Goal: Task Accomplishment & Management: Manage account settings

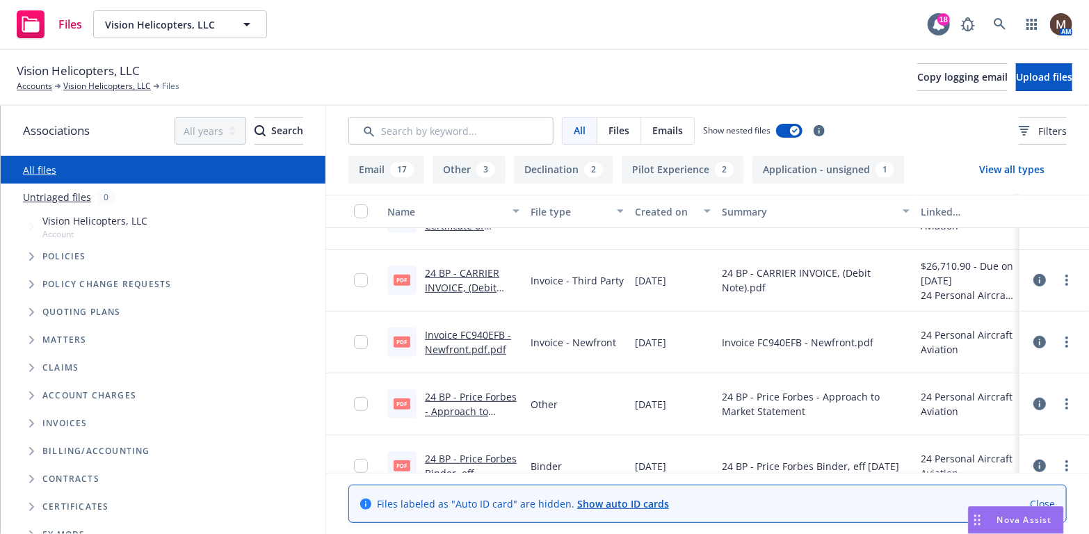
scroll to position [209, 0]
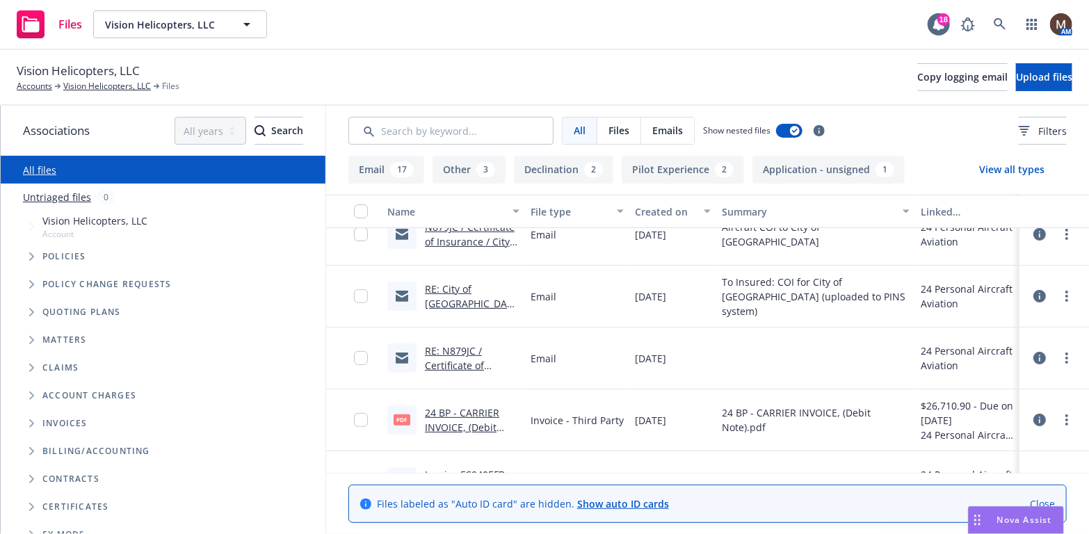
click at [452, 362] on link "RE: N879JC / Certificate of Insurance / Vision Helicopters Hangar swapping" at bounding box center [470, 380] width 90 height 72
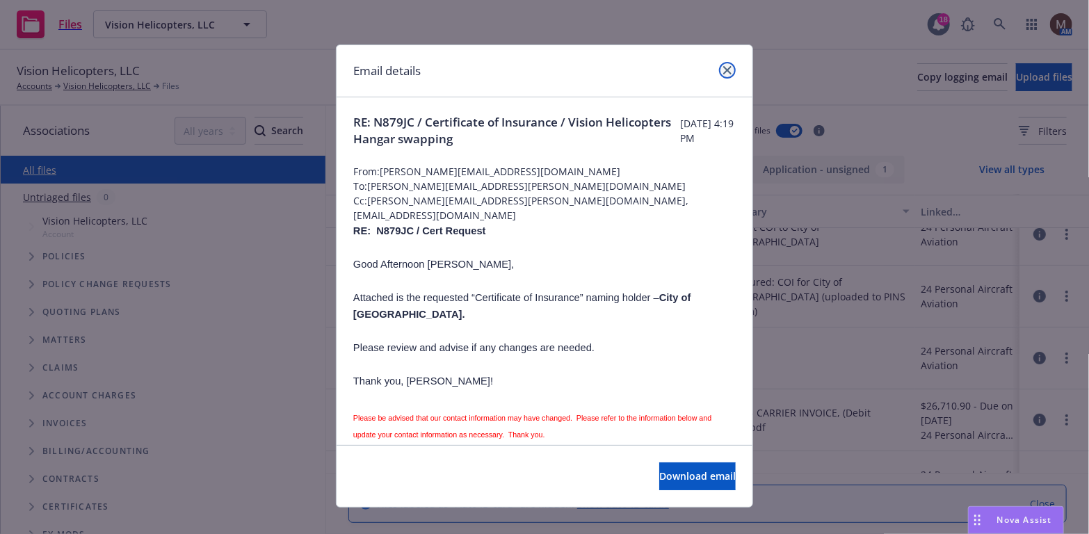
click at [723, 69] on icon "close" at bounding box center [727, 70] width 8 height 8
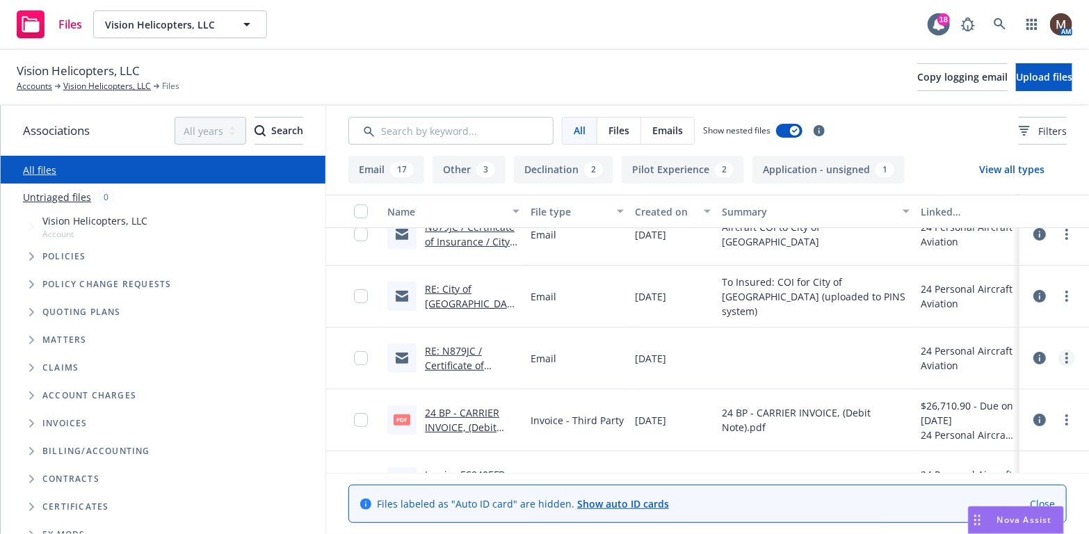
click at [1065, 356] on icon "more" at bounding box center [1066, 358] width 3 height 11
click at [956, 434] on link "Edit" at bounding box center [995, 442] width 138 height 28
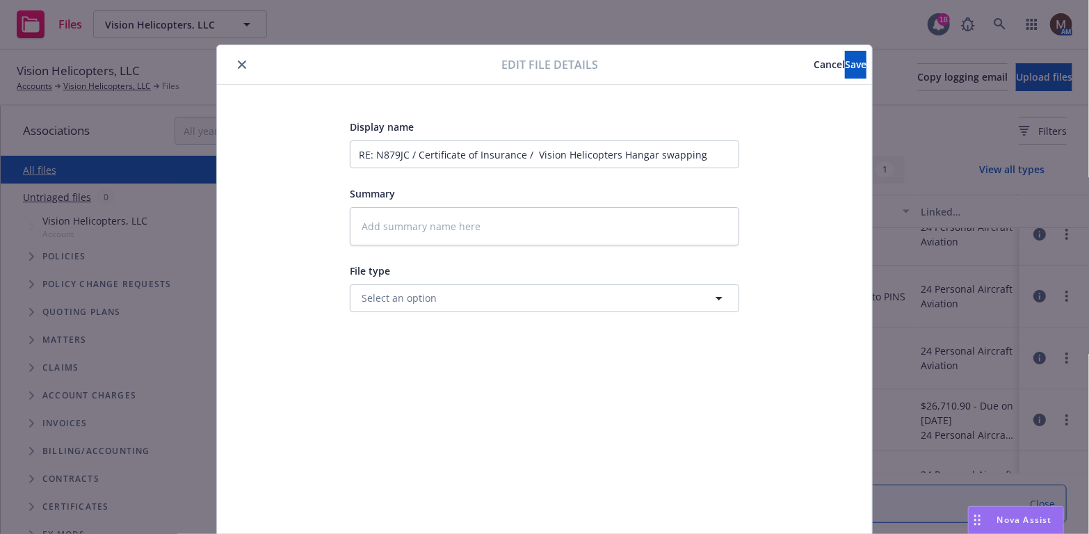
click at [814, 64] on span "Cancel" at bounding box center [829, 64] width 31 height 13
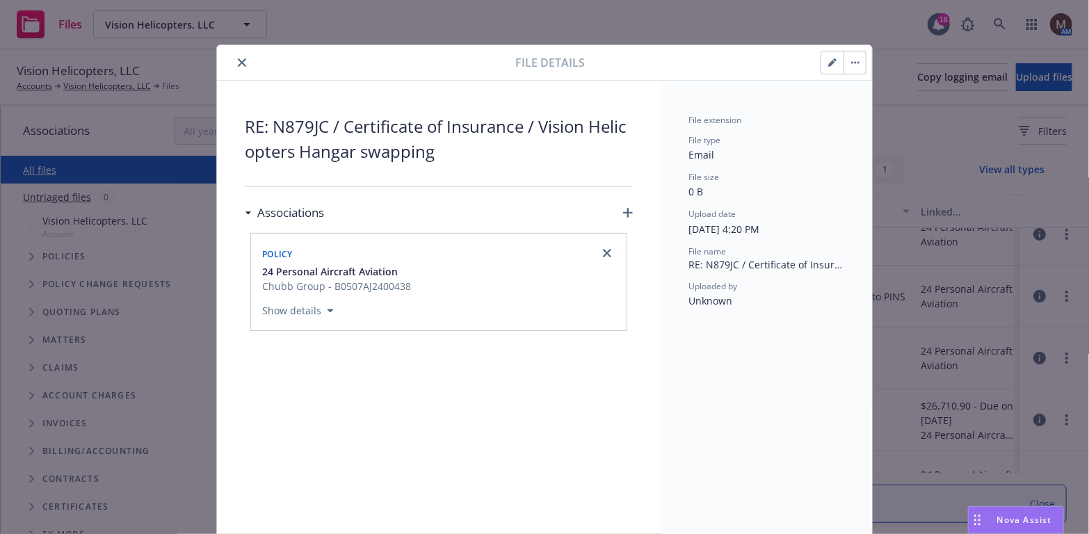
click at [238, 58] on icon "close" at bounding box center [242, 62] width 8 height 8
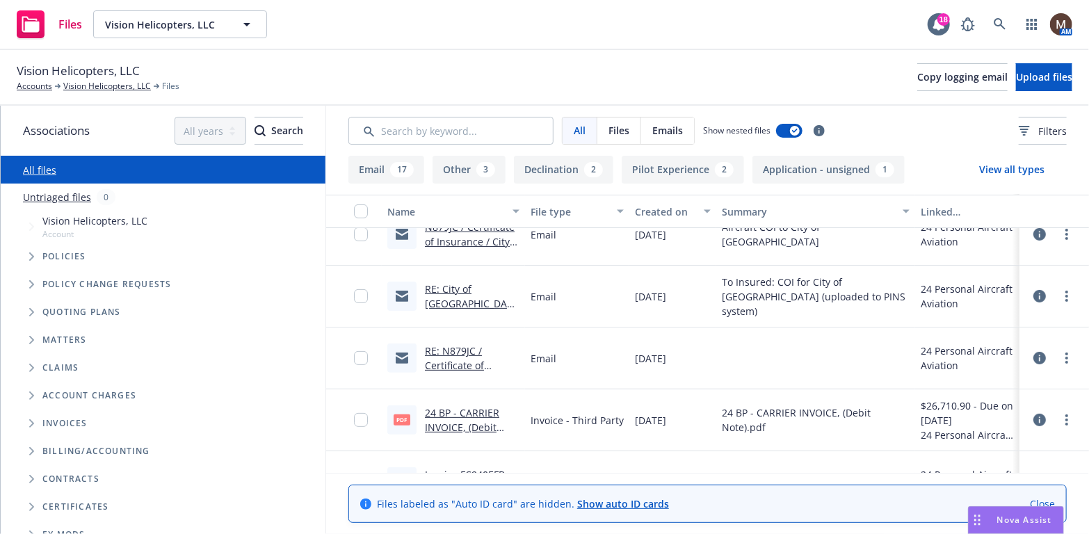
click at [462, 284] on link "RE: City of [GEOGRAPHIC_DATA] is Requesting Your Insurance" at bounding box center [472, 310] width 94 height 57
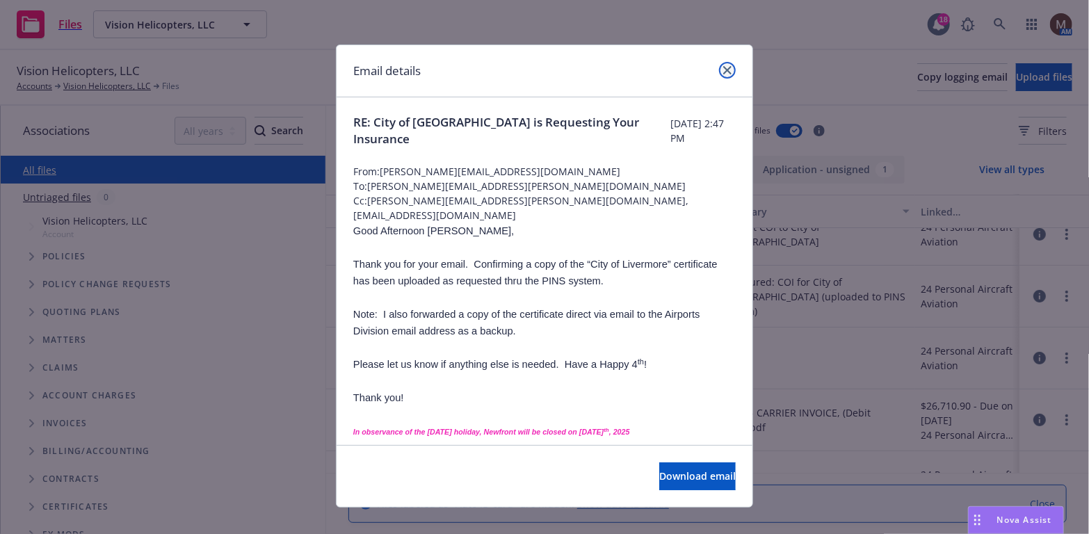
click at [723, 67] on icon "close" at bounding box center [727, 70] width 8 height 8
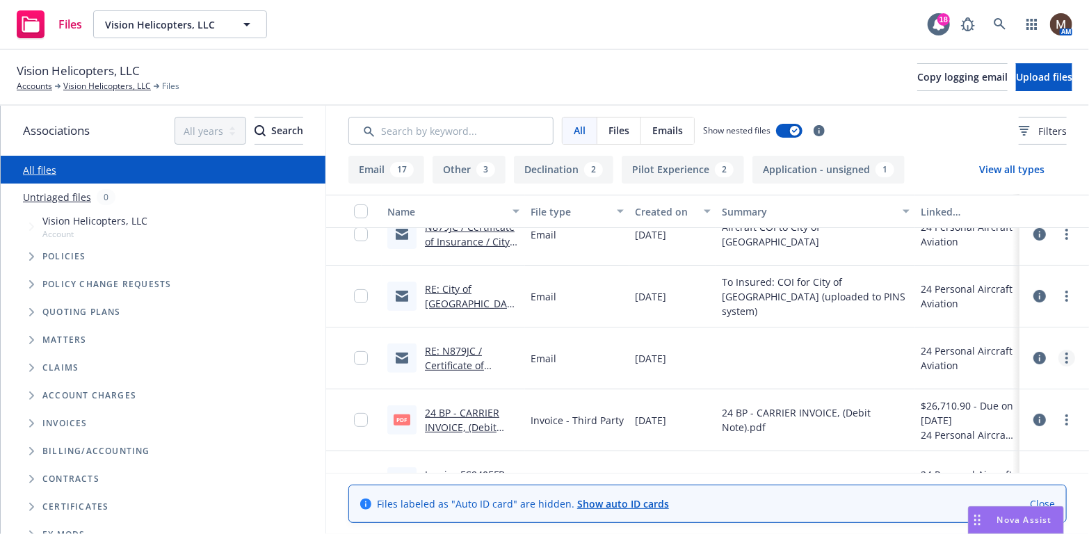
click at [1059, 355] on link "more" at bounding box center [1066, 358] width 17 height 17
click at [955, 439] on link "Edit" at bounding box center [995, 442] width 138 height 28
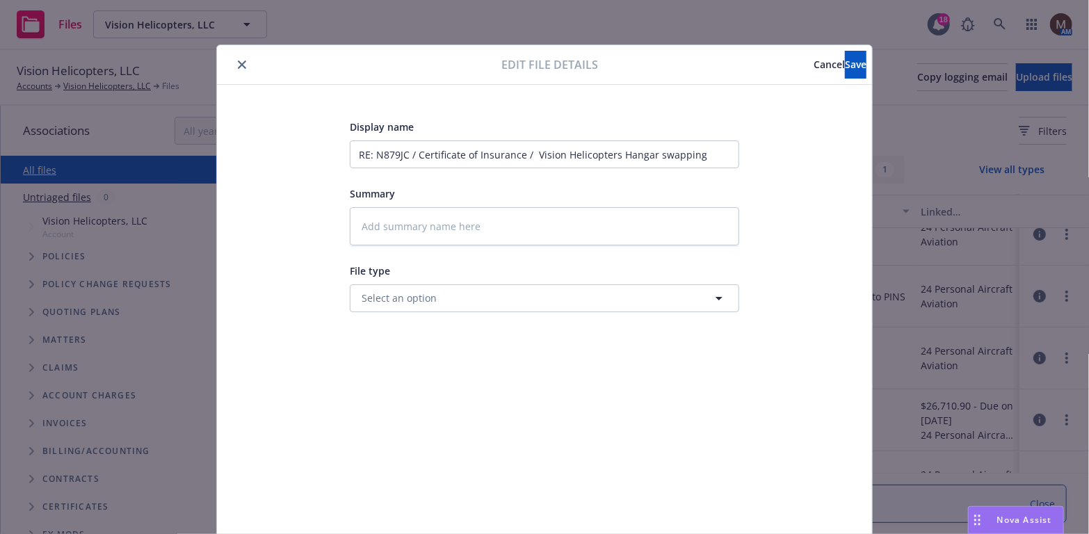
scroll to position [31, 0]
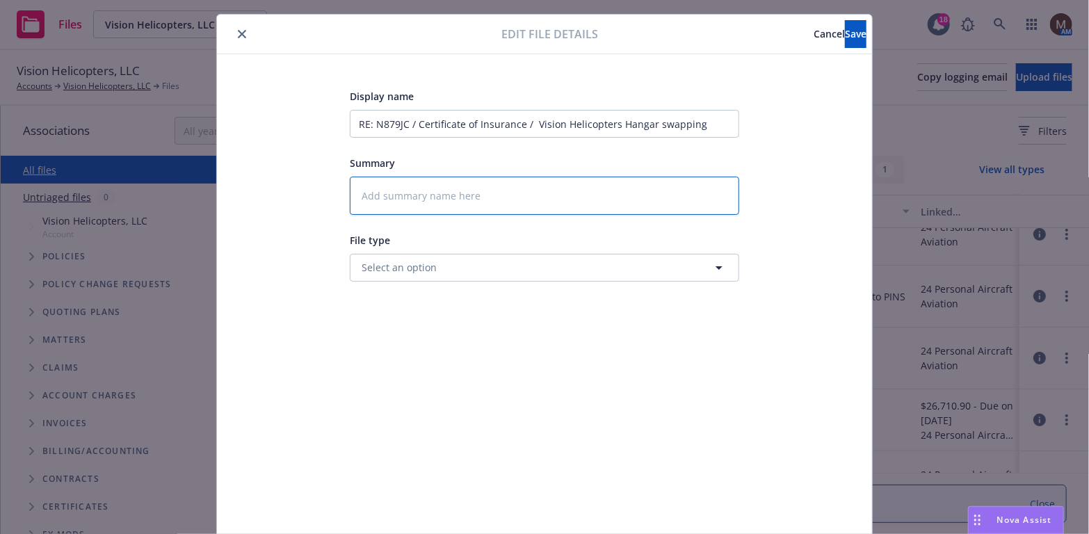
click at [394, 183] on textarea at bounding box center [544, 196] width 389 height 38
type textarea "x"
type textarea "2"
type textarea "x"
type textarea "24"
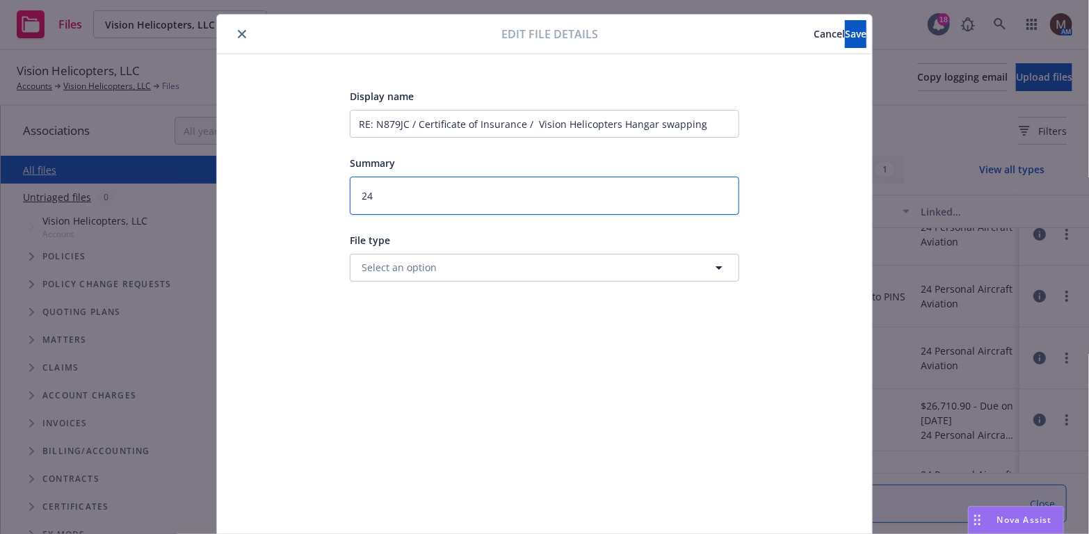
type textarea "x"
type textarea "24"
type textarea "x"
type textarea "24 B"
type textarea "x"
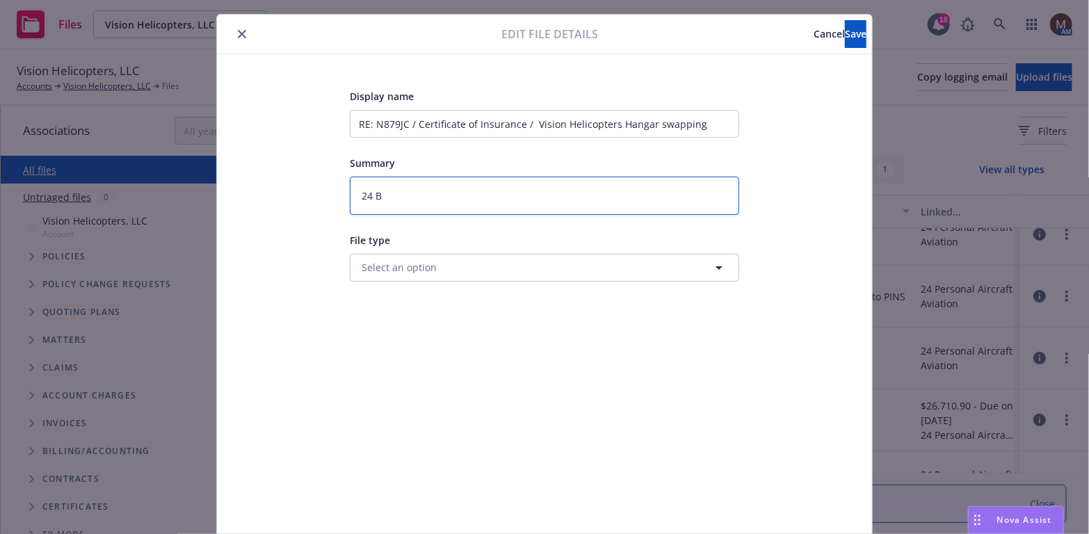
type textarea "24 BP"
type textarea "x"
type textarea "24 BP"
type textarea "x"
type textarea "24 BP -"
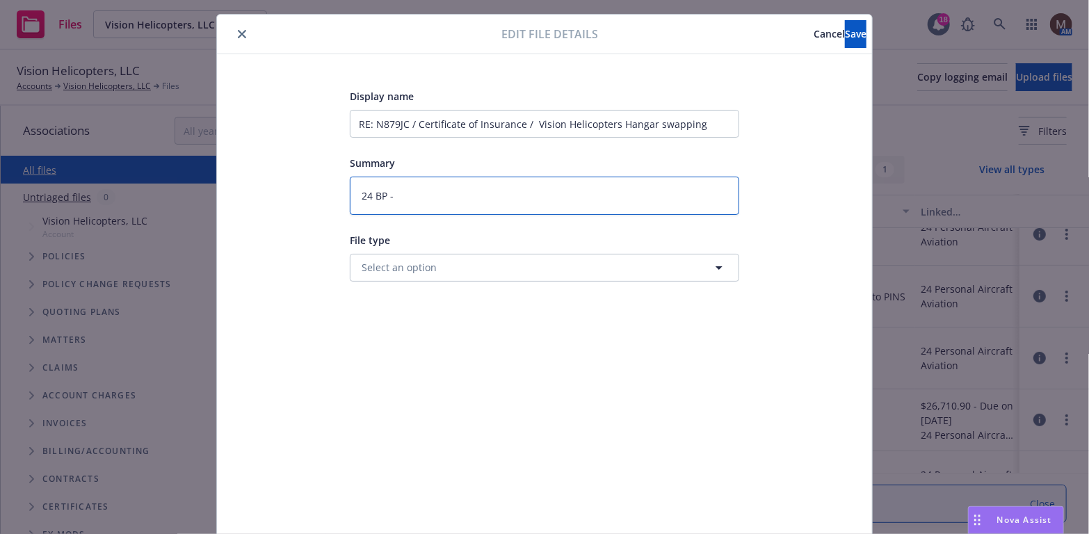
type textarea "x"
type textarea "24 BP -"
type textarea "x"
type textarea "24 BP - C"
type textarea "x"
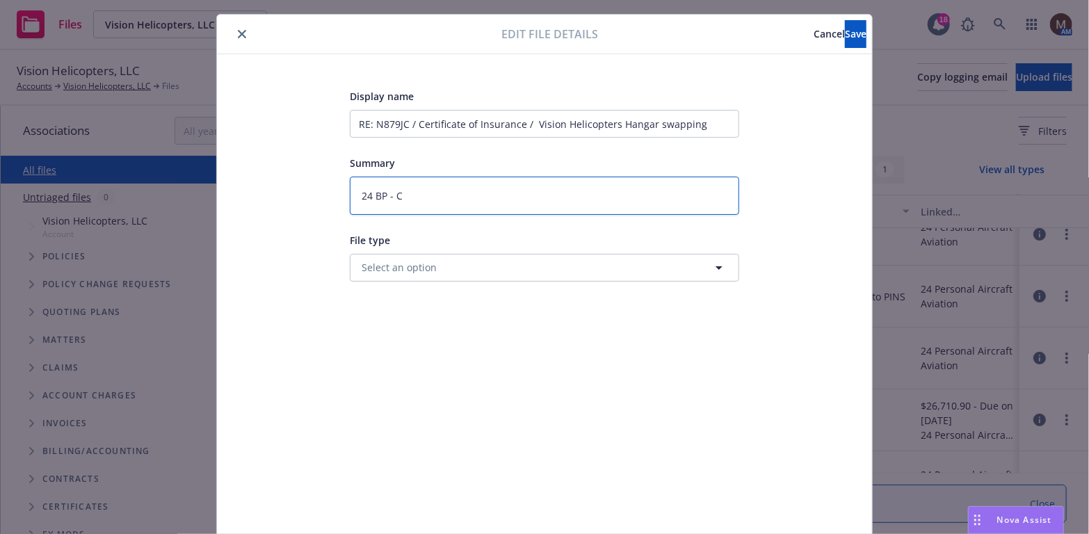
type textarea "24 BP - Ce"
type textarea "x"
type textarea "24 BP - Cer"
type textarea "x"
type textarea "24 BP - Cert"
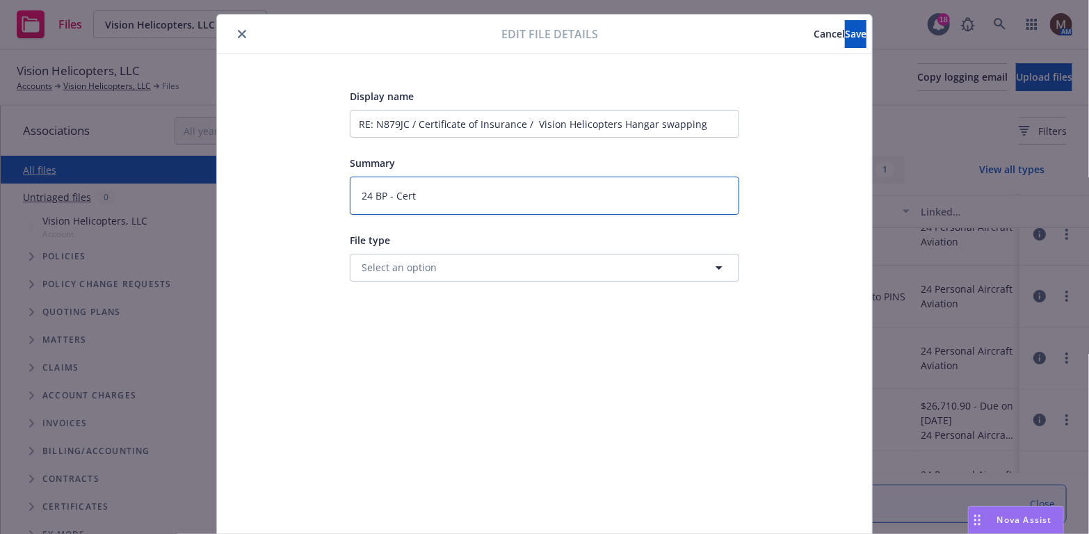
type textarea "x"
type textarea "24 BP - Cert"
type textarea "x"
type textarea "24 BP - Cert t"
type textarea "x"
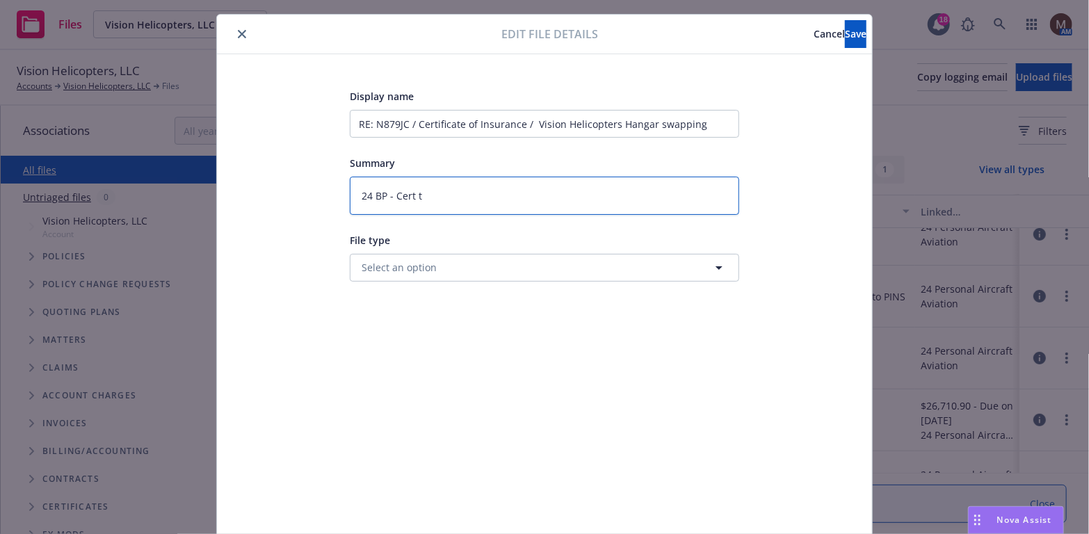
type textarea "24 BP - Cert to"
type textarea "x"
type textarea "24 BP - Cert to"
type textarea "x"
type textarea "24 BP - Cert to I"
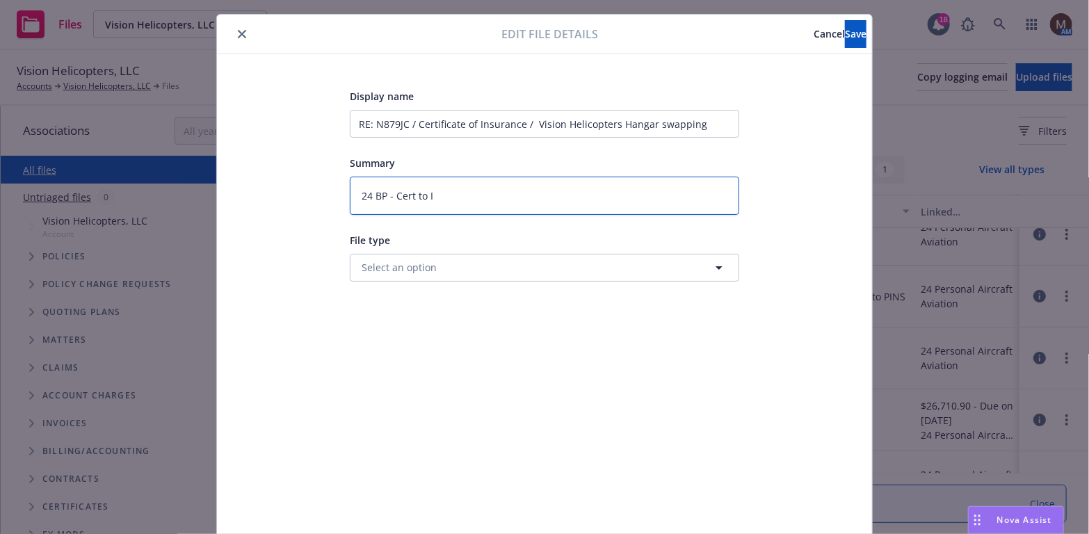
type textarea "x"
type textarea "24 BP - Cert to In"
type textarea "x"
type textarea "24 BP - Cert to Ins"
type textarea "x"
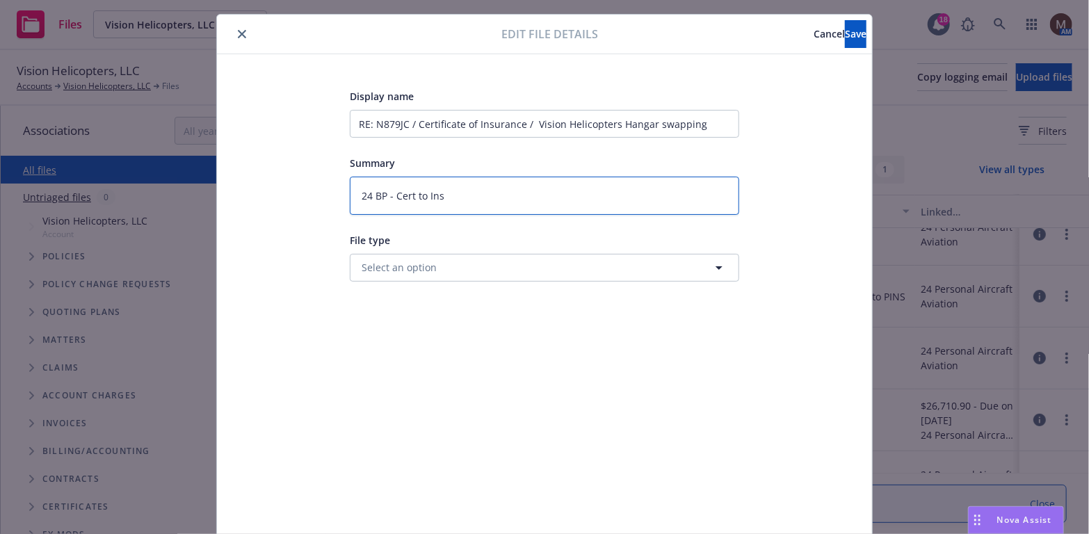
type textarea "24 BP - Cert to Insu"
type textarea "x"
type textarea "24 BP - Cert to Insur"
type textarea "x"
type textarea "24 BP - Cert to Insure"
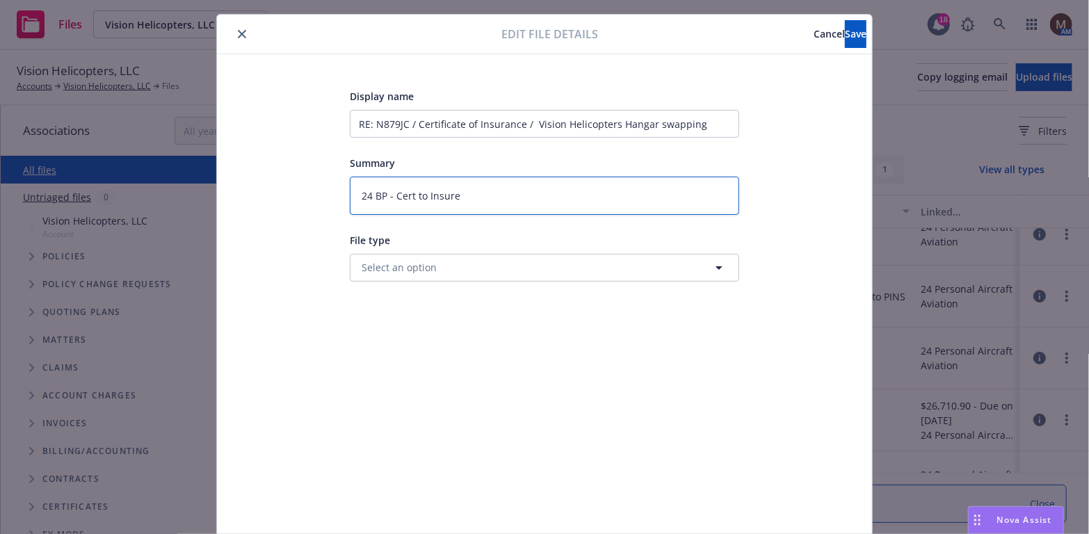
type textarea "x"
type textarea "24 BP - Cert to Insured"
type textarea "x"
type textarea "24 BP - Cert to Insured"
type textarea "x"
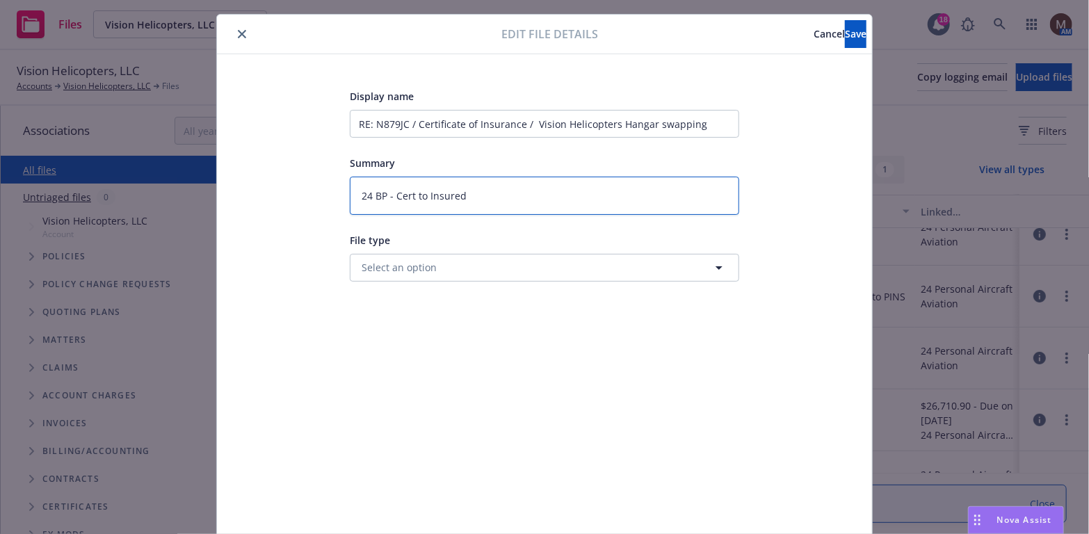
type textarea "24 BP - Cert to Insured ("
type textarea "x"
type textarea "24 BP - Cert to Insured (C"
type textarea "x"
type textarea "24 BP - Cert to Insured (Ci"
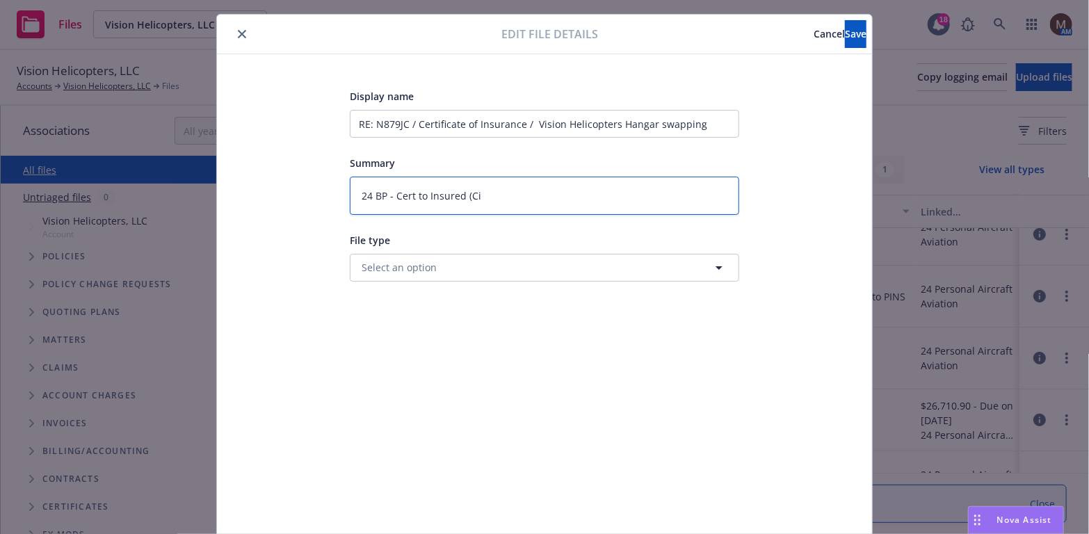
type textarea "x"
type textarea "24 BP - Cert to Insured (City"
type textarea "x"
type textarea "24 BP - Cert to Insured (City"
type textarea "x"
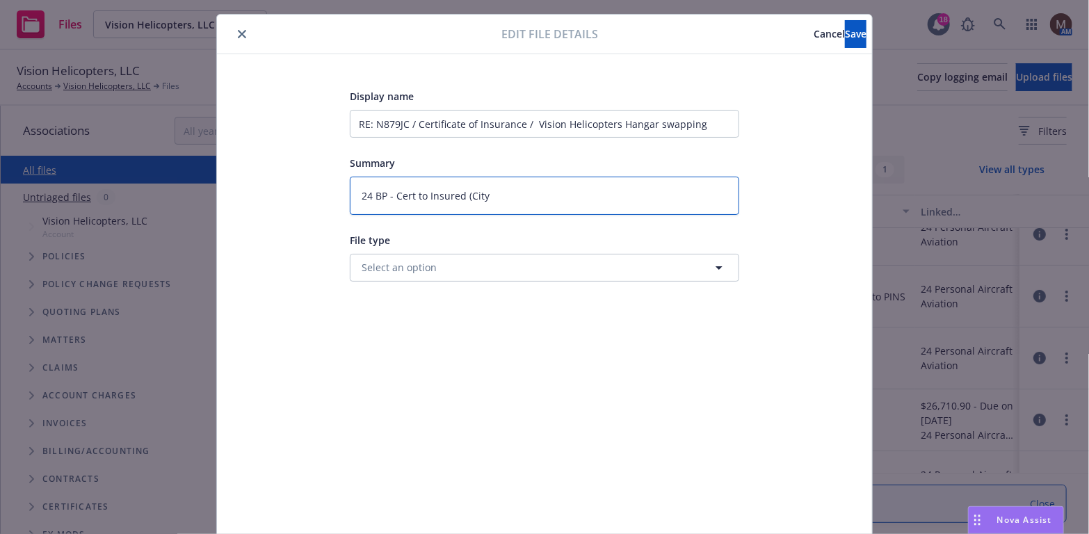
type textarea "24 BP - Cert to Insured (City o"
type textarea "x"
type textarea "24 BP - Cert to Insured (City of"
type textarea "x"
type textarea "24 BP - Cert to Insured (City of"
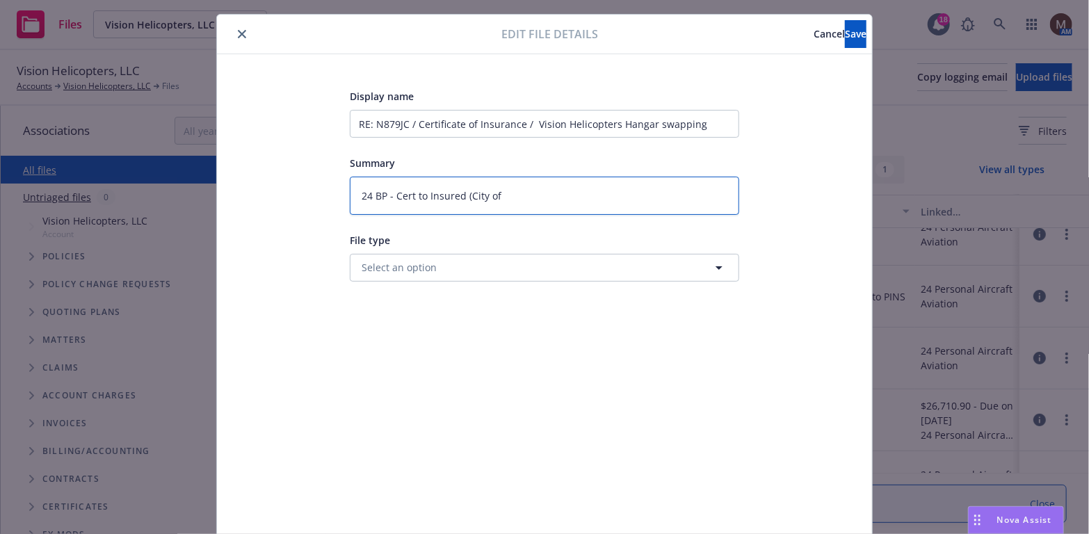
type textarea "x"
type textarea "24 BP - Cert to Insured (City of L"
type textarea "x"
type textarea "24 BP - Cert to Insured (City of Li"
type textarea "x"
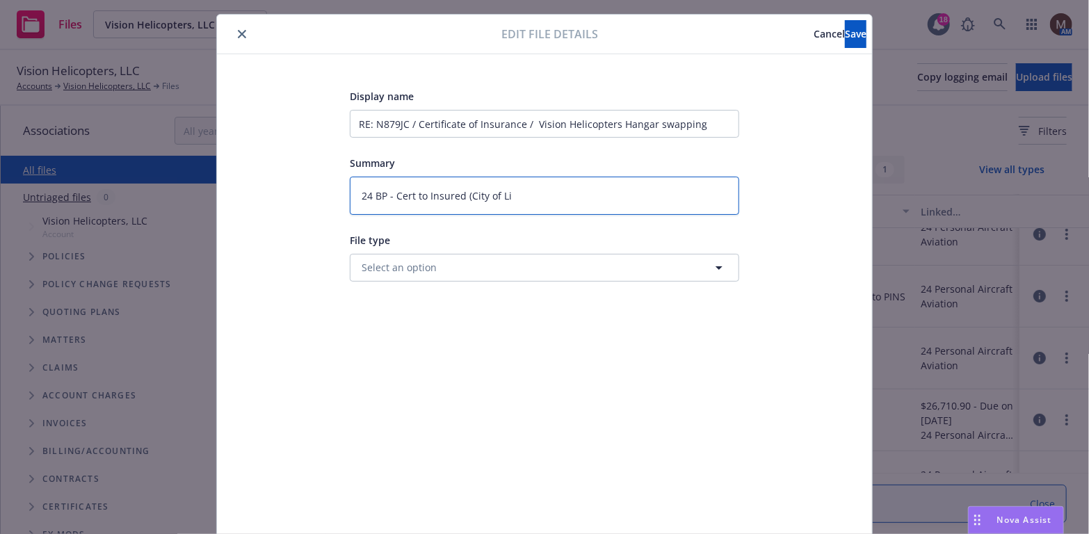
type textarea "24 BP - Cert to Insured (City of Liv"
type textarea "x"
type textarea "24 BP - Cert to Insured (City of Live"
type textarea "x"
type textarea "24 BP - Cert to Insured (City of Liver"
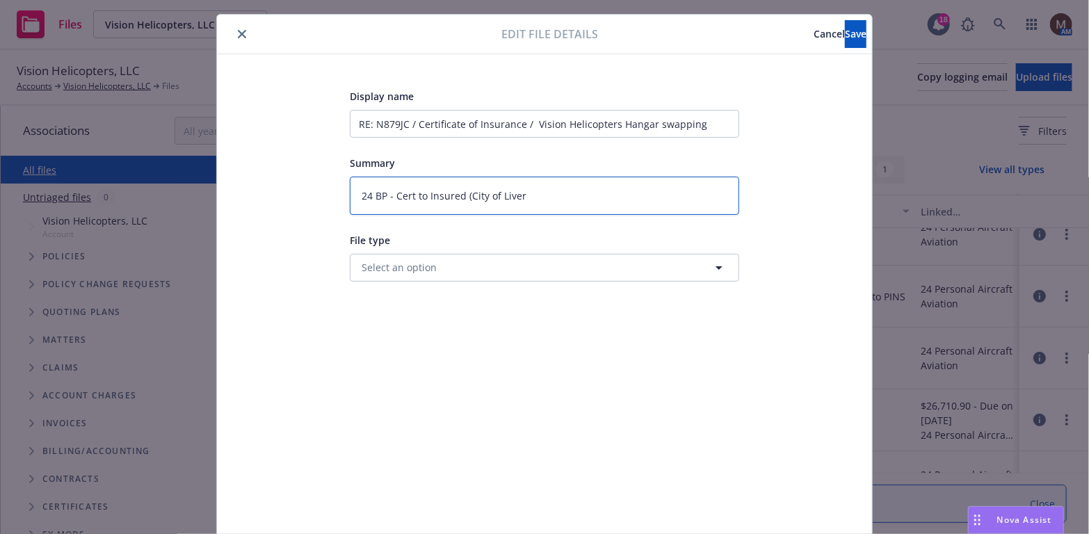
type textarea "x"
type textarea "24 BP - Cert to Insured (City of Liverm"
type textarea "x"
type textarea "24 BP - Cert to Insured (City of Livermo"
type textarea "x"
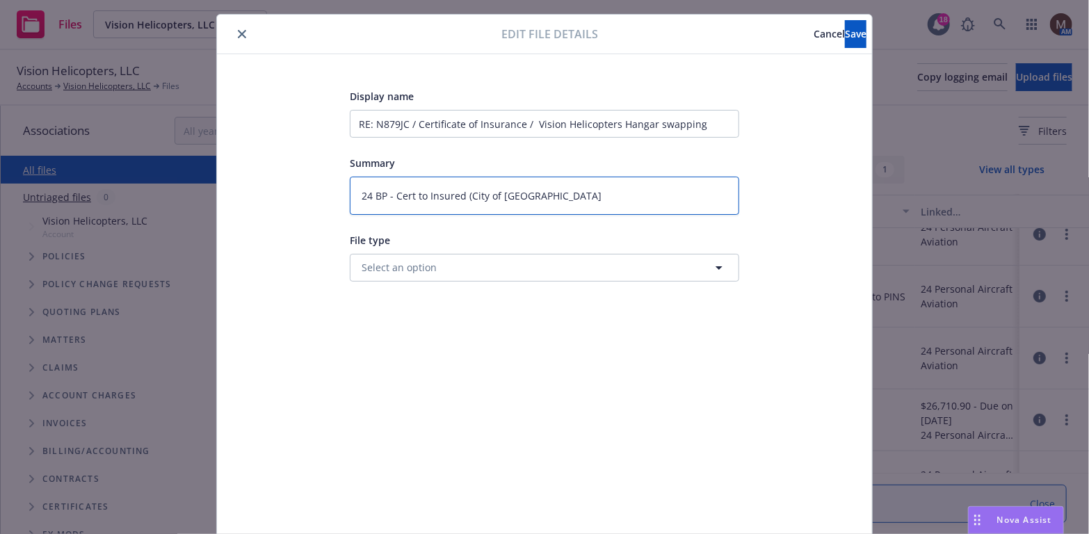
type textarea "24 BP - Cert to Insured (City of Livermor"
type textarea "x"
type textarea "24 BP - Cert to Insured (City of Livermore"
type textarea "x"
type textarea "24 BP - Cert to Insured (City of Livermore)"
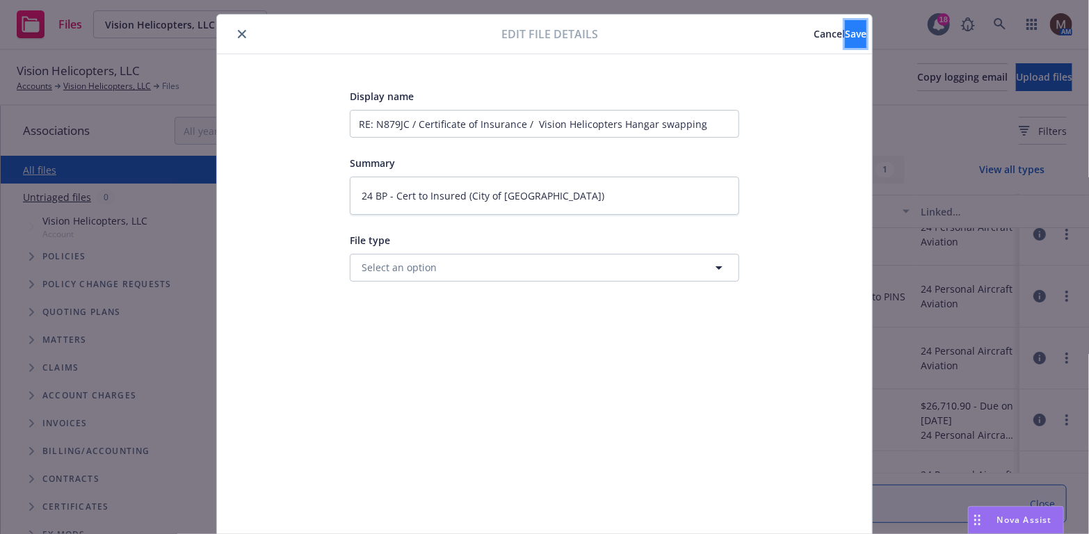
click at [845, 29] on span "Save" at bounding box center [856, 33] width 22 height 13
type textarea "x"
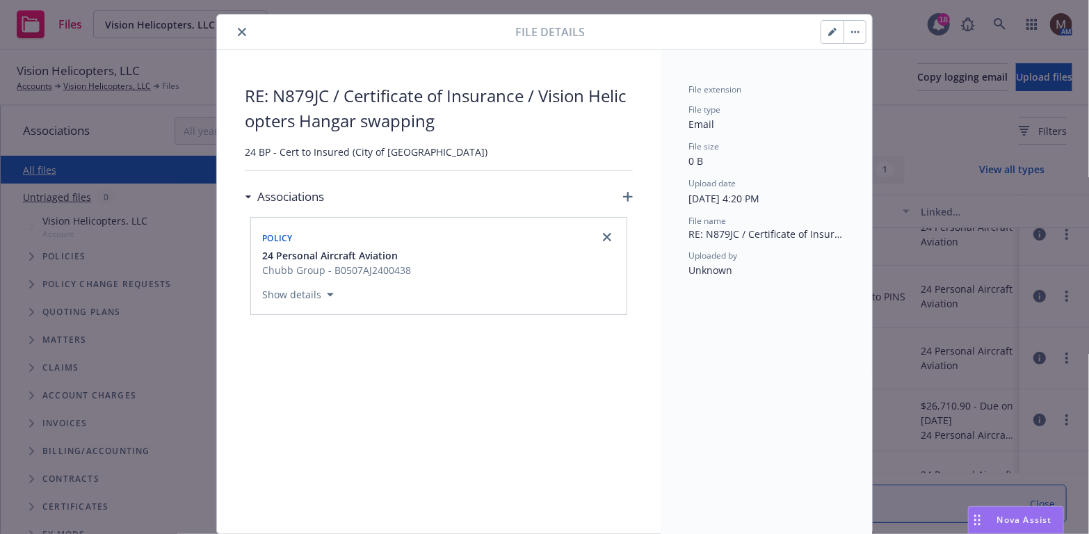
click at [238, 29] on icon "close" at bounding box center [242, 32] width 8 height 8
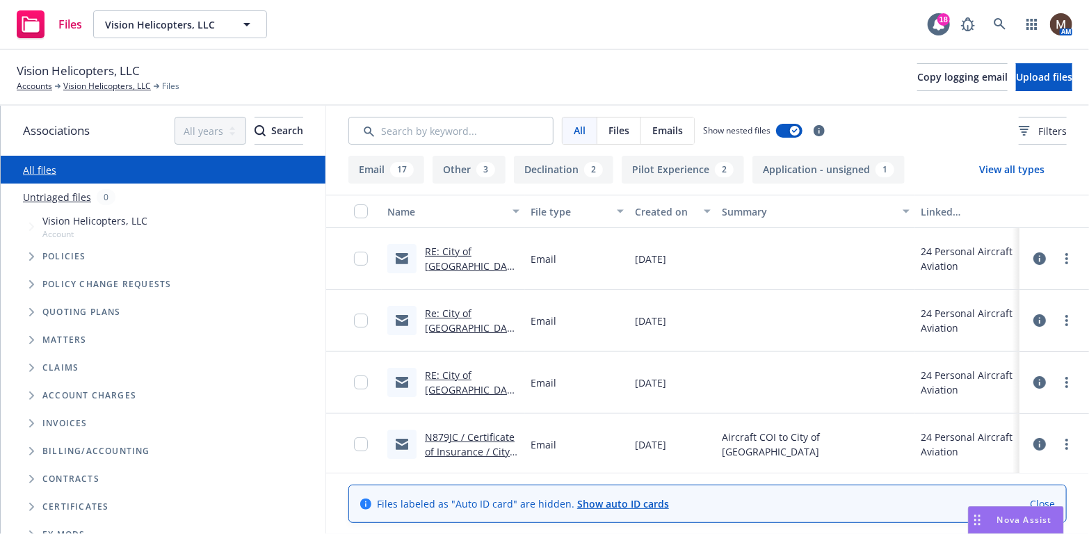
click at [485, 375] on link "RE: City of Livermore is Requesting Your Insurance" at bounding box center [472, 397] width 94 height 57
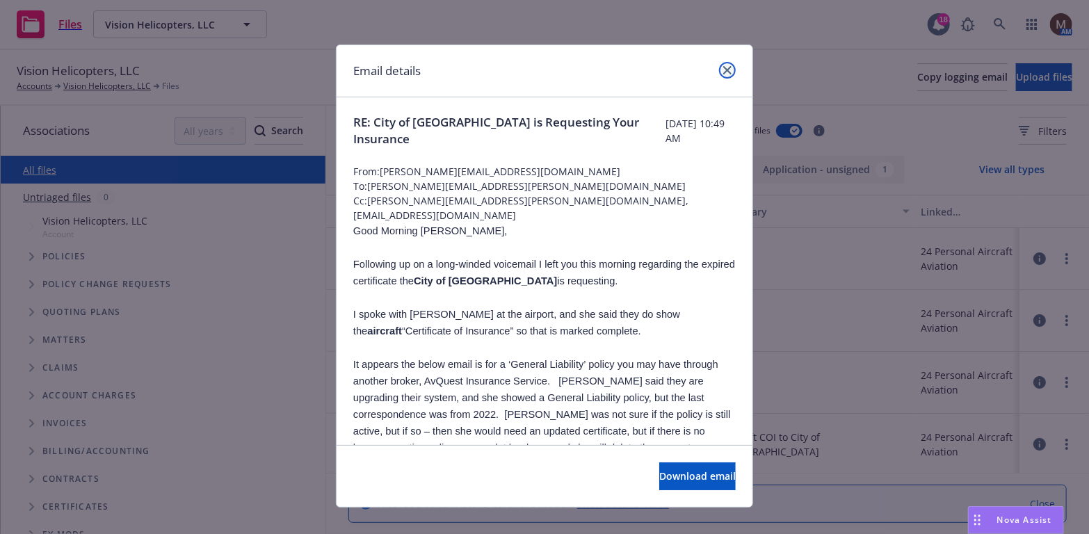
click at [723, 66] on icon "close" at bounding box center [727, 70] width 8 height 8
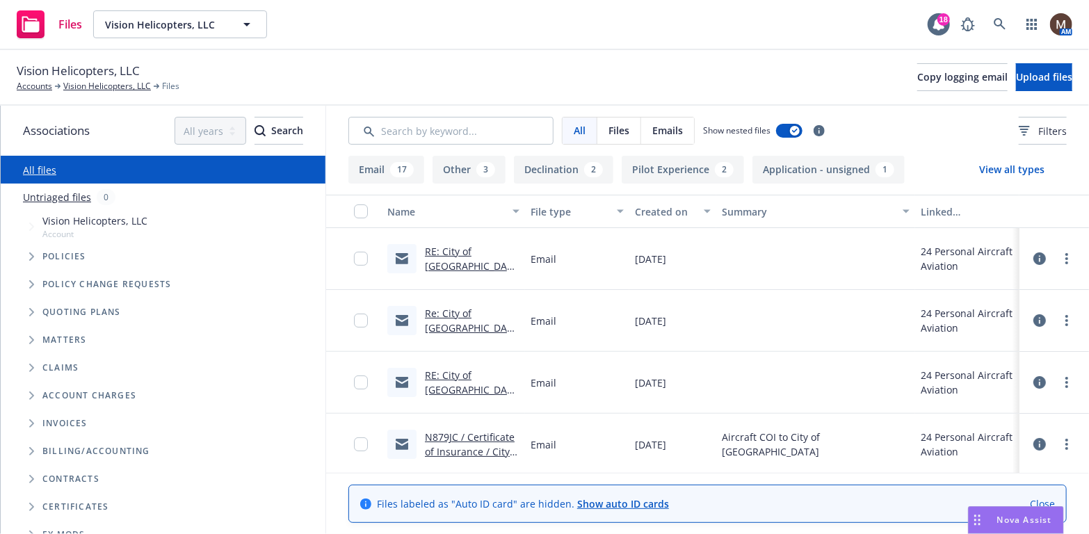
click at [486, 308] on link "Re: City of Livermore is Requesting Your Insurance" at bounding box center [472, 335] width 94 height 57
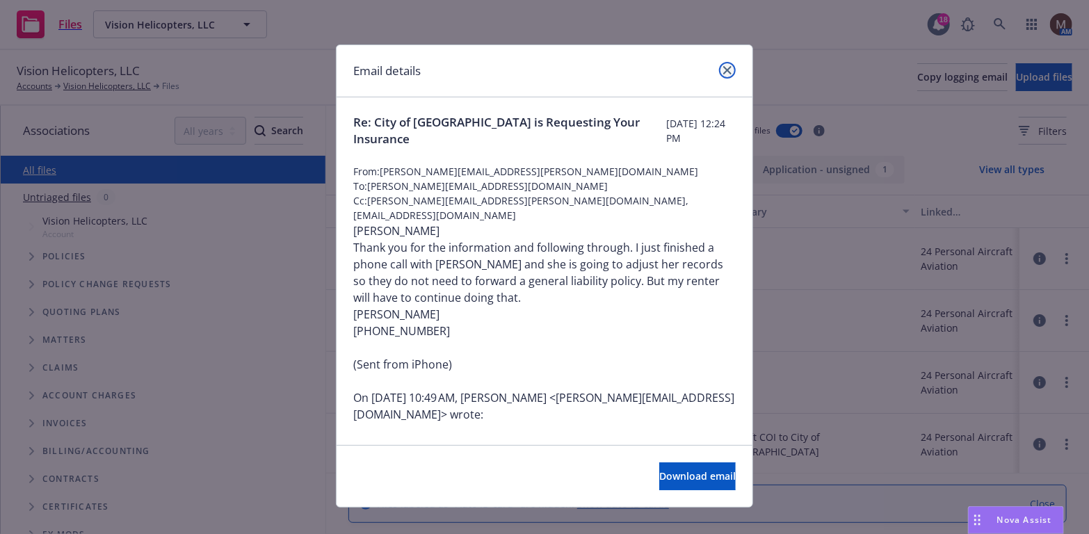
click at [723, 68] on icon "close" at bounding box center [727, 70] width 8 height 8
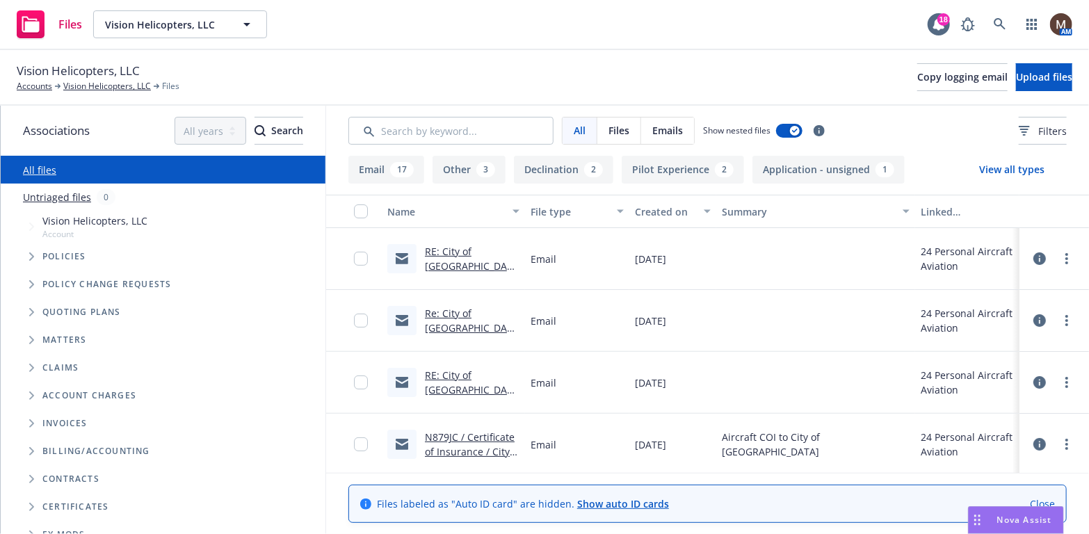
click at [484, 244] on div "RE: City of Livermore is Requesting Your Insurance" at bounding box center [472, 258] width 95 height 29
click at [486, 248] on link "RE: City of Livermore is Requesting Your Insurance" at bounding box center [472, 273] width 94 height 57
click at [490, 252] on link "RE: City of Livermore is Requesting Your Insurance" at bounding box center [472, 273] width 94 height 57
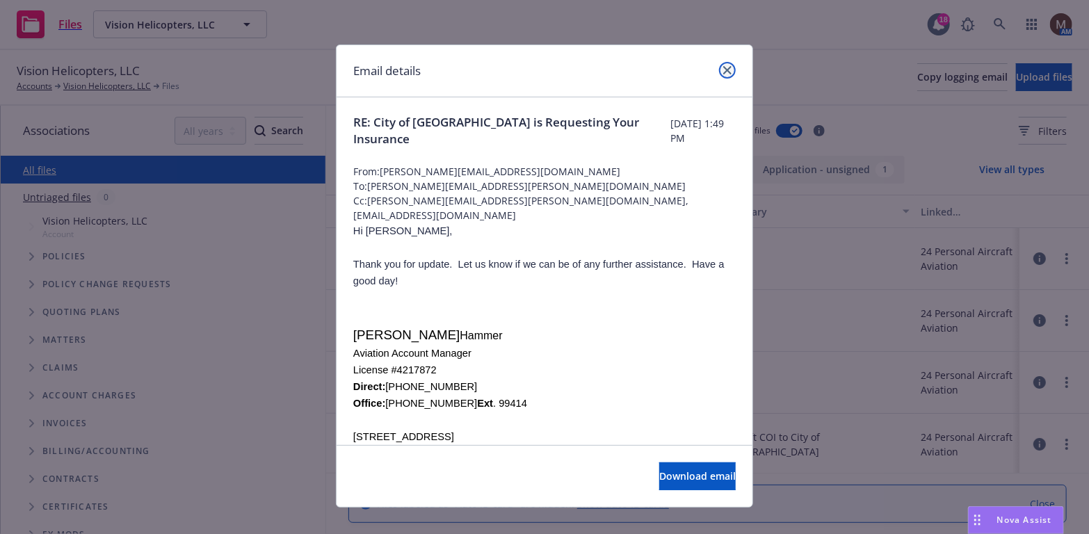
click at [724, 67] on icon "close" at bounding box center [727, 70] width 8 height 8
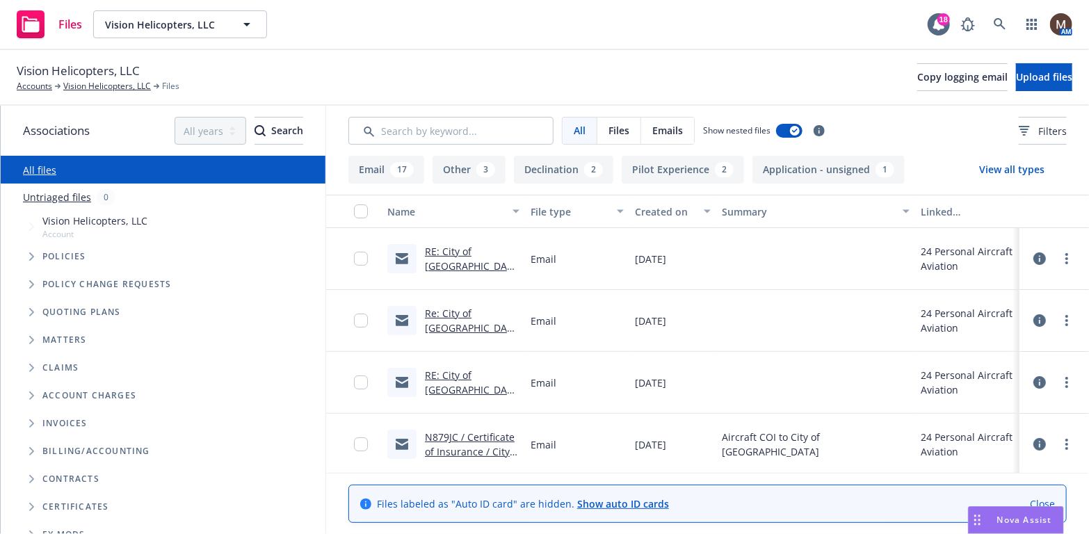
drag, startPoint x: 1058, startPoint y: 258, endPoint x: 1043, endPoint y: 256, distance: 15.4
click at [1058, 258] on link "more" at bounding box center [1066, 258] width 17 height 17
drag, startPoint x: 993, startPoint y: 285, endPoint x: 971, endPoint y: 286, distance: 21.6
click at [993, 285] on link "Archive" at bounding box center [995, 287] width 138 height 28
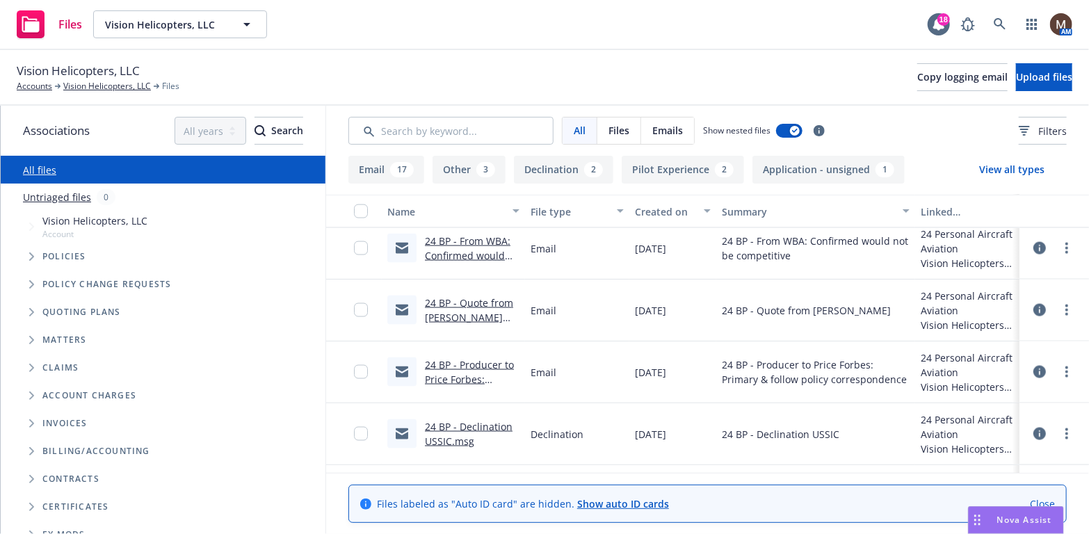
scroll to position [1182, 0]
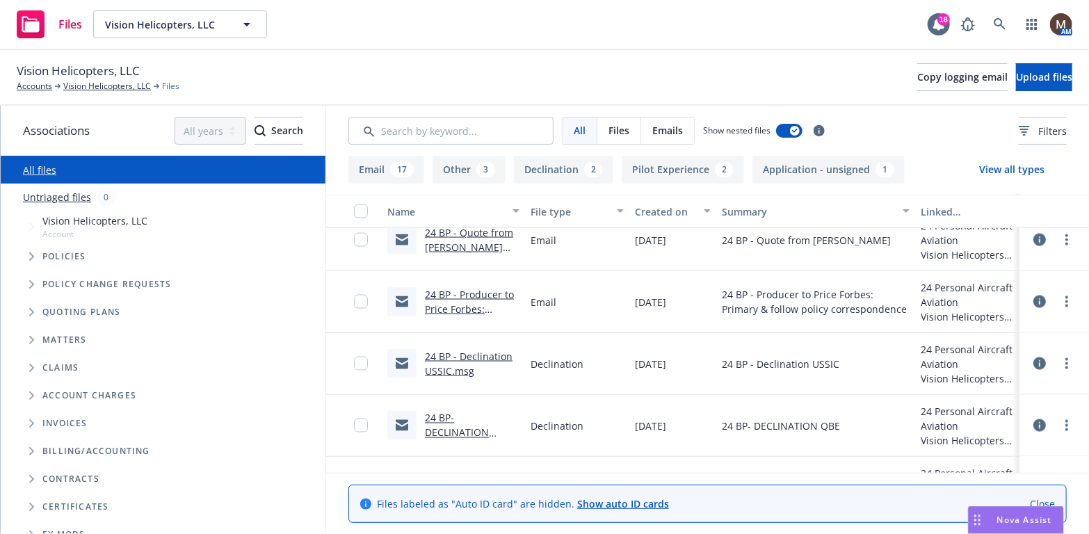
click at [464, 291] on link "24 BP - Producer to Price Forbes: Primary & follow policy correspondence.msg" at bounding box center [471, 331] width 92 height 86
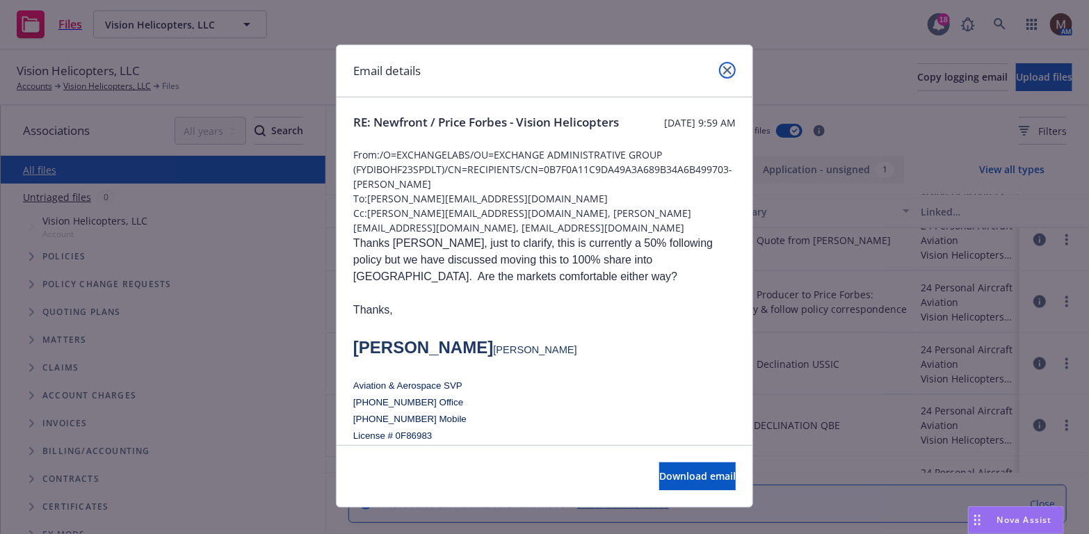
click at [723, 66] on icon "close" at bounding box center [727, 70] width 8 height 8
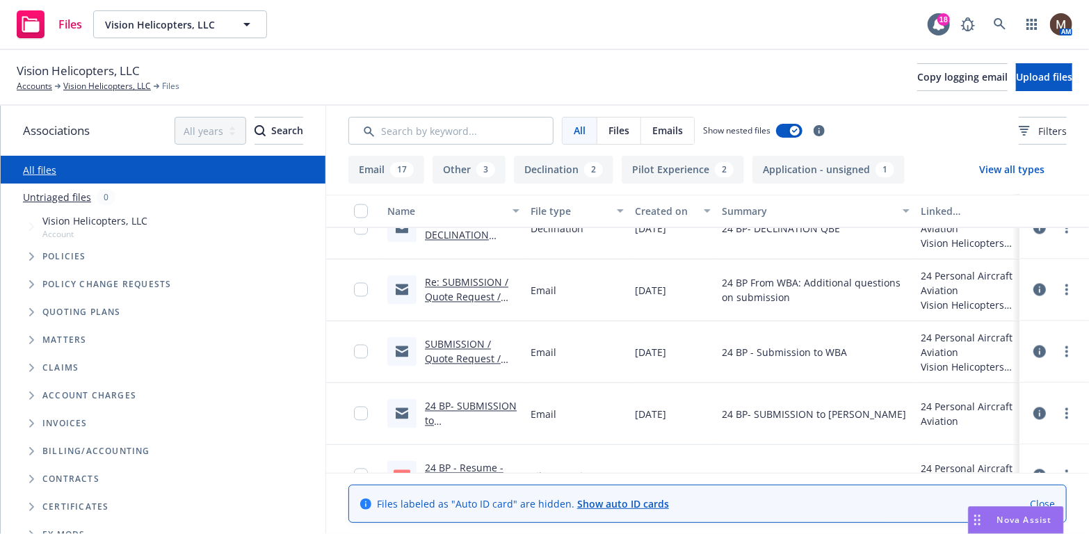
scroll to position [1391, 0]
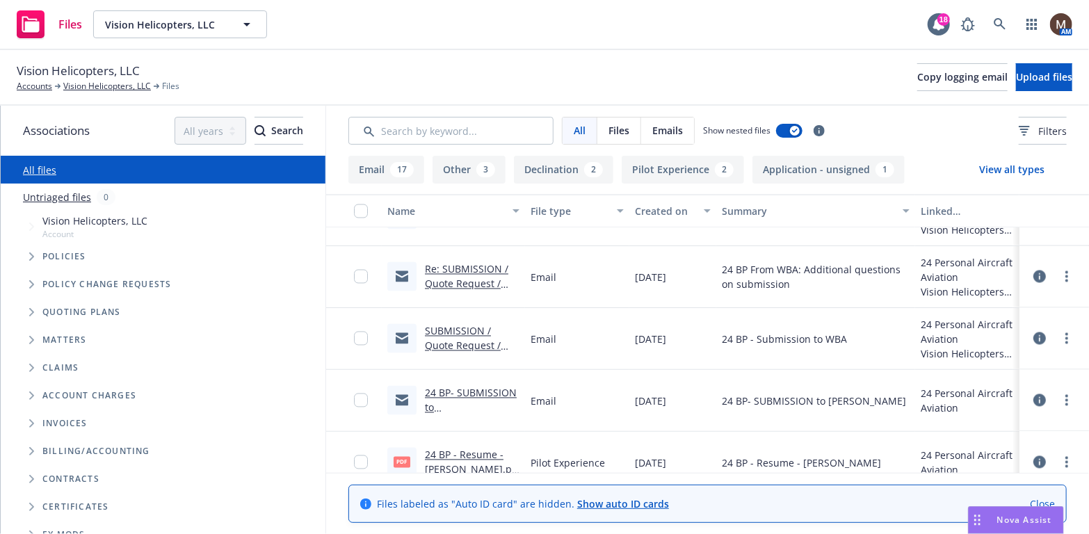
click at [469, 343] on link "SUBMISSION / Quote Request / Vision Helicopters, Inc." at bounding box center [468, 353] width 86 height 57
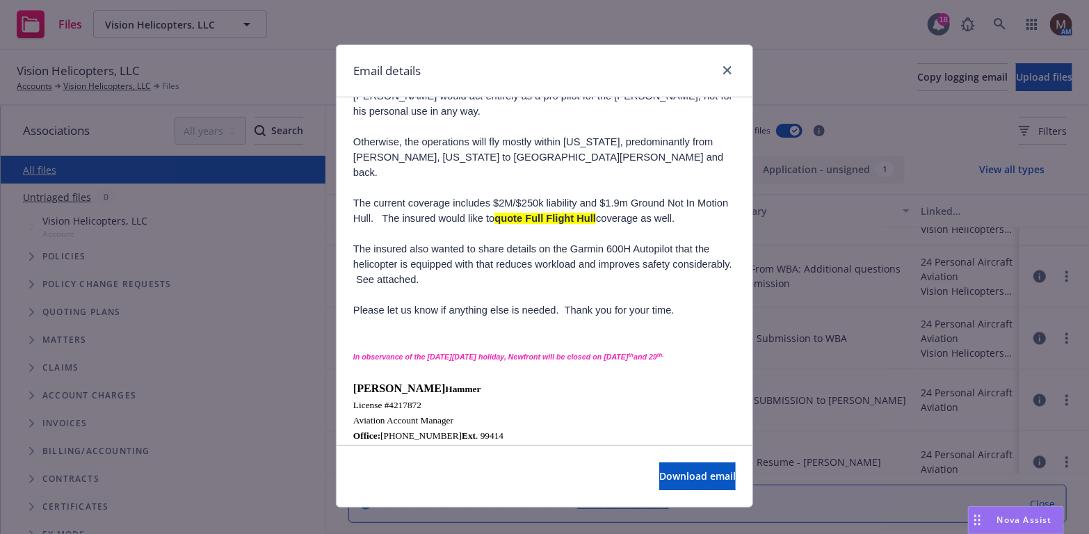
scroll to position [278, 0]
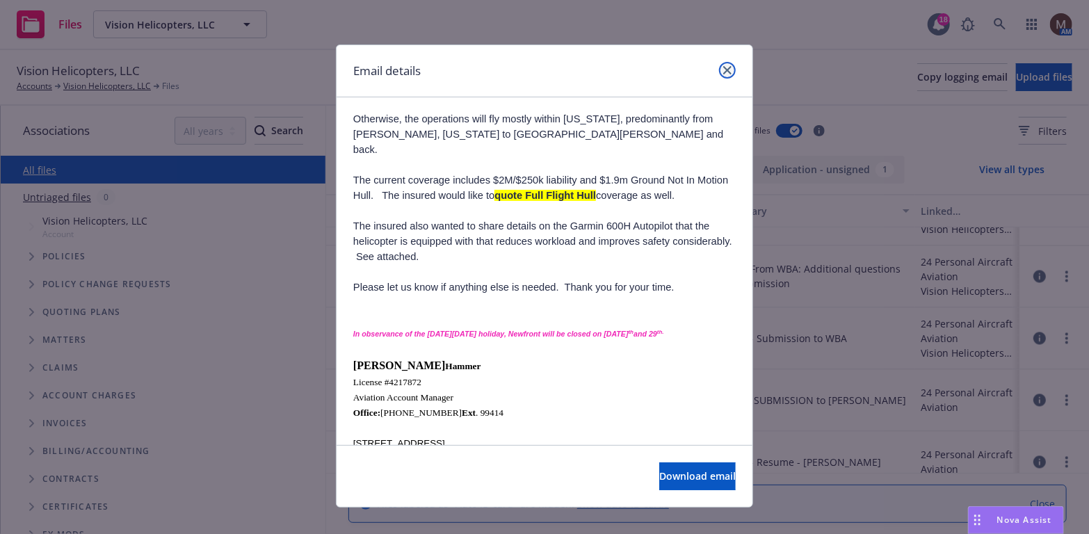
click at [723, 67] on icon "close" at bounding box center [727, 70] width 8 height 8
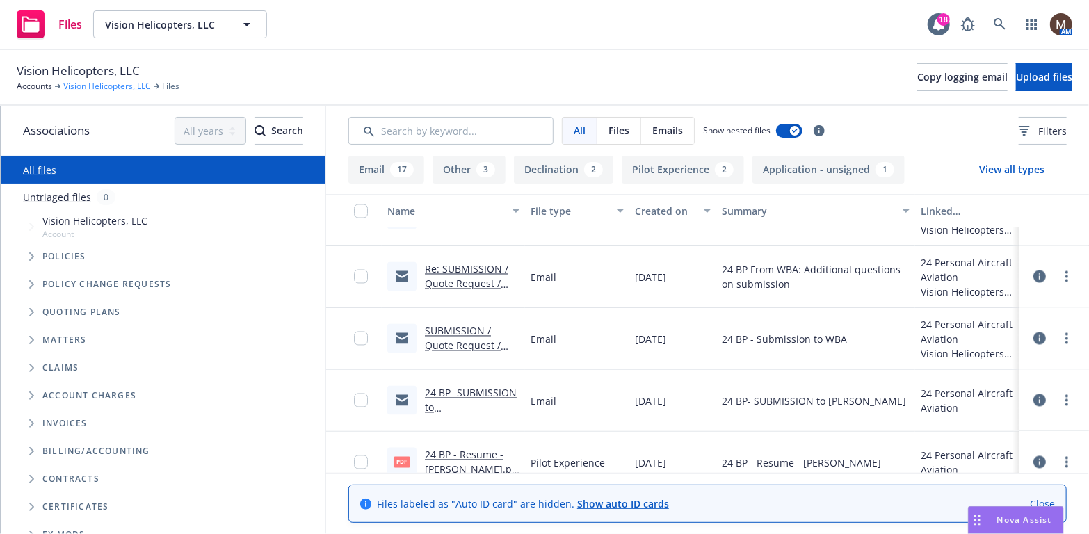
click at [114, 86] on link "Vision Helicopters, LLC" at bounding box center [107, 86] width 88 height 13
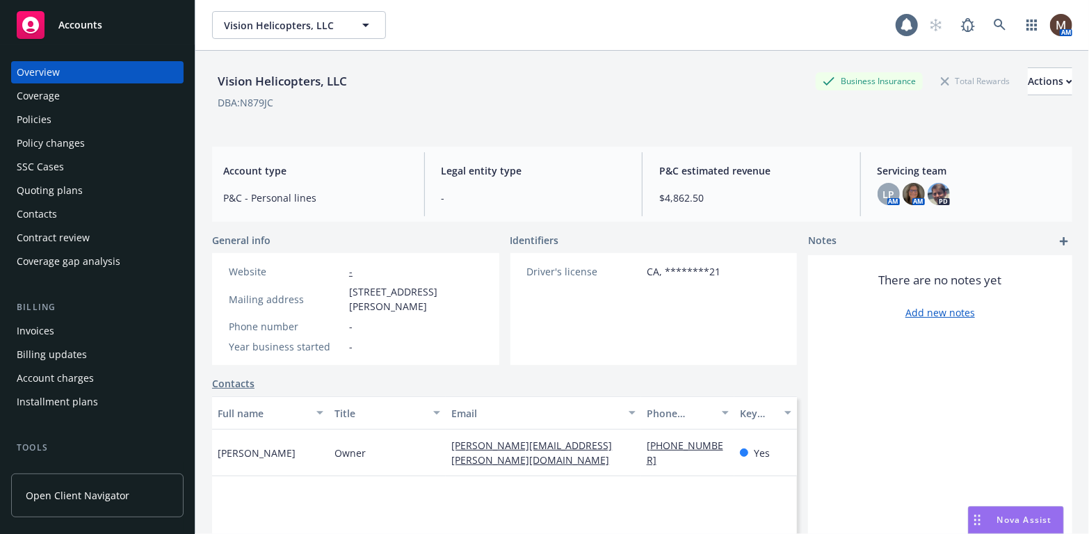
click at [63, 118] on div "Policies" at bounding box center [97, 119] width 161 height 22
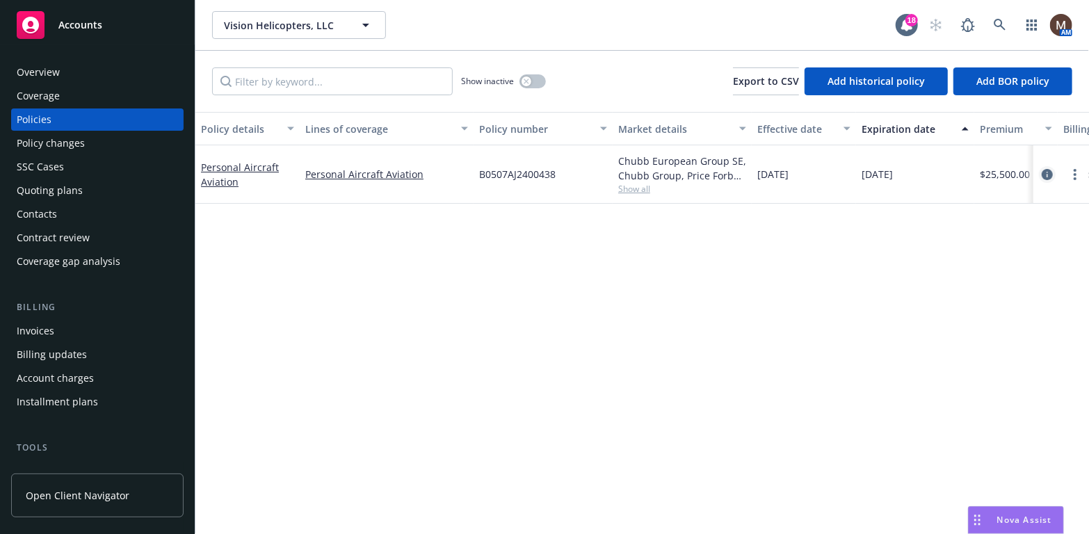
click at [1047, 172] on icon "circleInformation" at bounding box center [1047, 174] width 11 height 11
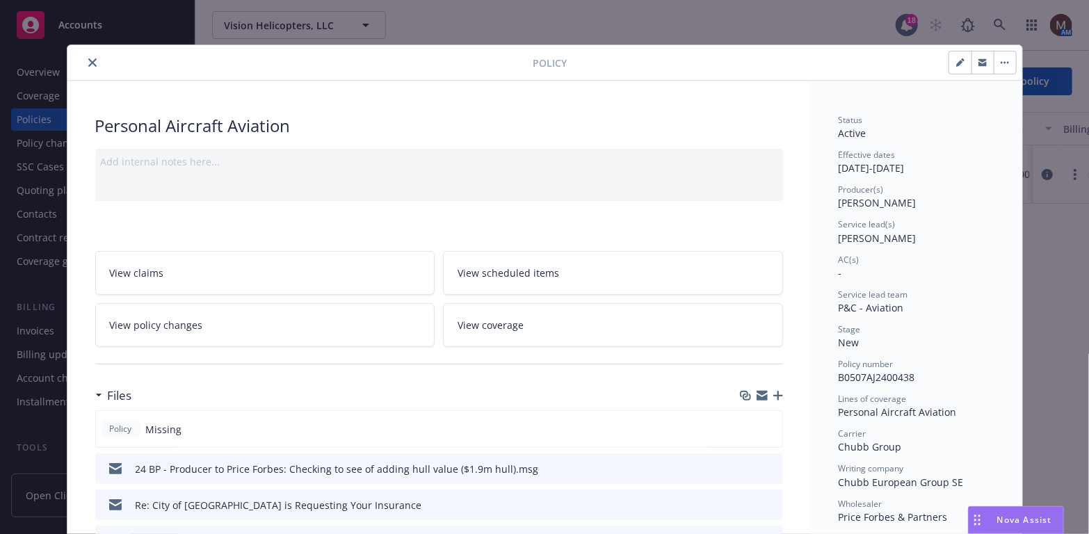
click at [956, 59] on icon "button" at bounding box center [960, 62] width 8 height 8
select select "NEW"
select select "12"
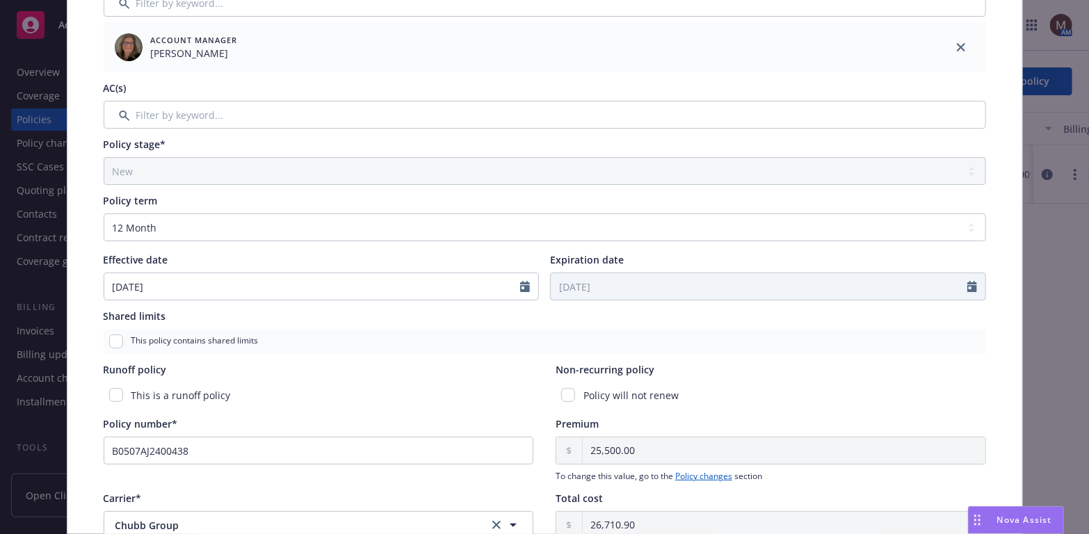
scroll to position [348, 0]
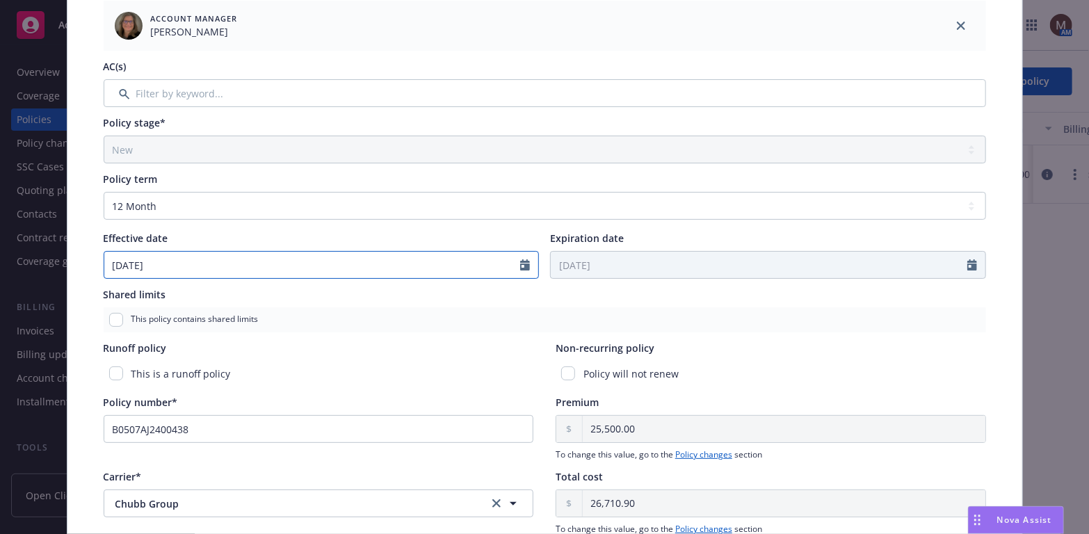
click at [522, 263] on icon "Calendar" at bounding box center [525, 264] width 10 height 11
select select "12"
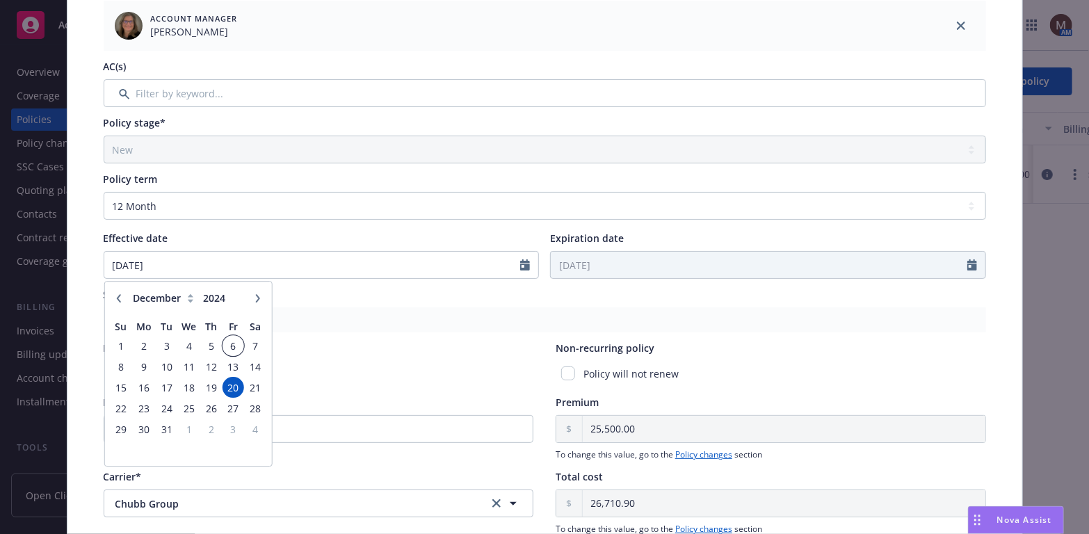
click at [227, 344] on span "6" at bounding box center [233, 345] width 19 height 17
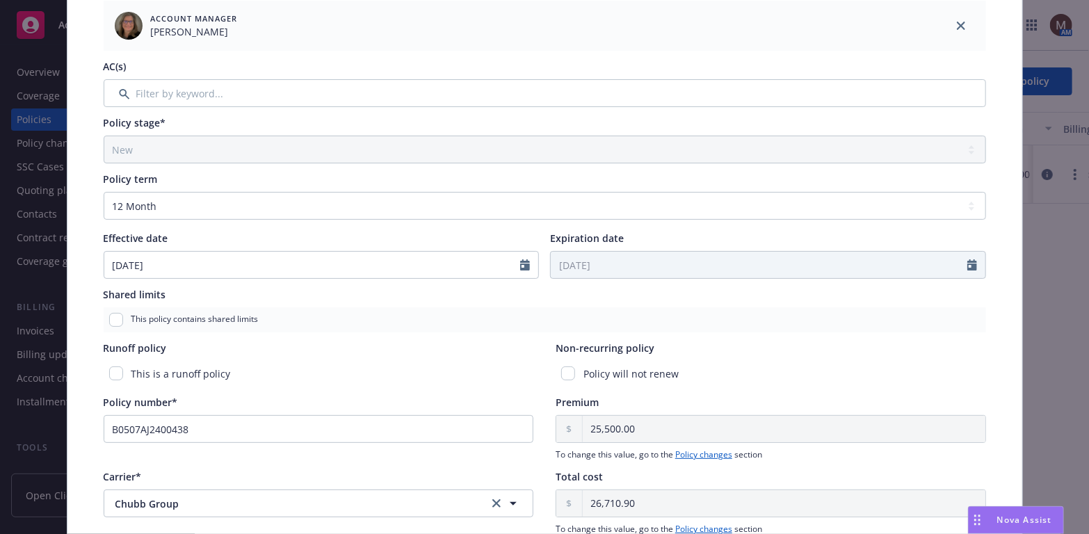
type input "12/06/2024"
type input "12/06/2025"
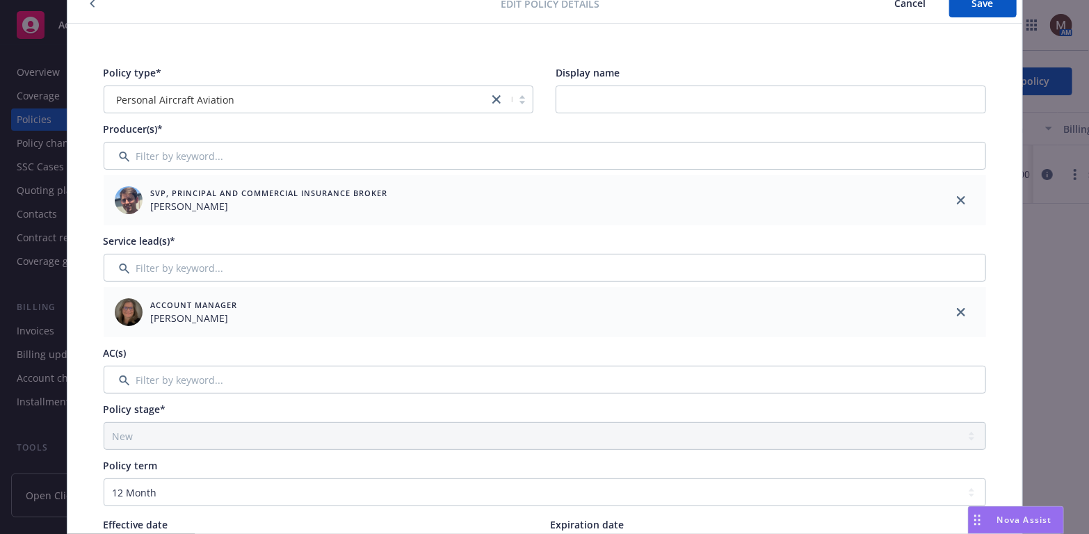
scroll to position [0, 0]
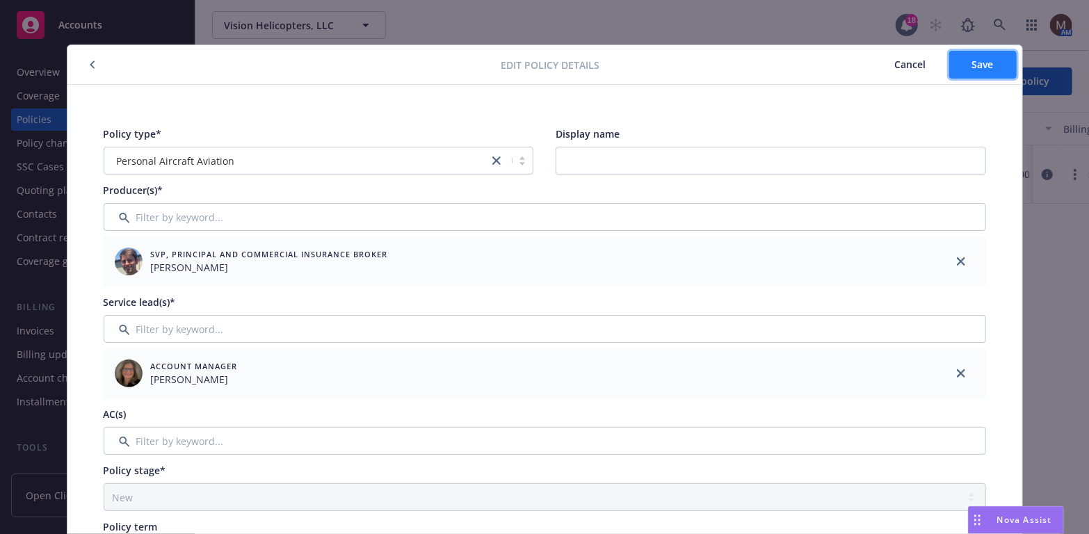
click at [972, 64] on span "Save" at bounding box center [983, 64] width 22 height 13
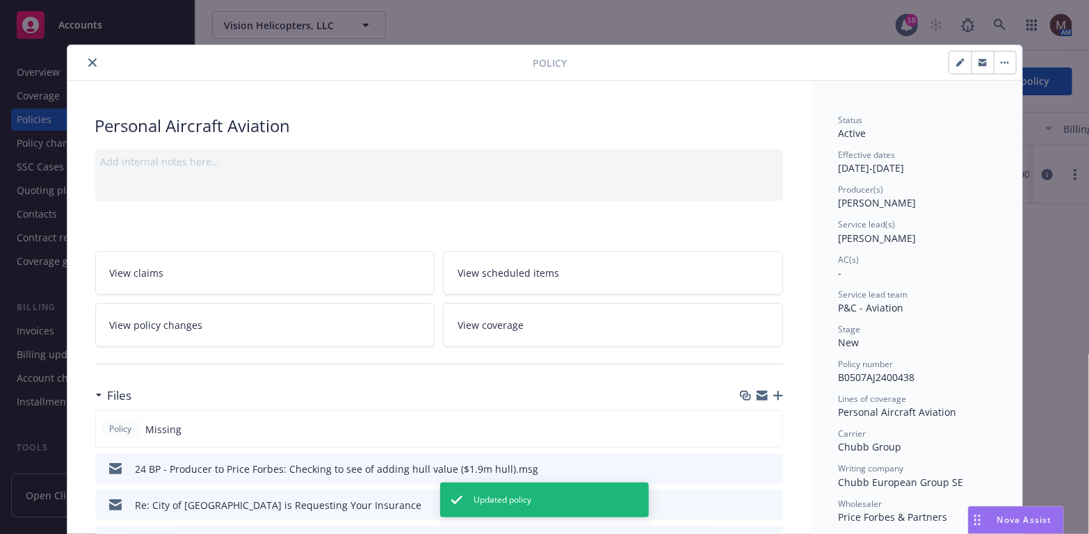
click at [88, 59] on icon "close" at bounding box center [92, 62] width 8 height 8
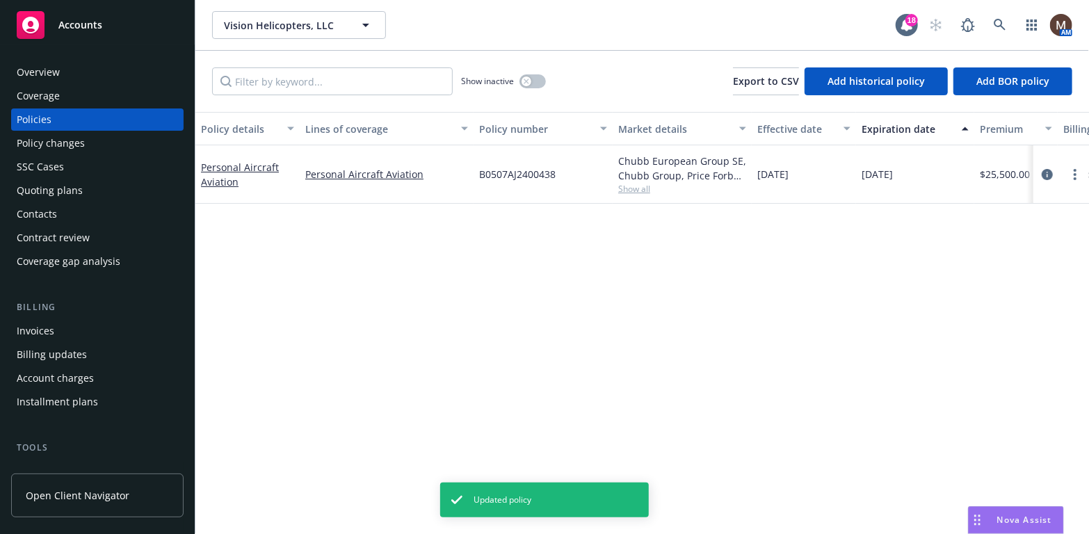
drag, startPoint x: 47, startPoint y: 328, endPoint x: 60, endPoint y: 328, distance: 13.9
click at [47, 328] on div "Invoices" at bounding box center [36, 331] width 38 height 22
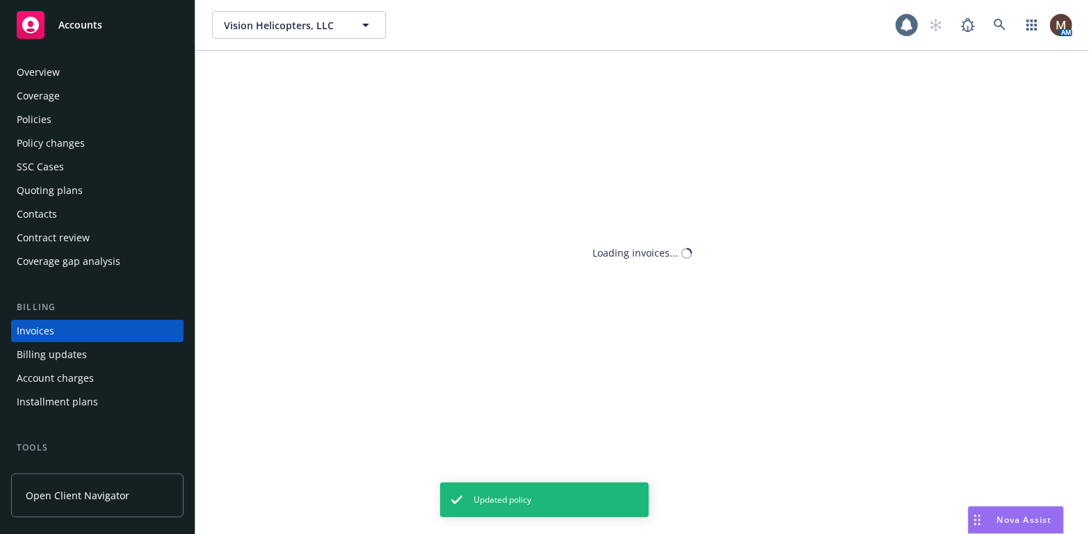
scroll to position [41, 0]
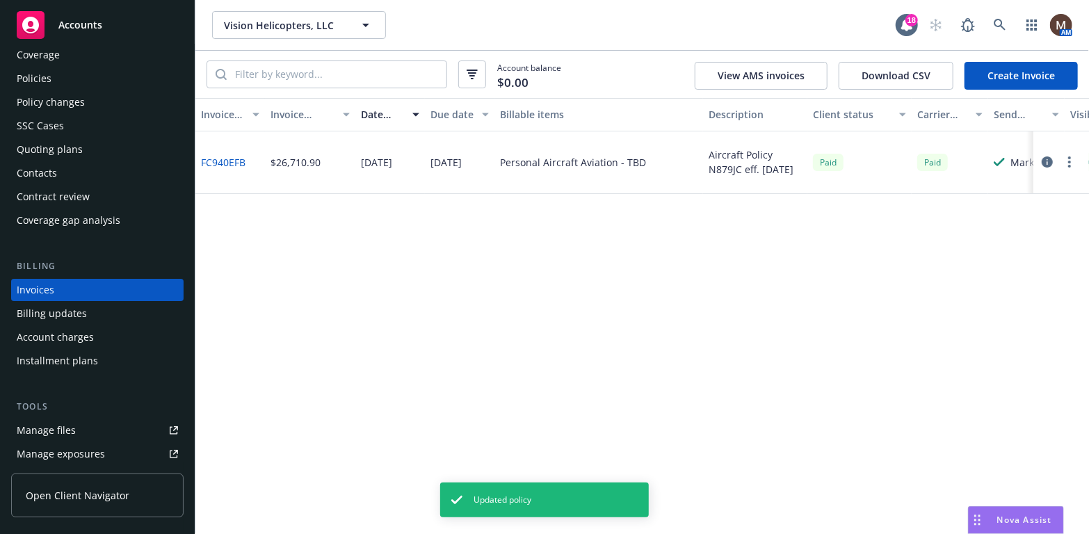
click at [218, 156] on link "FC940EFB" at bounding box center [223, 162] width 45 height 15
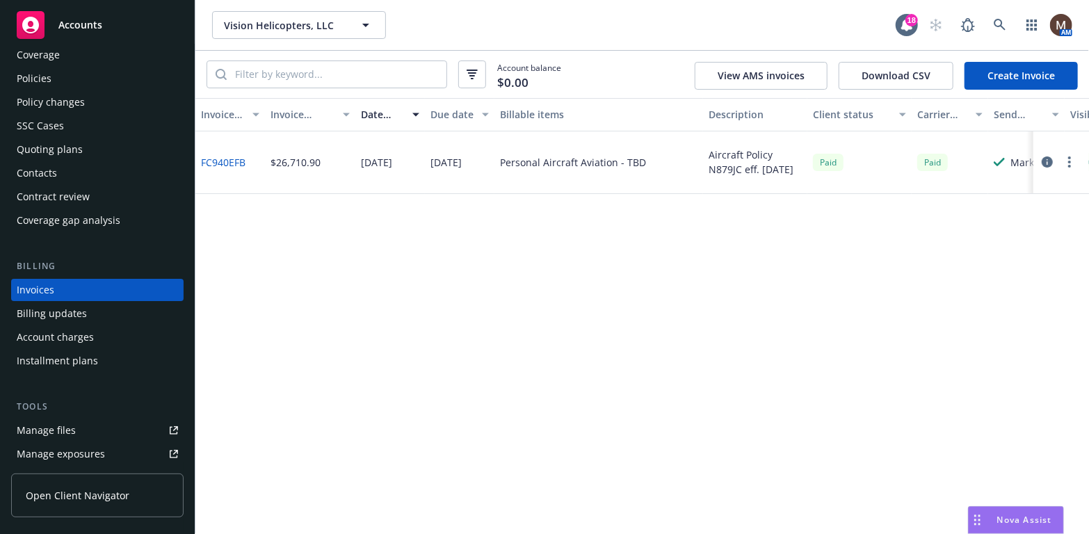
click at [49, 79] on div "Policies" at bounding box center [34, 78] width 35 height 22
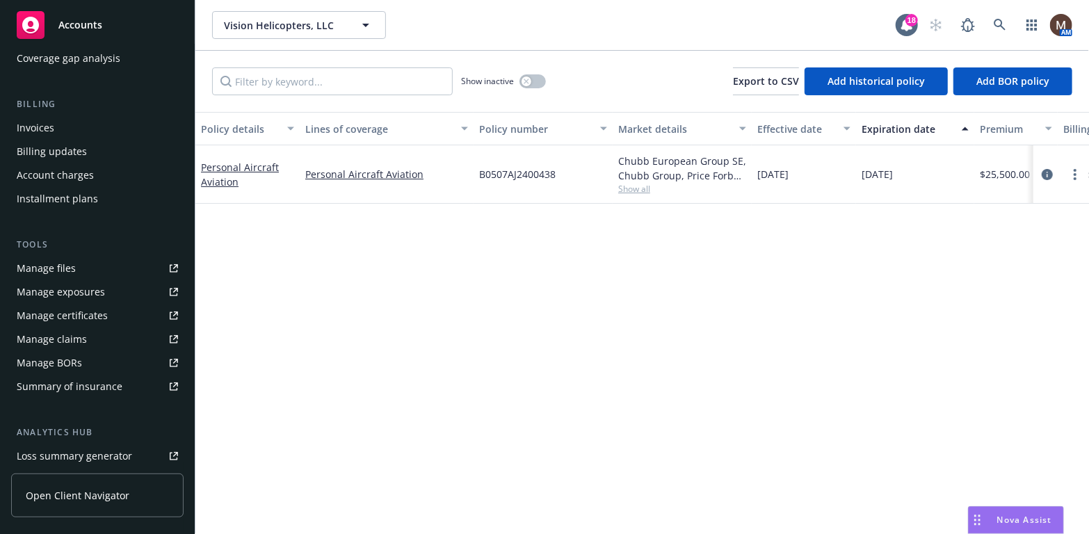
scroll to position [204, 0]
click at [57, 267] on div "Manage files" at bounding box center [46, 267] width 59 height 22
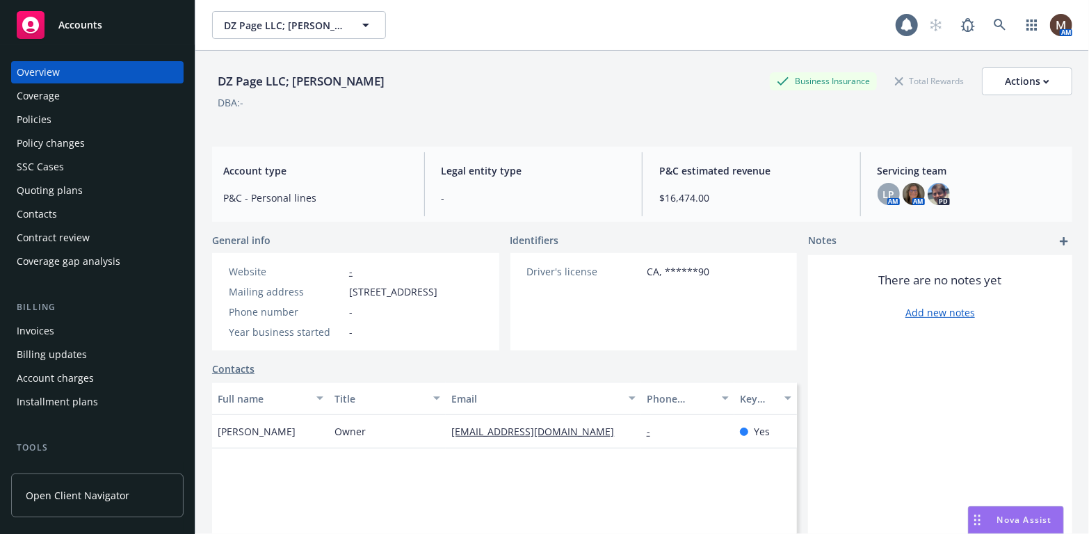
click at [42, 115] on div "Policies" at bounding box center [34, 119] width 35 height 22
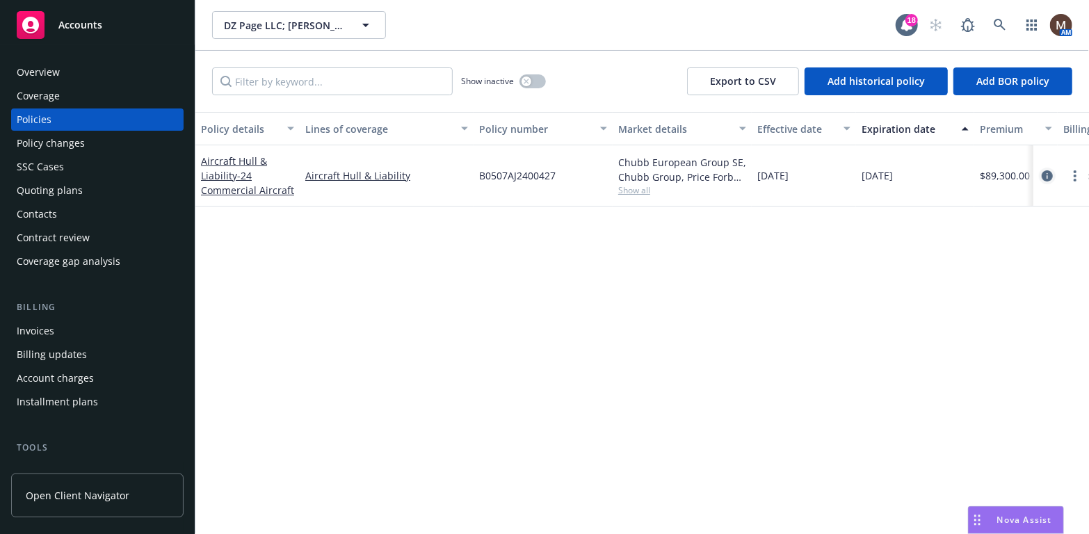
click at [1051, 171] on icon "circleInformation" at bounding box center [1047, 175] width 11 height 11
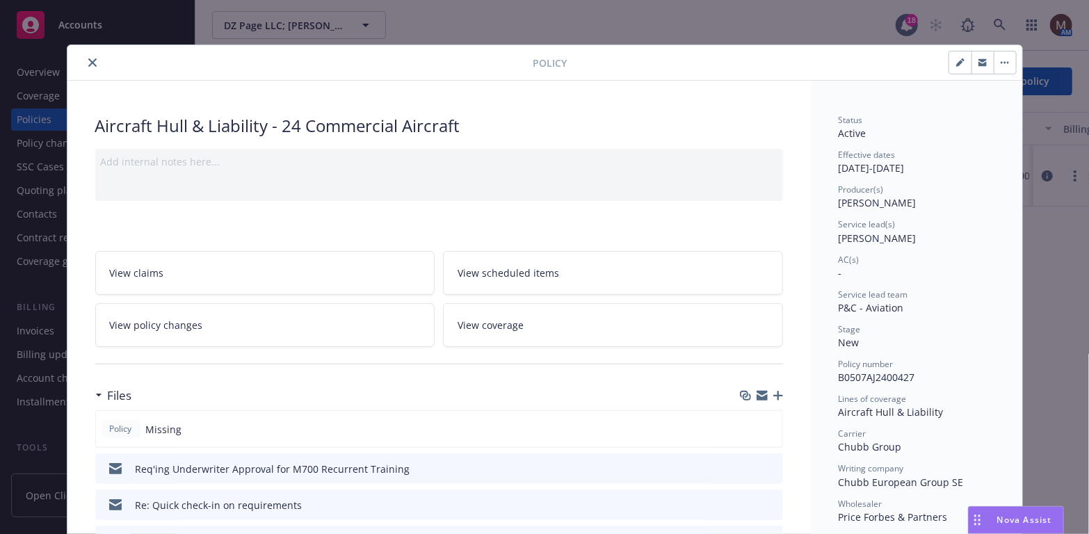
click at [774, 394] on icon "button" at bounding box center [778, 396] width 10 height 10
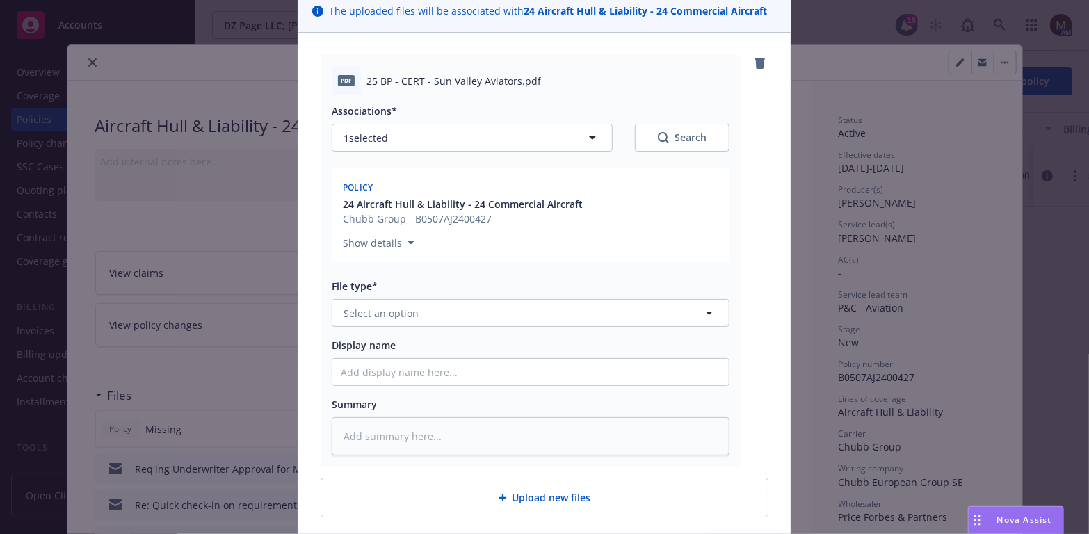
scroll to position [139, 0]
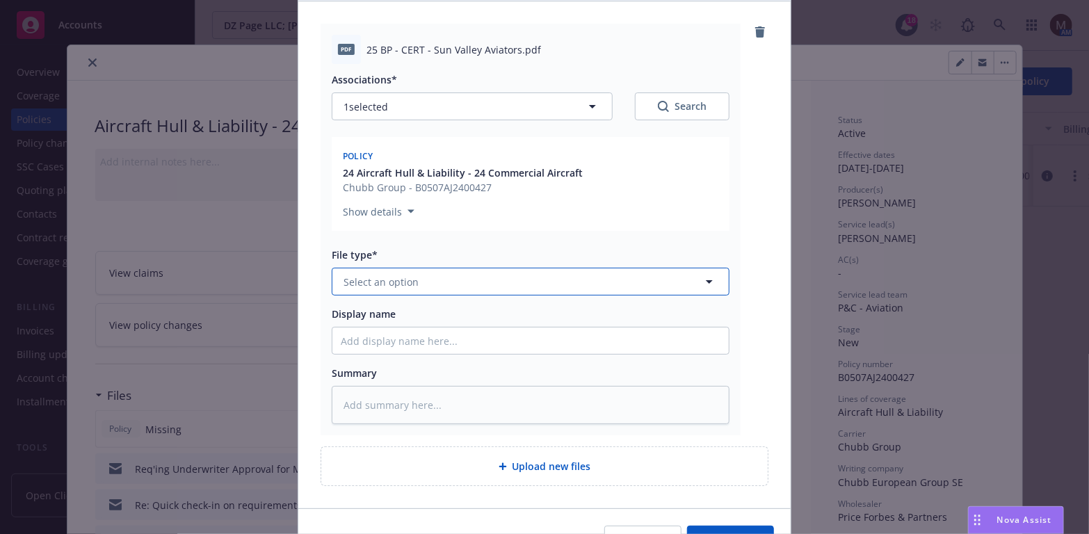
click at [703, 279] on icon "button" at bounding box center [709, 281] width 17 height 17
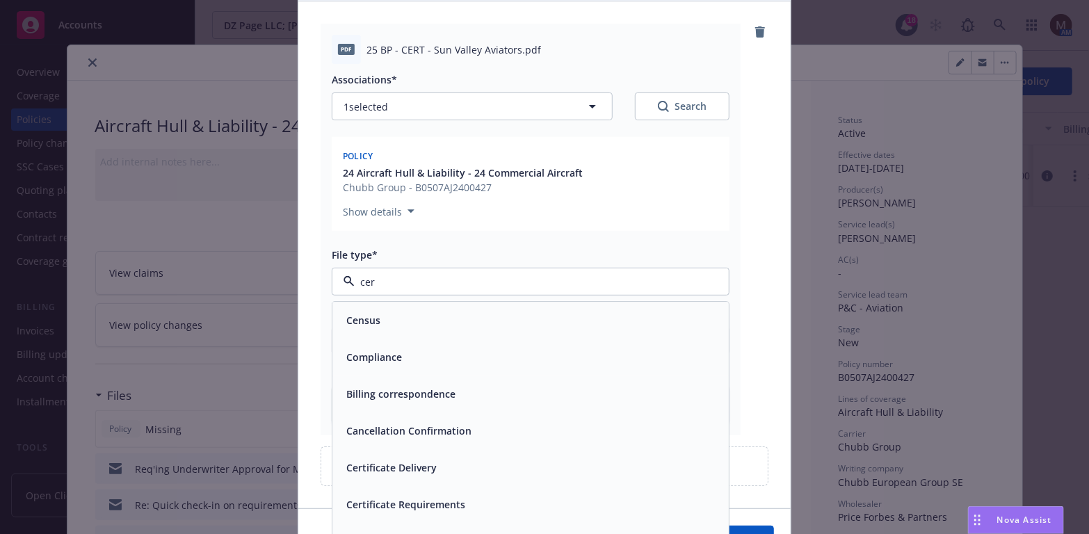
type input "cert"
click at [467, 503] on div "Certificate of insurance" at bounding box center [531, 505] width 380 height 20
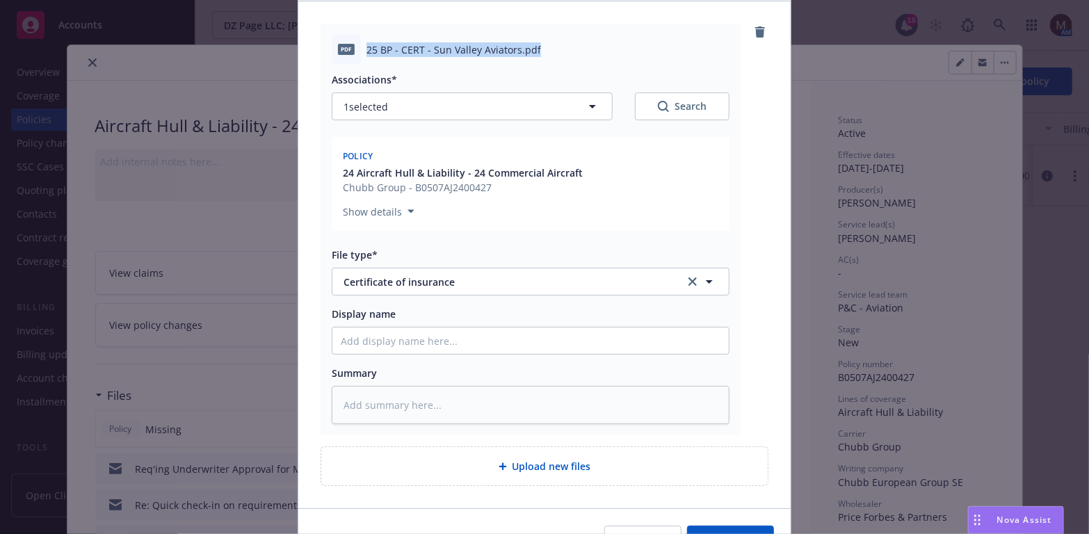
drag, startPoint x: 545, startPoint y: 53, endPoint x: 356, endPoint y: 45, distance: 189.3
click at [356, 45] on div "pdf 25 BP - CERT - Sun Valley Aviators.pdf" at bounding box center [531, 49] width 398 height 29
copy div "25 BP - CERT - Sun Valley Aviators.pdf"
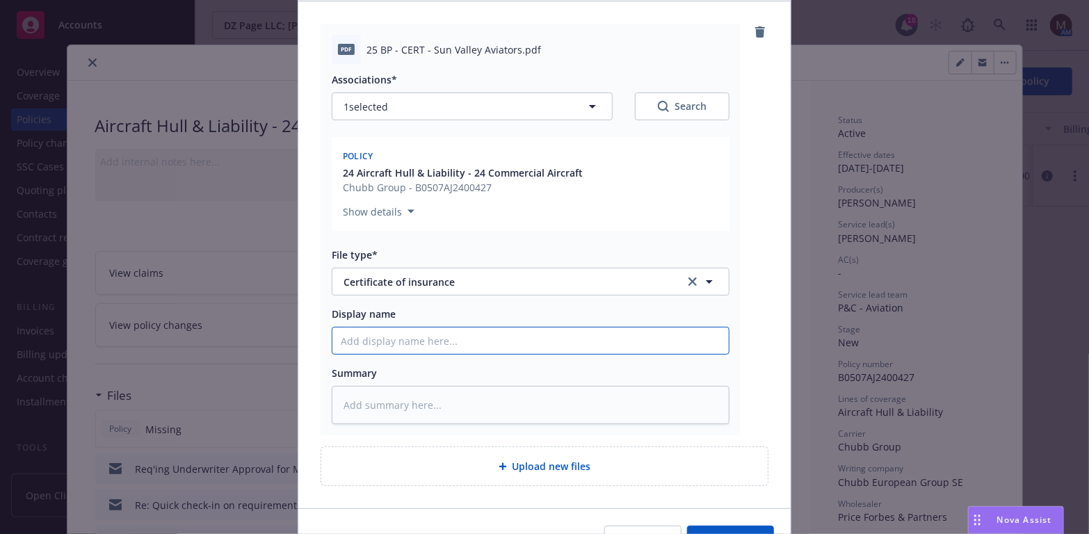
click at [345, 338] on input "Display name" at bounding box center [530, 341] width 396 height 26
paste input "25 BP - CERT - Sun Valley Aviators.pdf"
type textarea "x"
type input "25 BP - CERT - Sun Valley Aviators.pdf"
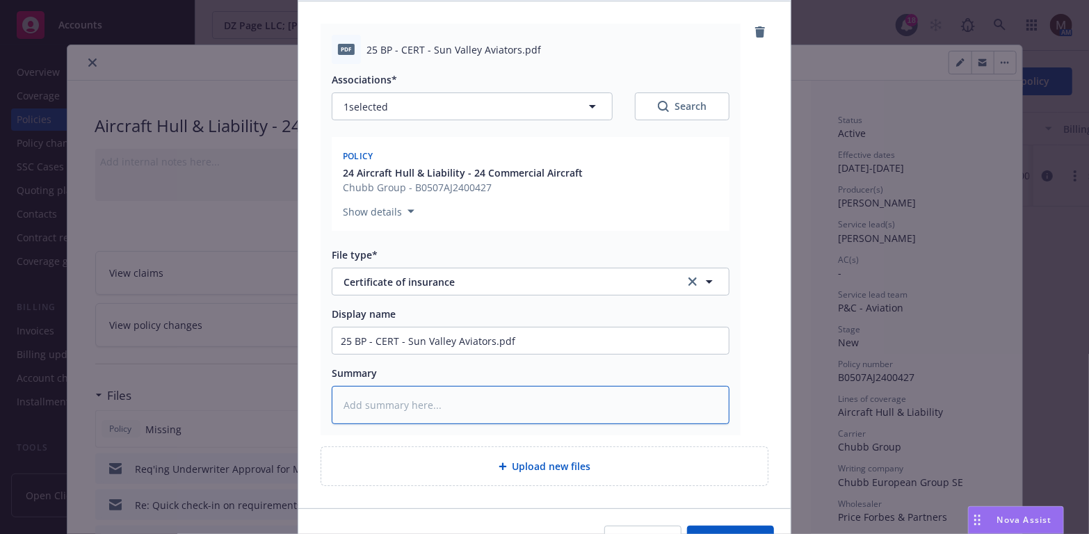
click at [398, 403] on textarea at bounding box center [531, 405] width 398 height 38
paste textarea "25 BP - CERT - Sun Valley Aviators.pdf"
type textarea "x"
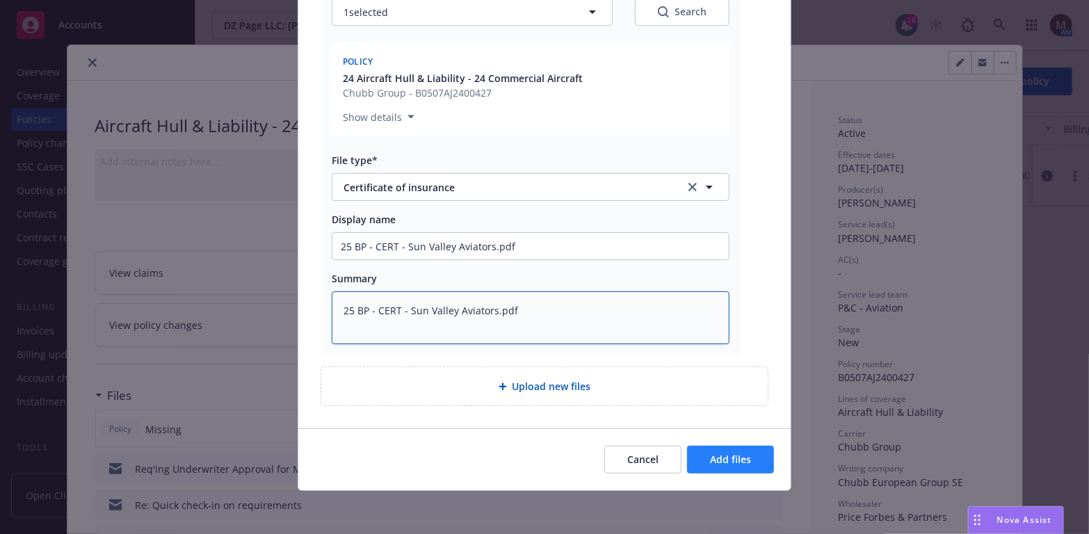
type textarea "25 BP - CERT - Sun Valley Aviators.pdf"
click at [730, 454] on span "Add files" at bounding box center [730, 459] width 41 height 13
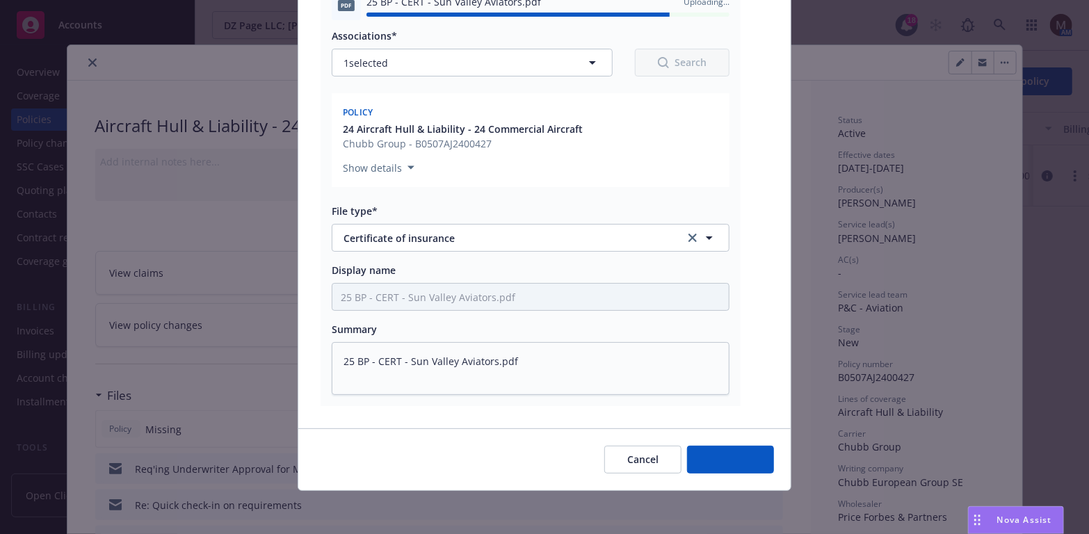
type textarea "x"
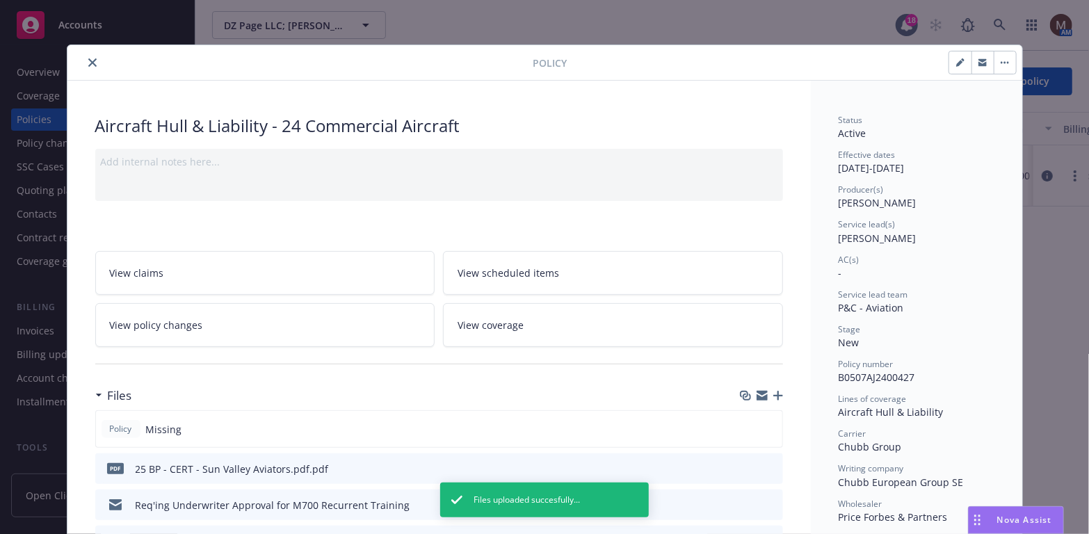
click at [87, 55] on button "close" at bounding box center [92, 62] width 17 height 17
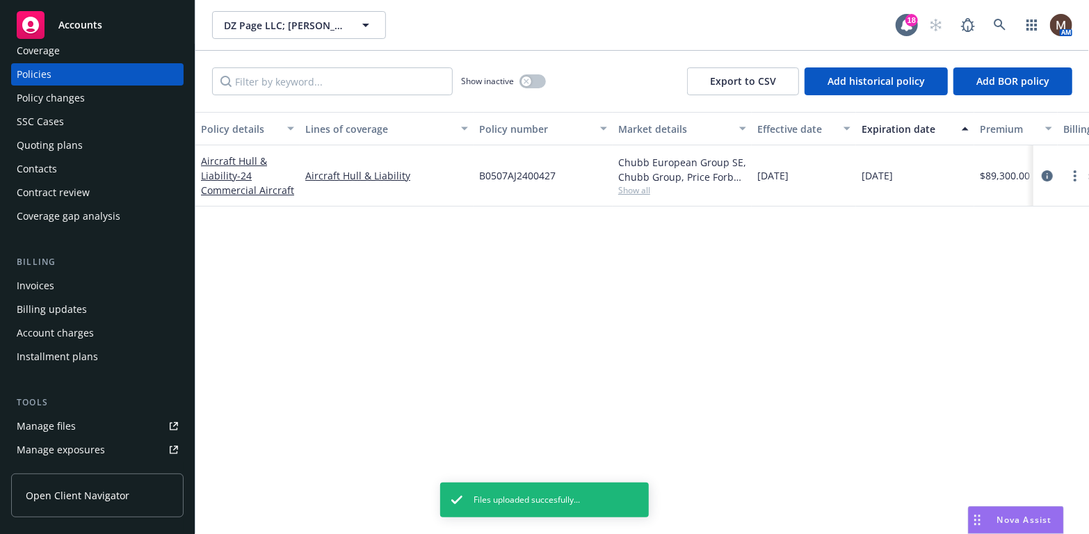
scroll to position [70, 0]
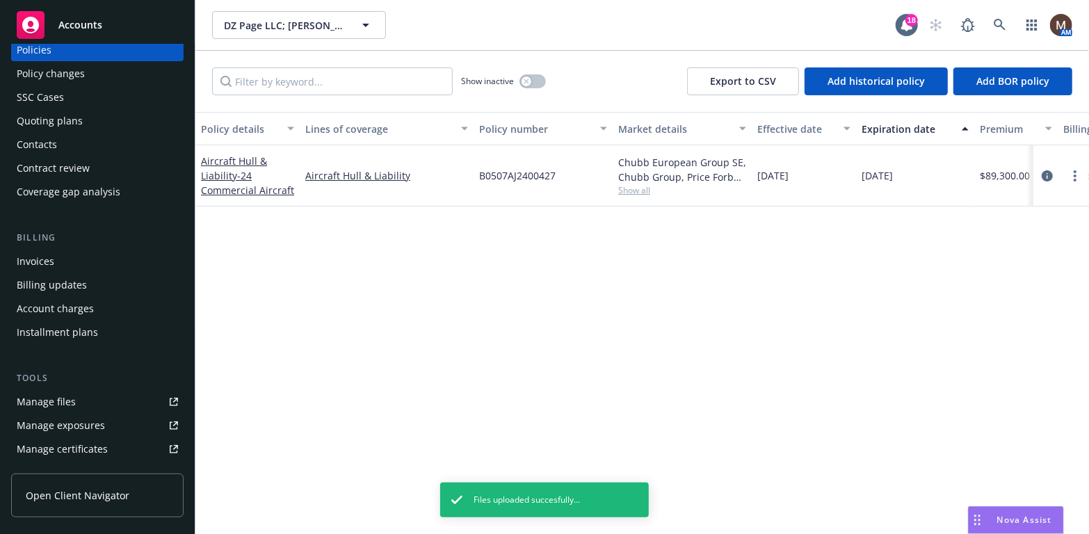
click at [67, 398] on div "Manage files" at bounding box center [46, 402] width 59 height 22
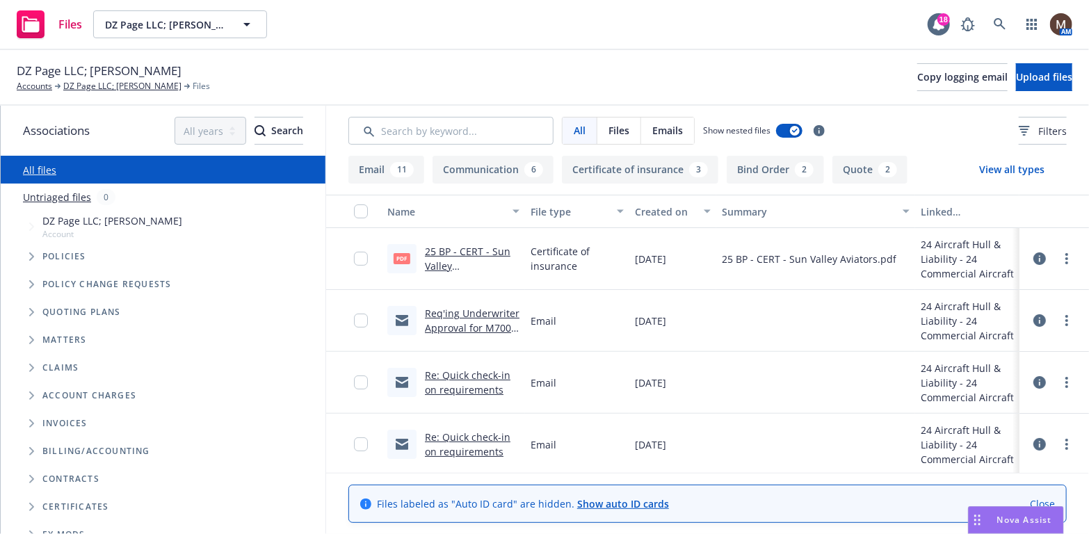
drag, startPoint x: 129, startPoint y: 85, endPoint x: 125, endPoint y: 99, distance: 14.5
click at [129, 85] on link "DZ Page LLC; Bruce Lymburn" at bounding box center [122, 86] width 118 height 13
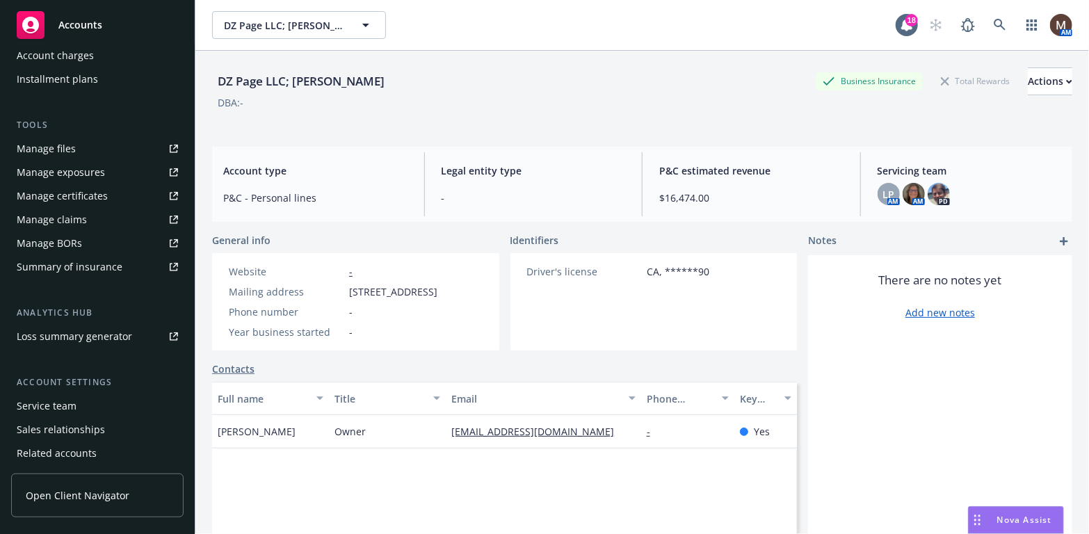
scroll to position [348, 0]
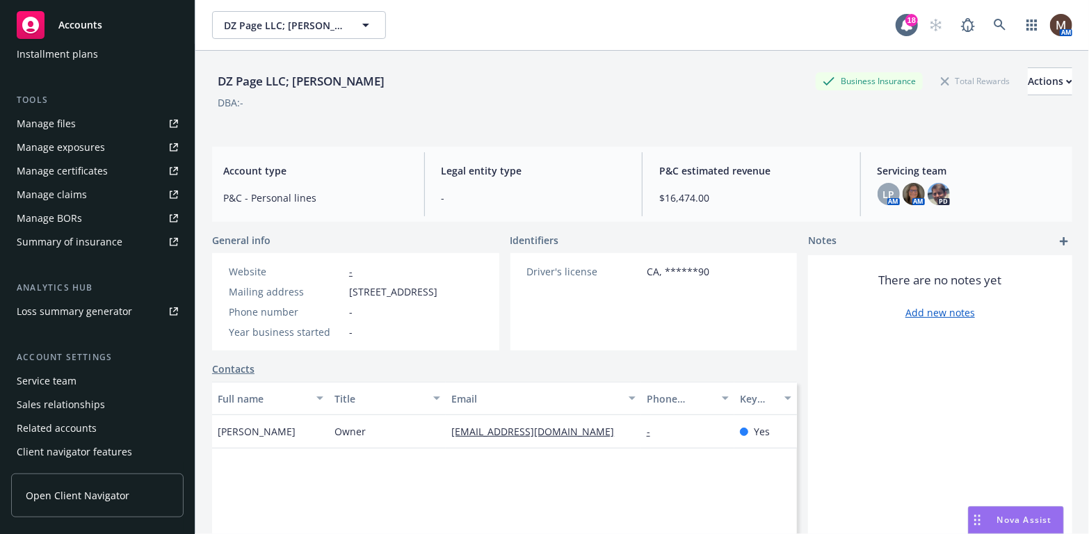
click at [74, 381] on div "Service team" at bounding box center [47, 381] width 60 height 22
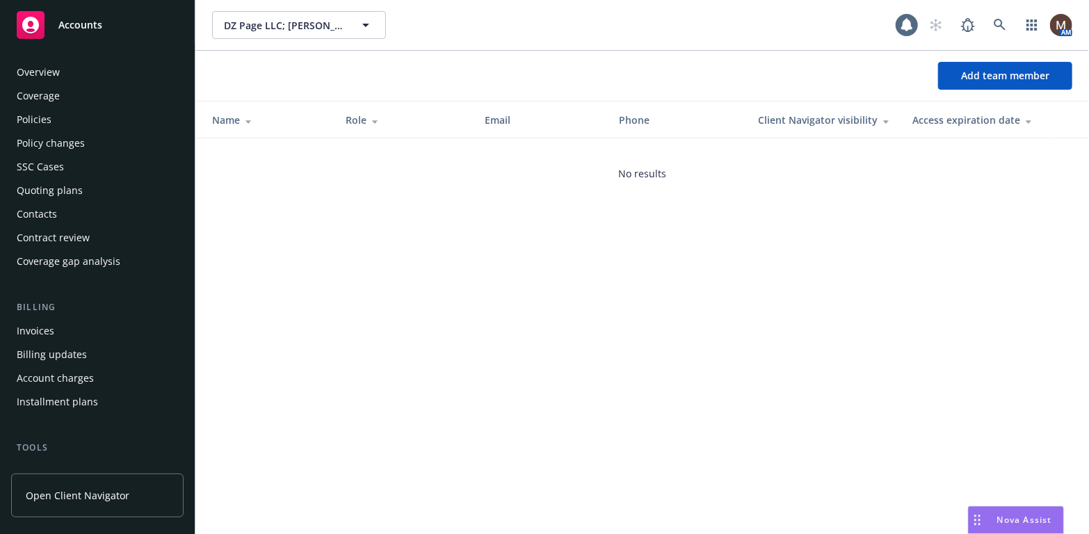
scroll to position [371, 0]
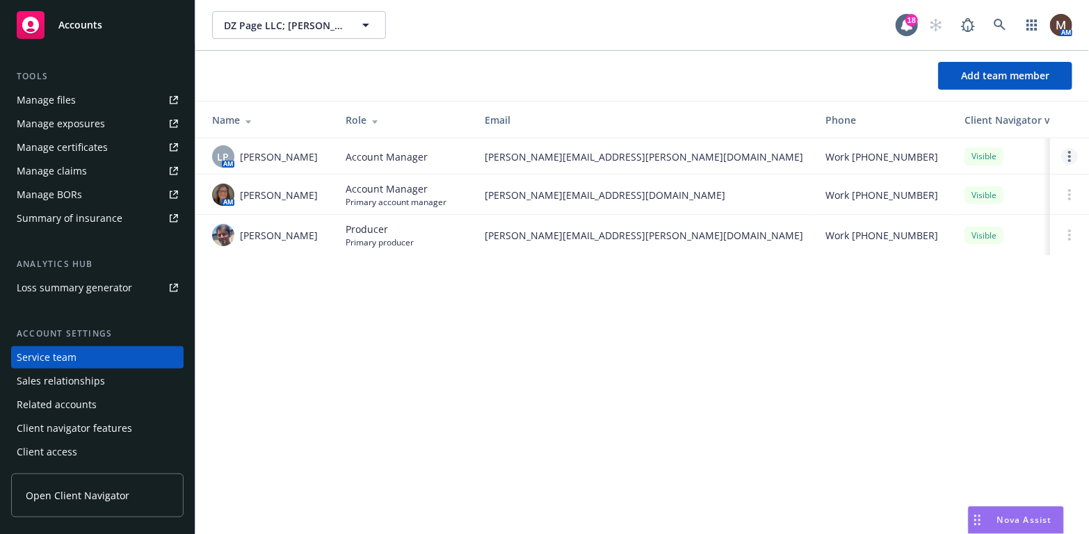
click at [1068, 154] on icon "Open options" at bounding box center [1069, 156] width 3 height 11
click at [474, 387] on div "DZ Page LLC; [PERSON_NAME] DZ Page LLC; [PERSON_NAME] 18 AM Add team member Nam…" at bounding box center [642, 267] width 894 height 534
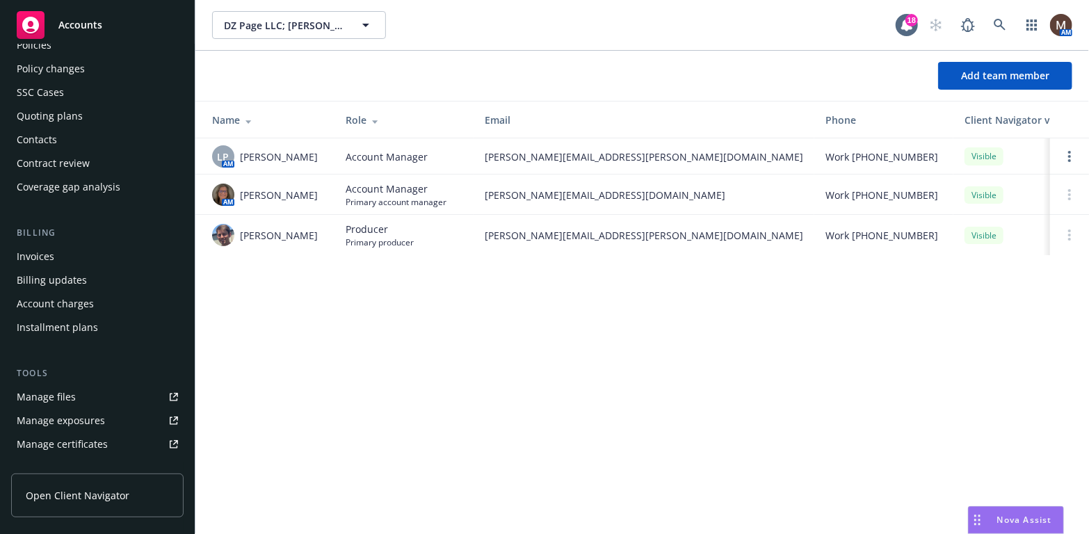
scroll to position [0, 0]
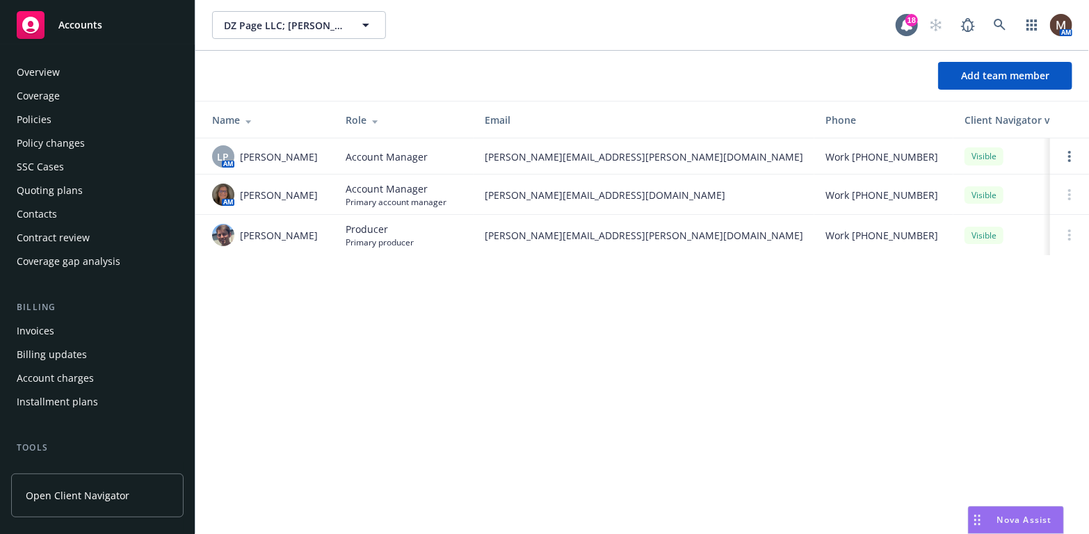
click at [43, 113] on div "Policies" at bounding box center [34, 119] width 35 height 22
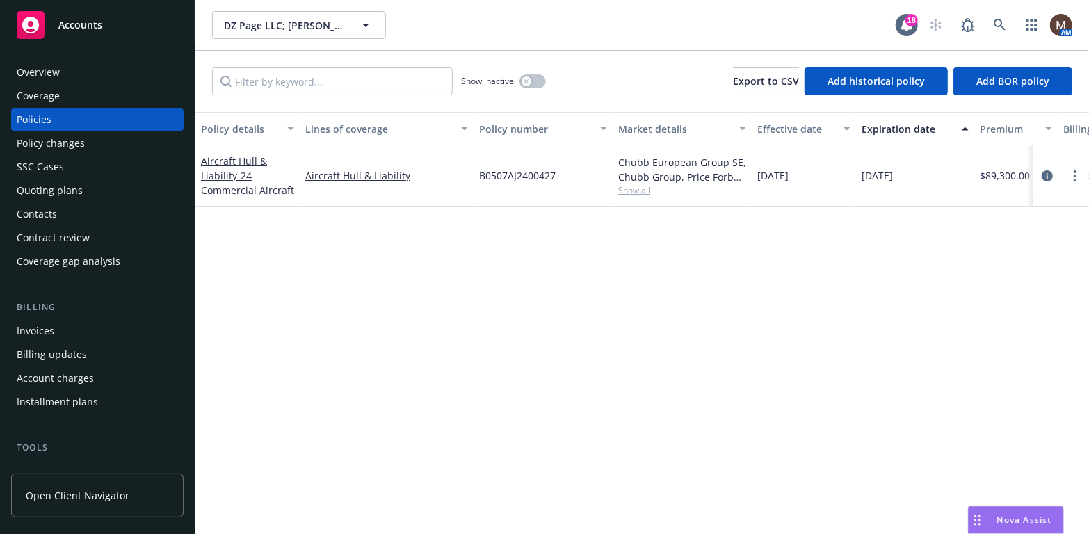
click at [74, 68] on div "Overview" at bounding box center [97, 72] width 161 height 22
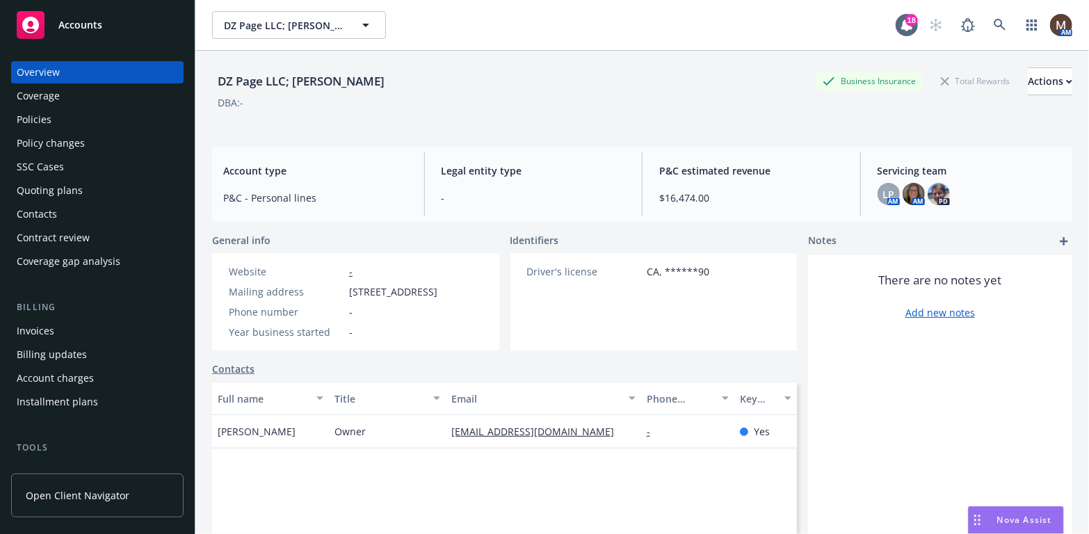
click at [42, 115] on div "Policies" at bounding box center [34, 119] width 35 height 22
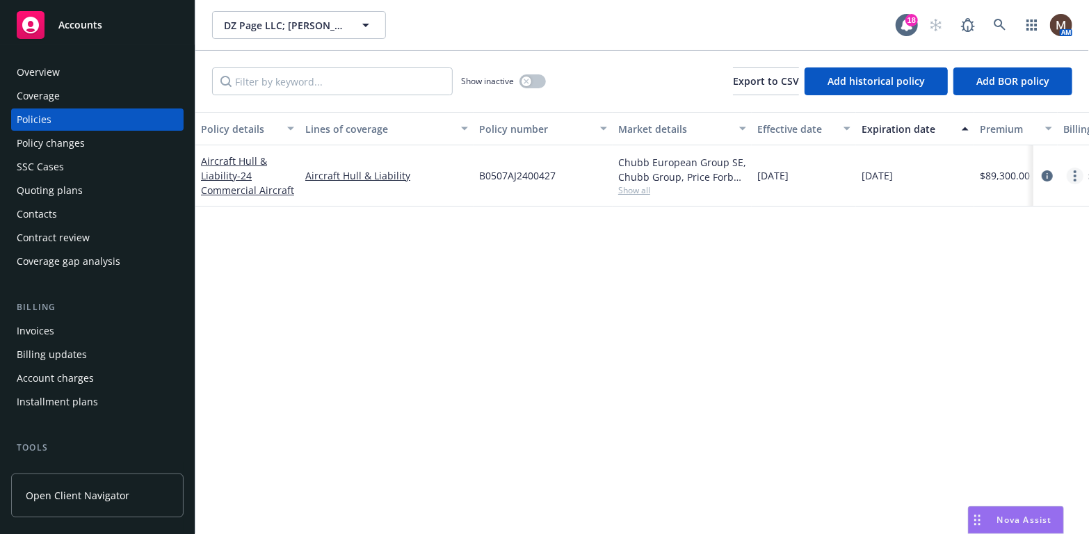
click at [1078, 172] on link "more" at bounding box center [1075, 176] width 17 height 17
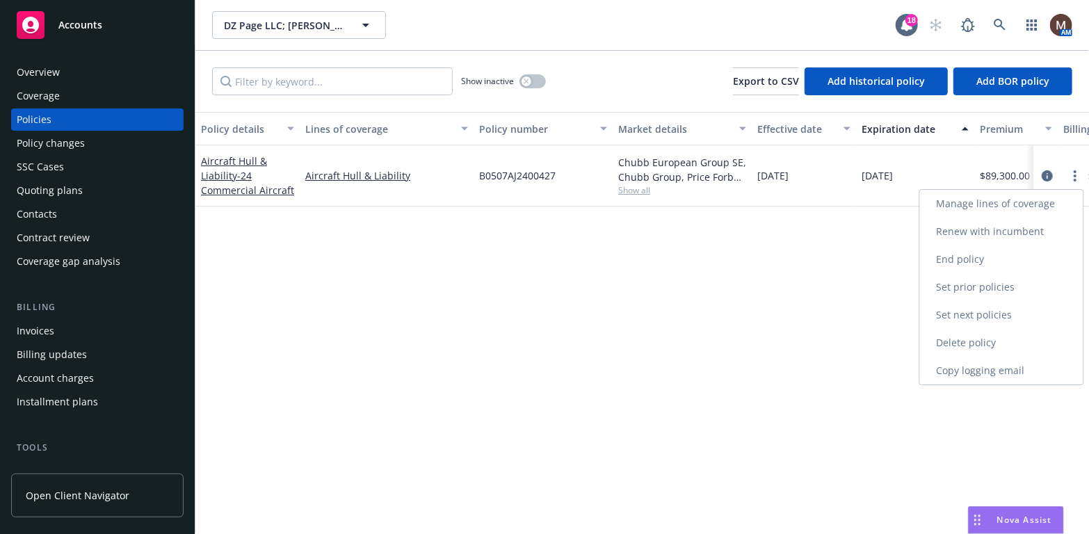
click at [956, 367] on link "Copy logging email" at bounding box center [1001, 371] width 163 height 28
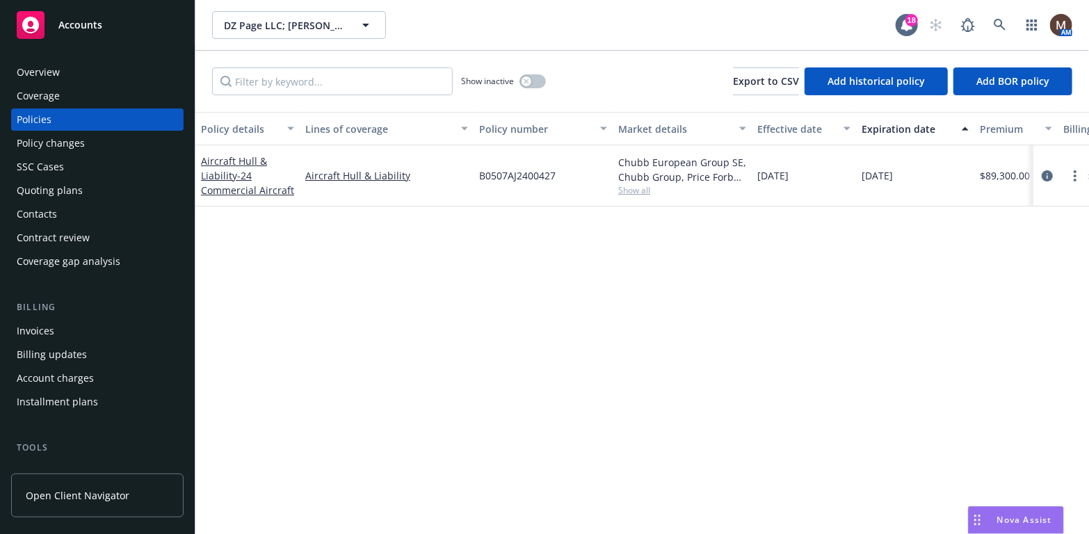
drag, startPoint x: 1049, startPoint y: 174, endPoint x: 961, endPoint y: 222, distance: 100.5
click at [1049, 174] on icon "circleInformation" at bounding box center [1047, 175] width 11 height 11
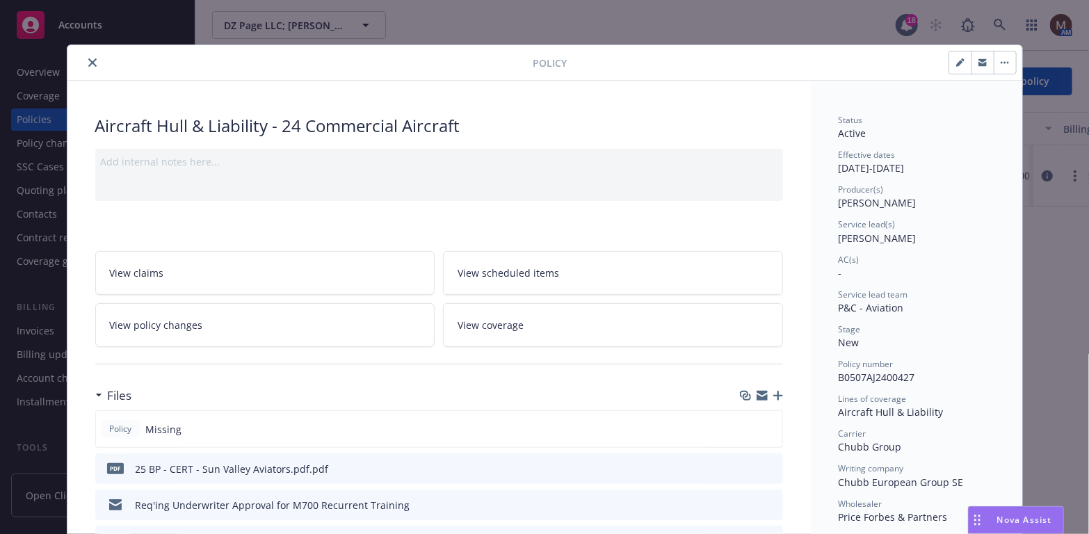
click at [86, 55] on button "close" at bounding box center [92, 62] width 17 height 17
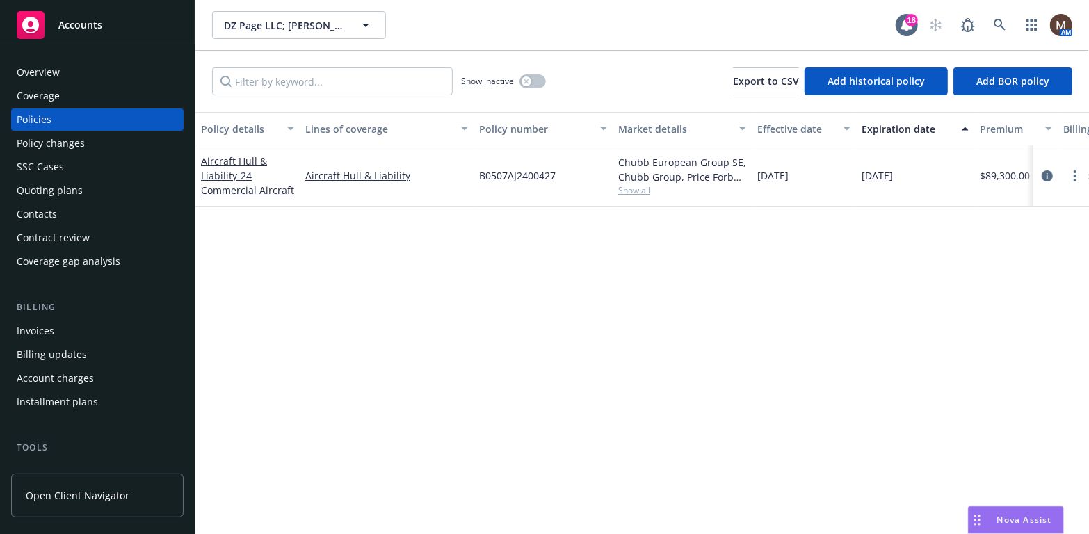
click at [63, 328] on div "Invoices" at bounding box center [97, 331] width 161 height 22
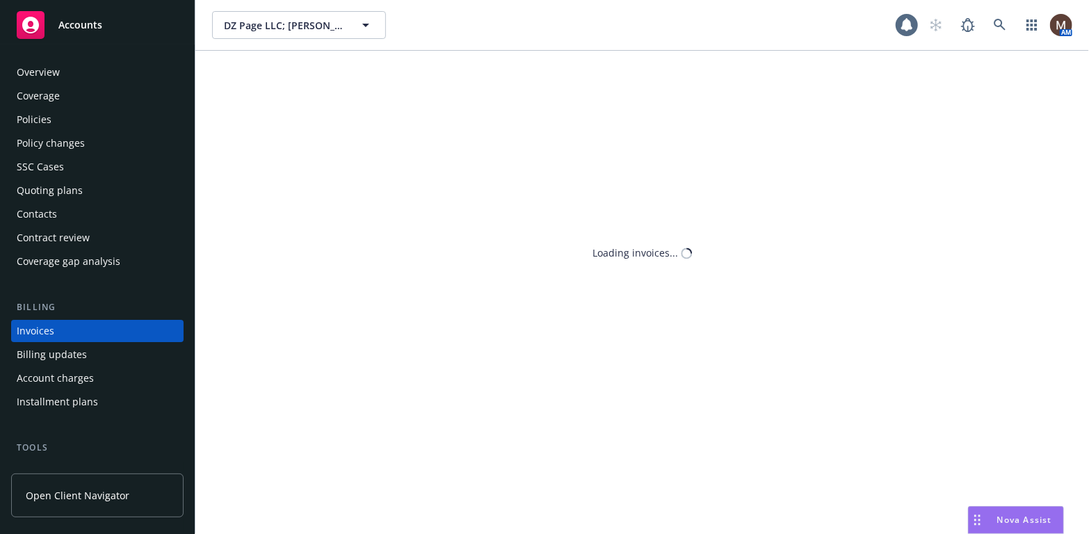
scroll to position [41, 0]
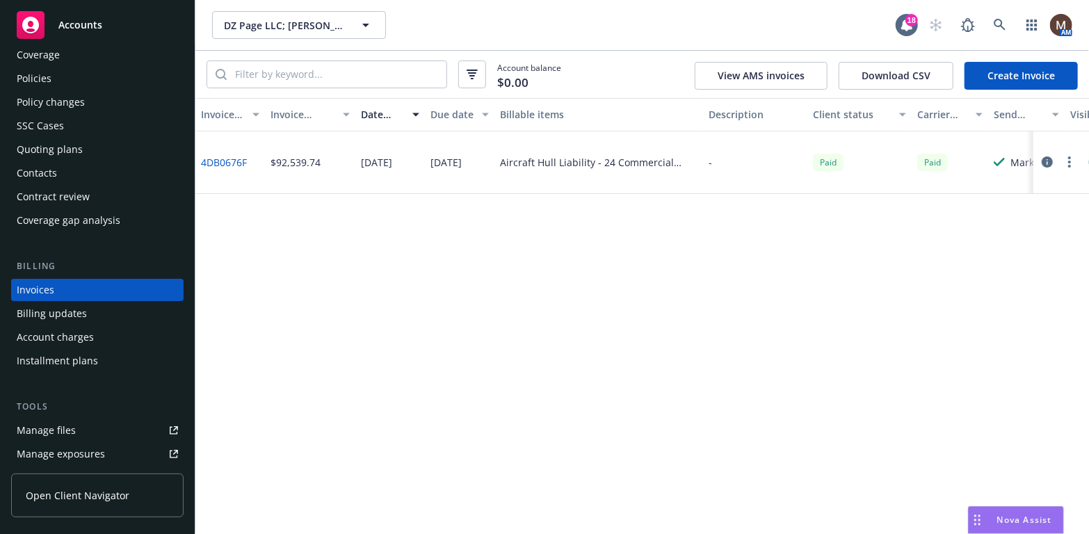
click at [45, 74] on div "Policies" at bounding box center [34, 78] width 35 height 22
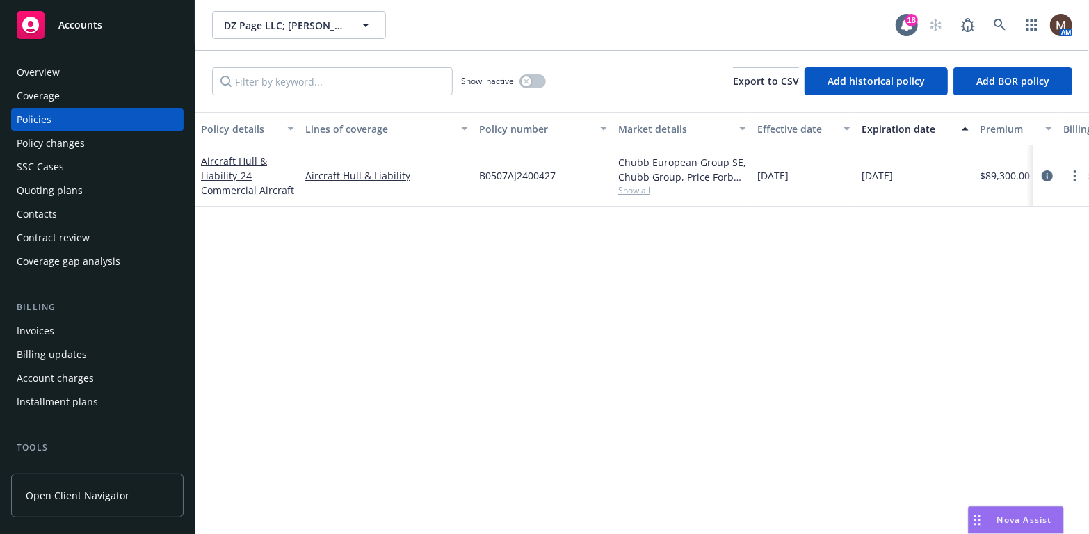
drag, startPoint x: 1046, startPoint y: 172, endPoint x: 803, endPoint y: 337, distance: 293.7
click at [1046, 172] on icon "circleInformation" at bounding box center [1047, 175] width 11 height 11
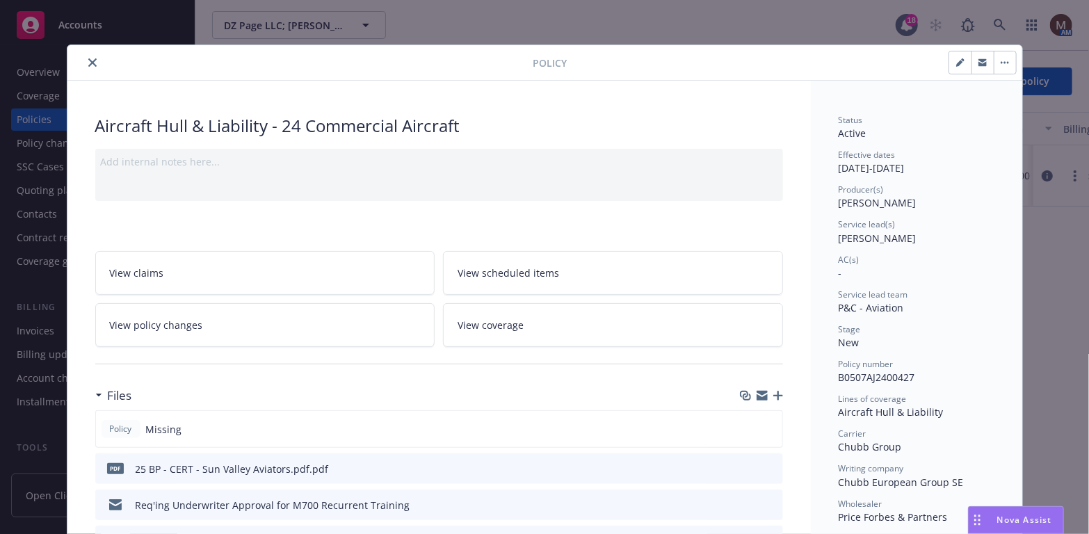
scroll to position [41, 0]
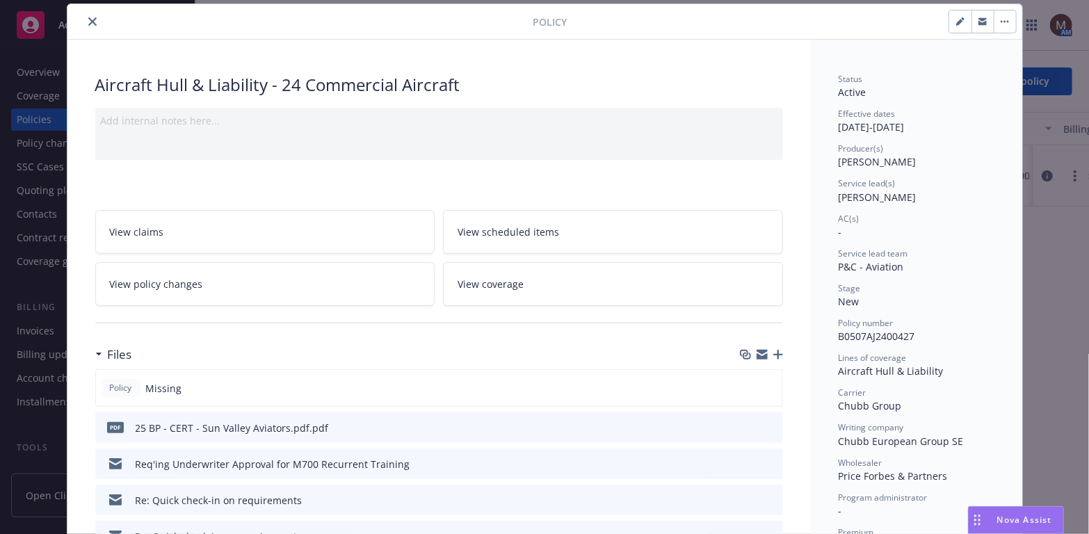
click at [956, 19] on icon "button" at bounding box center [960, 21] width 8 height 8
select select "NEW"
select select "12"
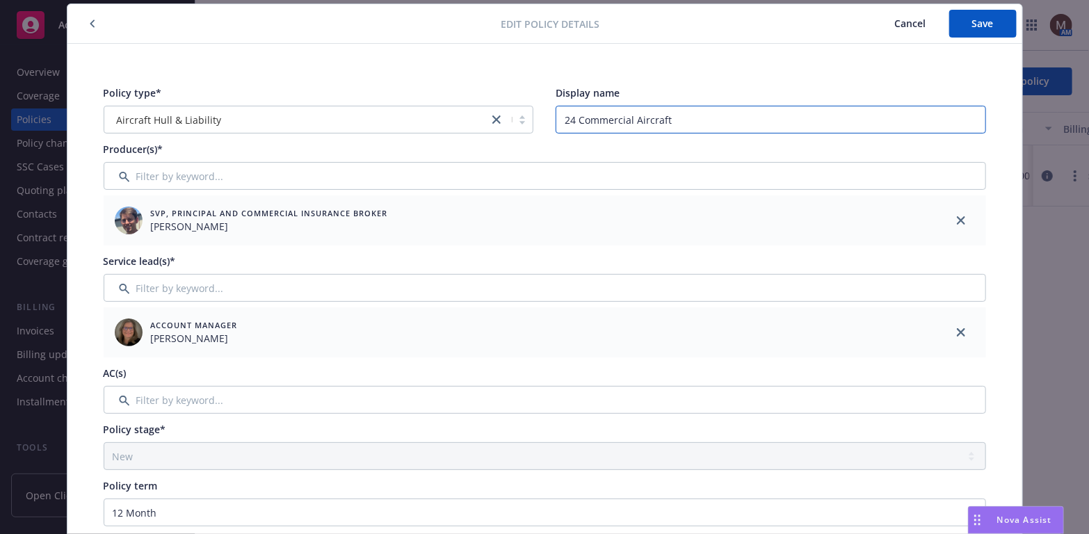
drag, startPoint x: 679, startPoint y: 117, endPoint x: 556, endPoint y: 118, distance: 123.1
click at [556, 118] on input "24 Commercial Aircraft" at bounding box center [771, 120] width 430 height 28
type input "N886LM"
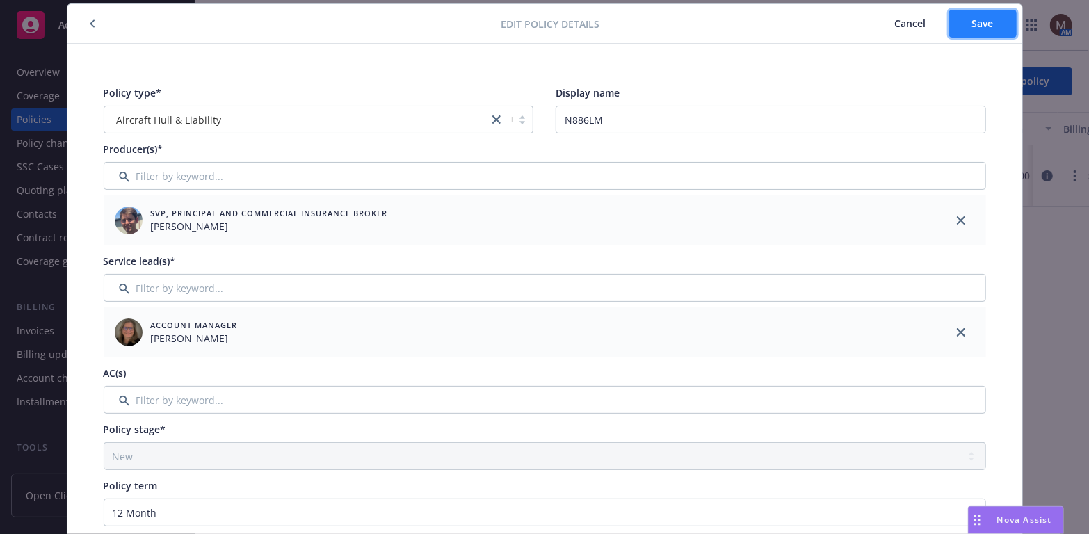
click at [976, 17] on span "Save" at bounding box center [983, 23] width 22 height 13
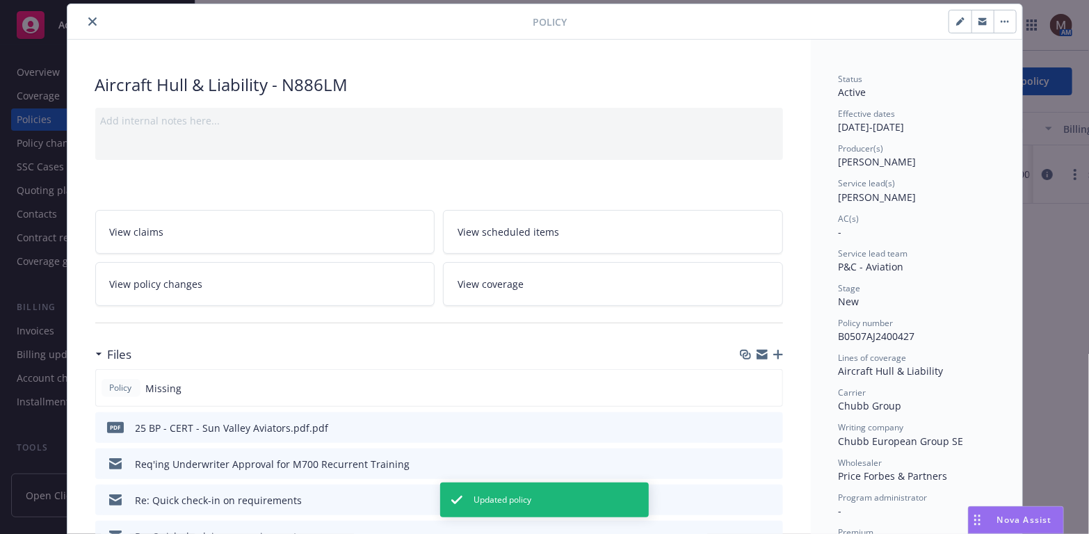
scroll to position [0, 0]
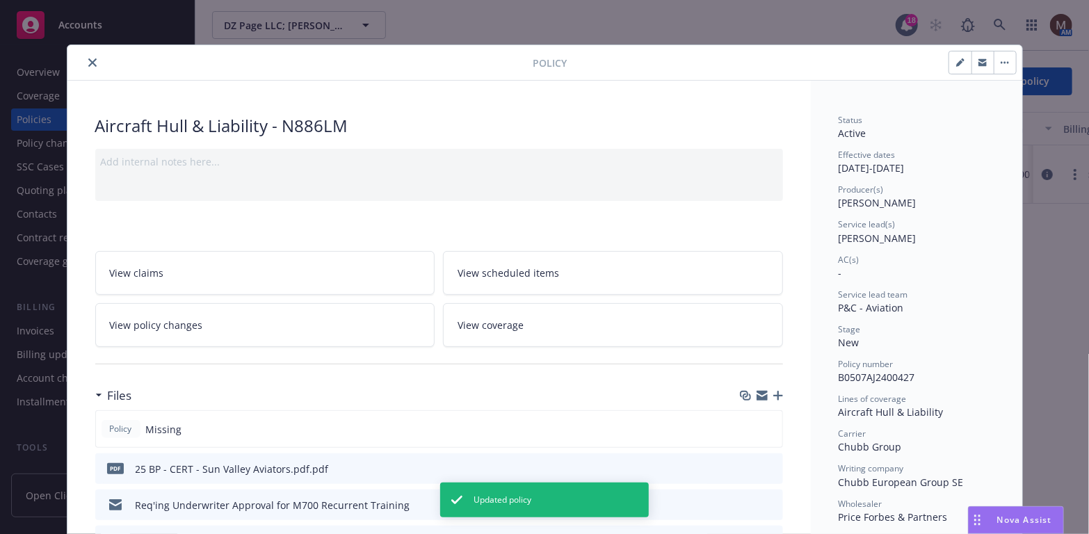
click at [86, 56] on button "close" at bounding box center [92, 62] width 17 height 17
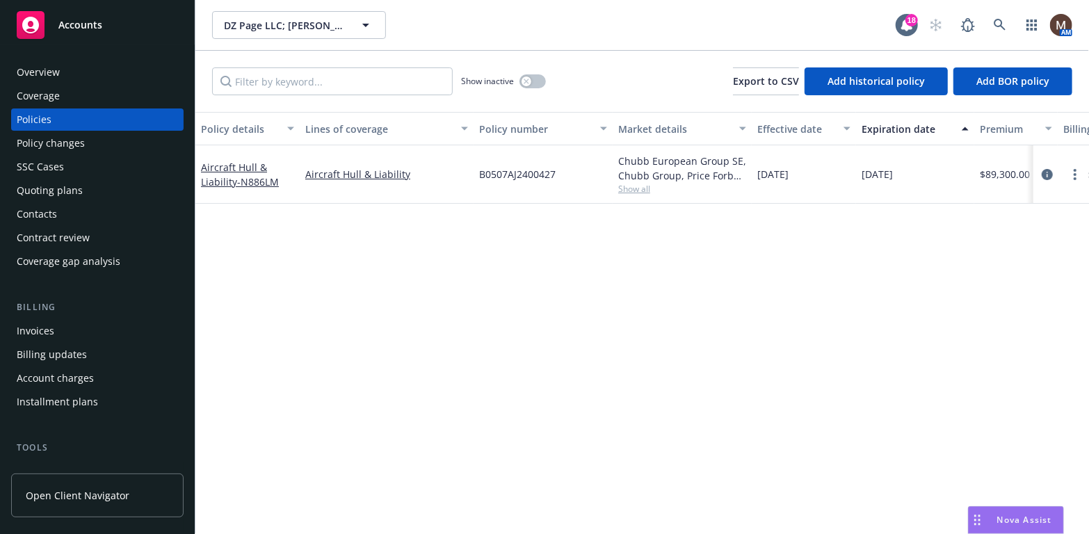
click at [45, 116] on div "Policies" at bounding box center [34, 119] width 35 height 22
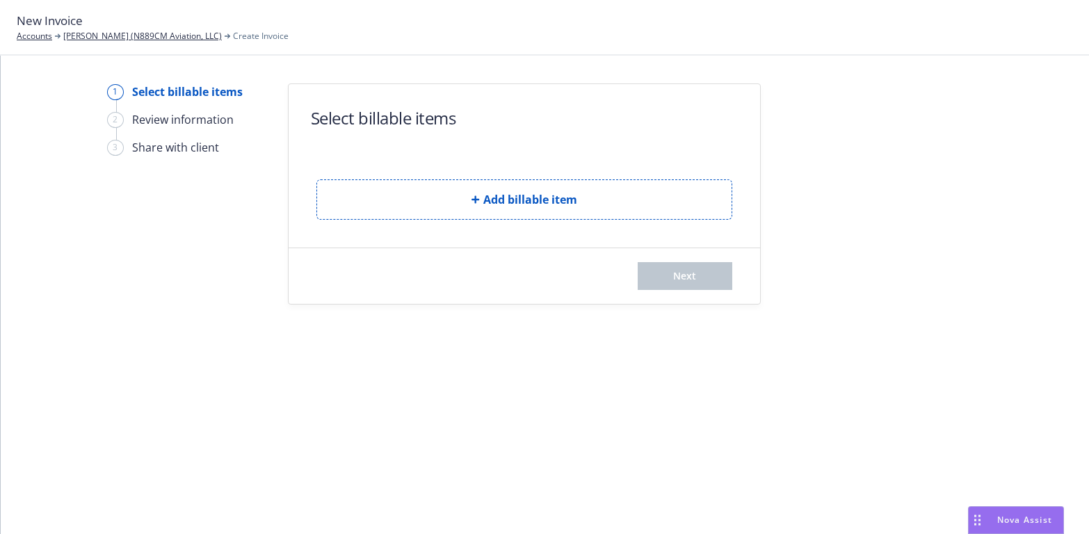
click at [421, 186] on button "Add billable item" at bounding box center [524, 199] width 416 height 40
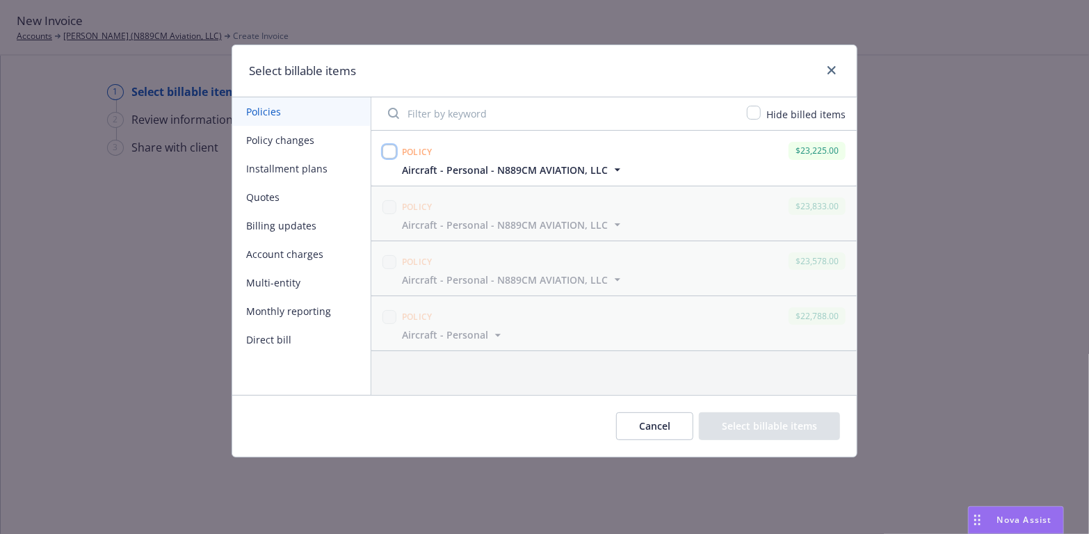
click at [389, 154] on input "checkbox" at bounding box center [389, 152] width 14 height 14
checkbox input "true"
click at [775, 421] on button "Select billable items" at bounding box center [769, 426] width 141 height 28
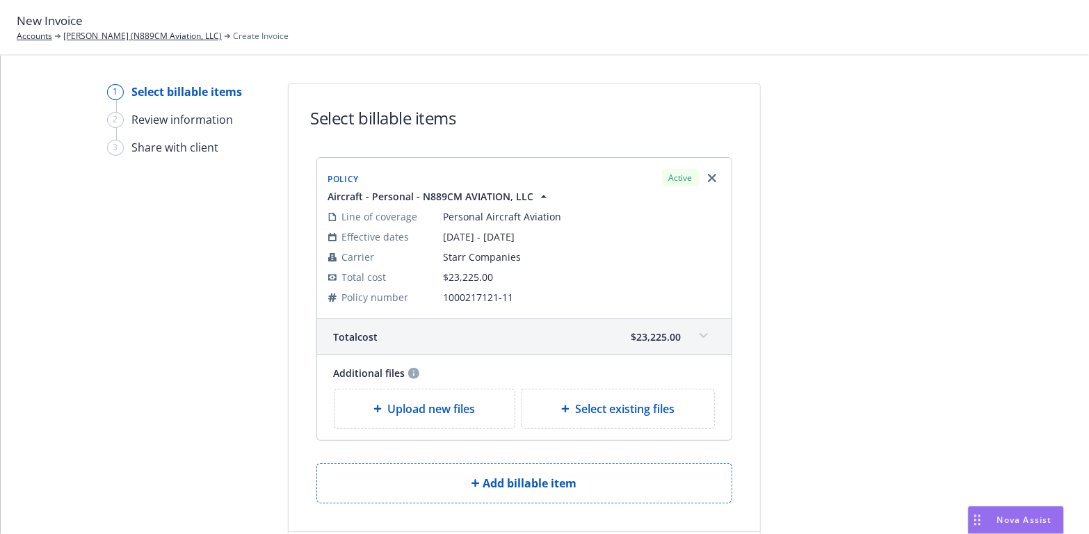
click at [561, 411] on icon at bounding box center [565, 409] width 8 height 8
select select "Invoice - Third Party"
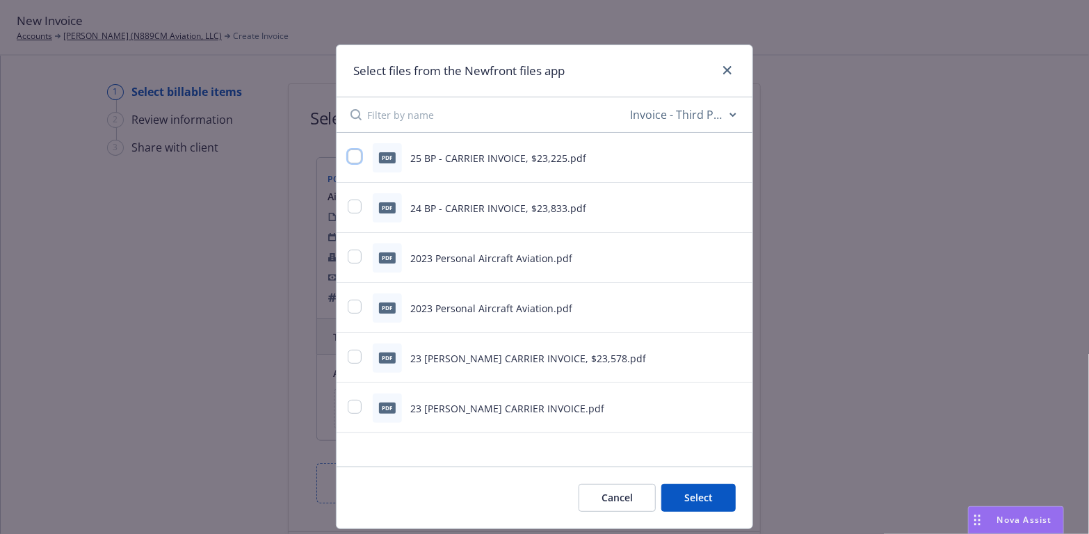
click at [348, 158] on input "checkbox" at bounding box center [355, 157] width 14 height 14
checkbox input "true"
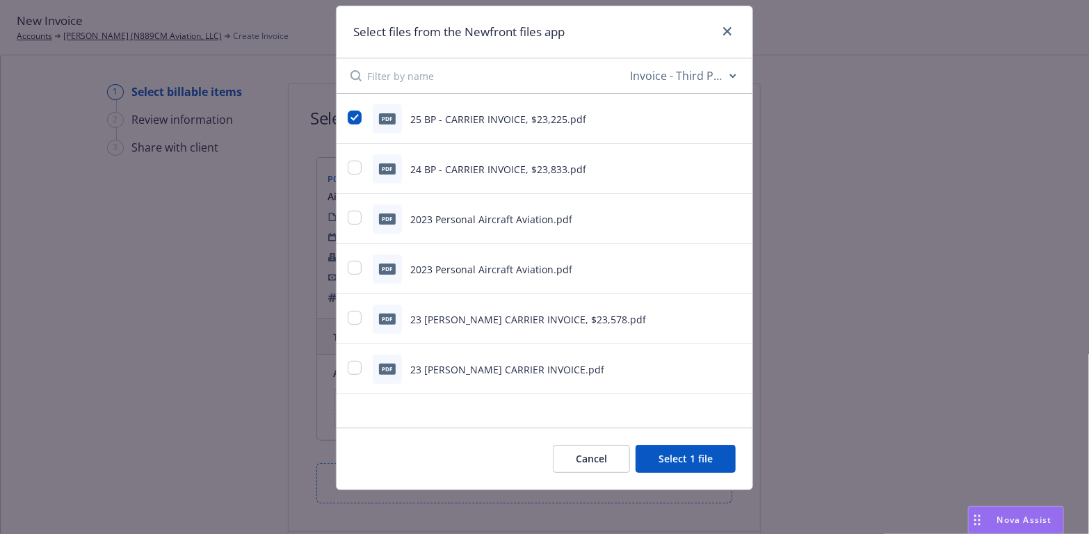
click at [674, 457] on button "Select 1 file" at bounding box center [686, 459] width 100 height 28
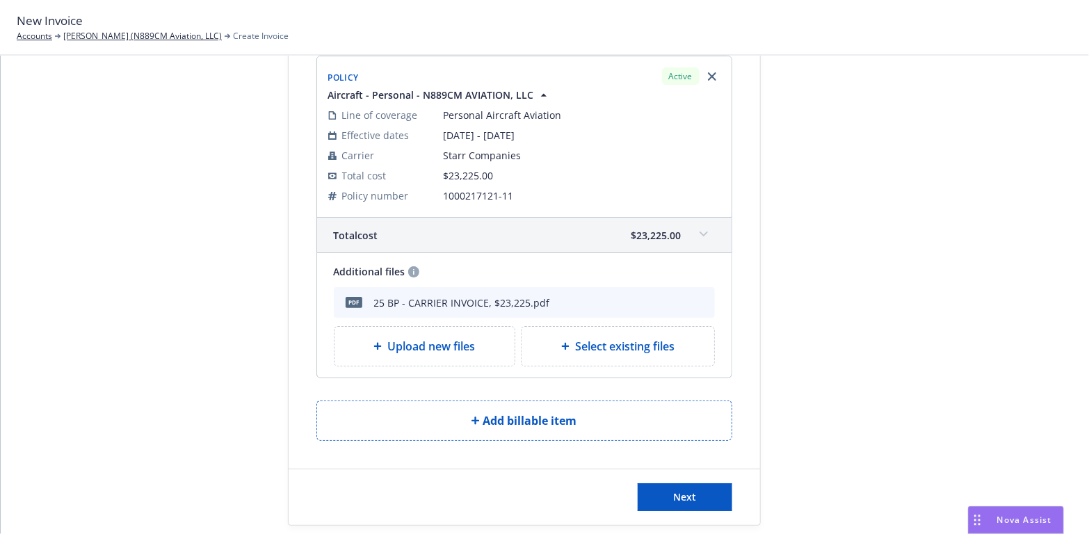
scroll to position [120, 0]
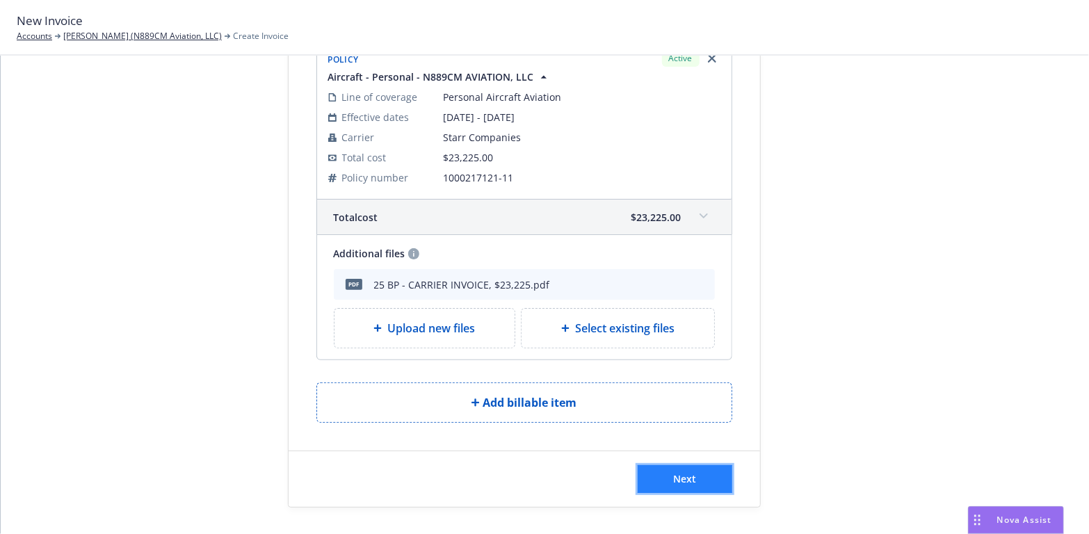
click at [658, 476] on button "Next" at bounding box center [685, 479] width 95 height 28
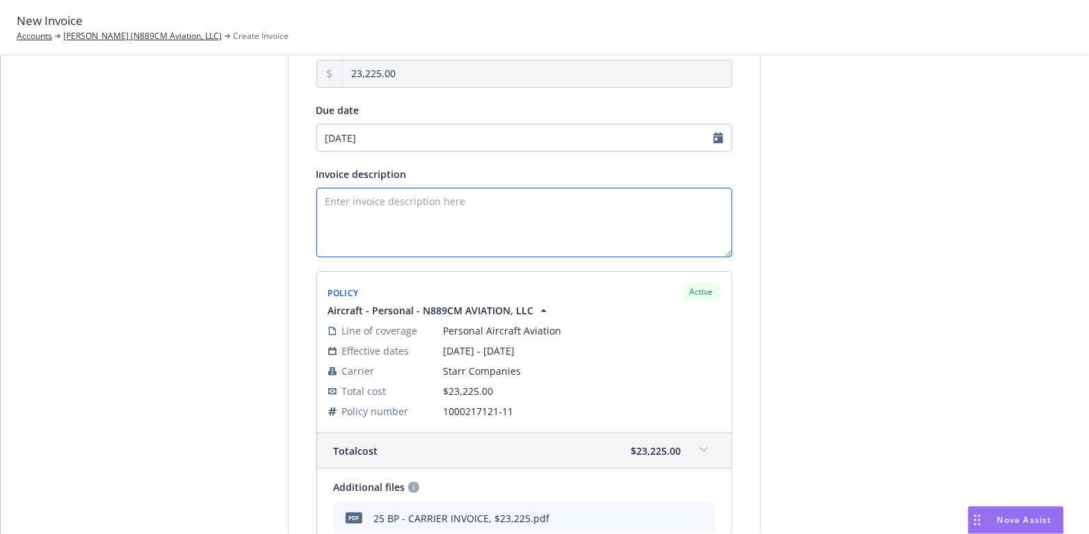
click at [357, 198] on textarea "Invoice description" at bounding box center [524, 223] width 416 height 70
click at [436, 201] on textarea "2025-26 Aircraft Invoice /" at bounding box center [524, 223] width 416 height 70
click at [442, 197] on textarea "2025-26 Aircraft Invoice /" at bounding box center [524, 223] width 416 height 70
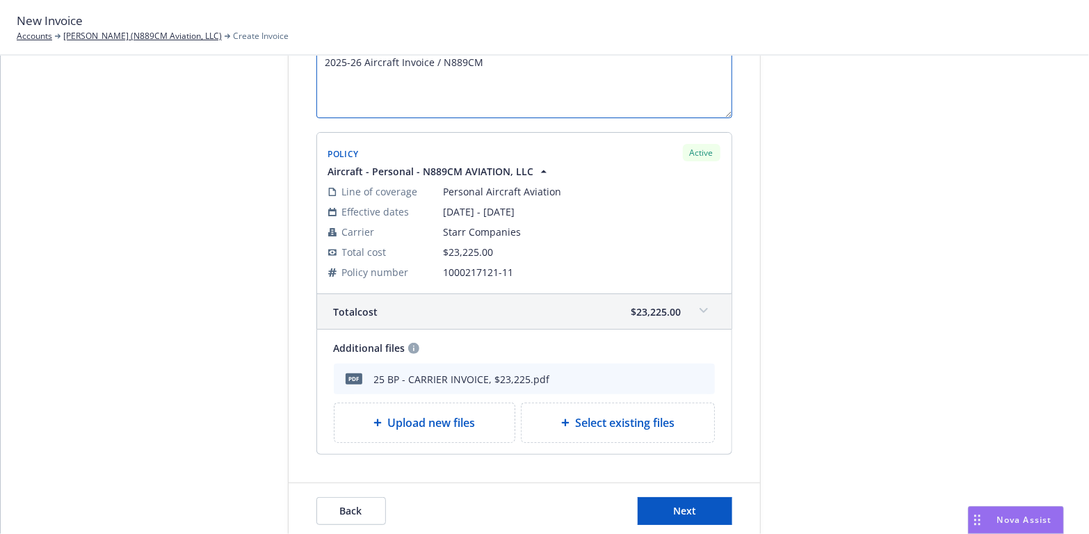
scroll to position [291, 0]
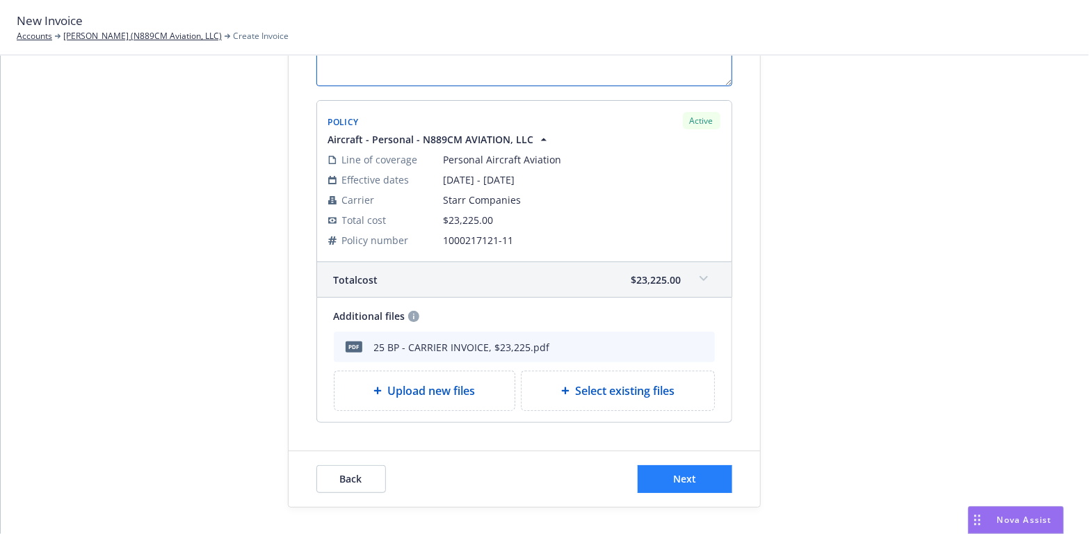
type textarea "2025-26 Aircraft Invoice / N889CM"
click at [666, 474] on button "Next" at bounding box center [685, 479] width 95 height 28
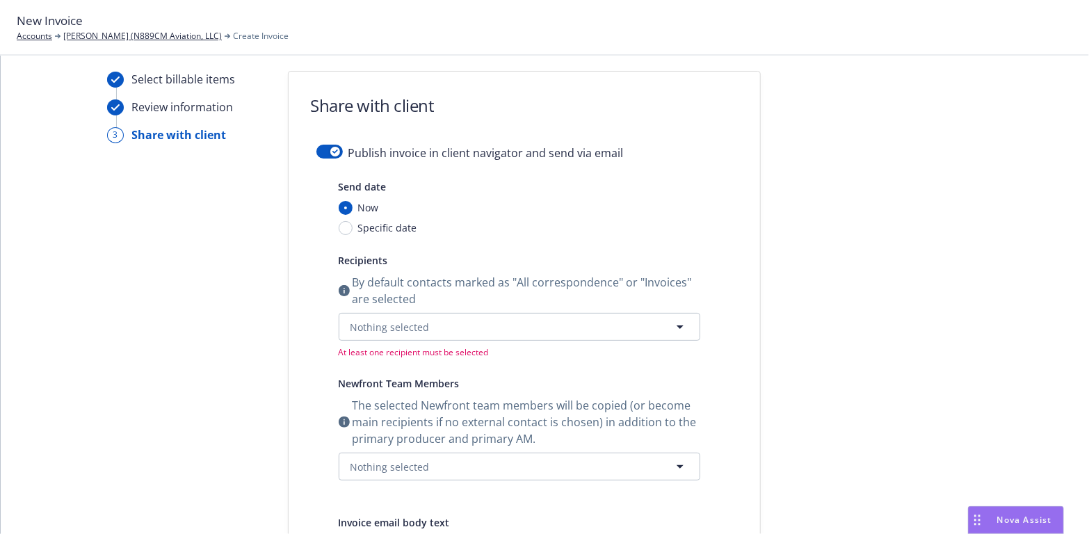
scroll to position [13, 0]
click at [330, 148] on div "button" at bounding box center [335, 152] width 10 height 10
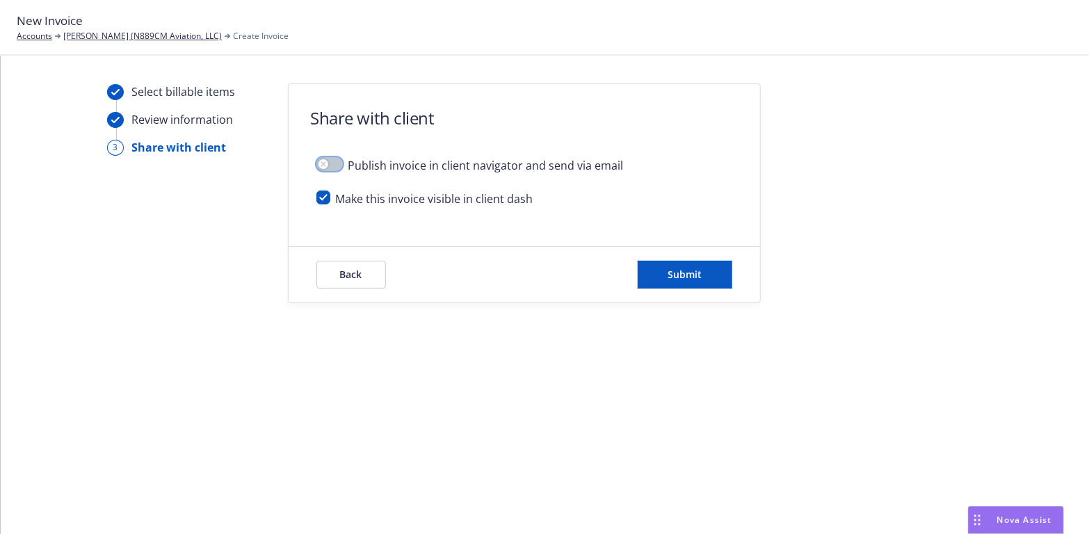
scroll to position [0, 0]
click at [710, 274] on button "Submit" at bounding box center [685, 275] width 95 height 28
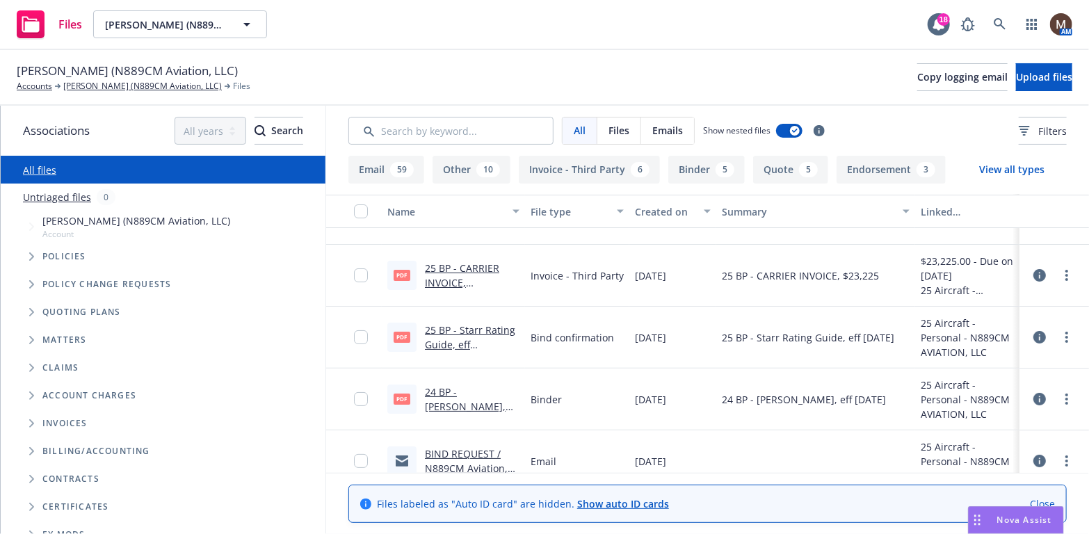
scroll to position [70, 0]
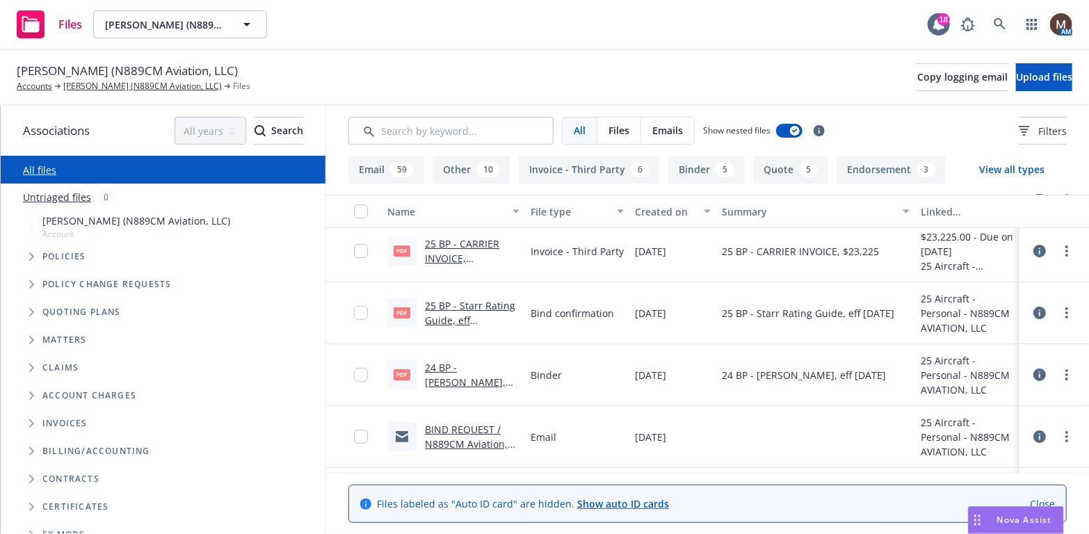
click at [469, 364] on link "24 BP - [PERSON_NAME], eff [DATE].pdf" at bounding box center [465, 382] width 81 height 42
click at [483, 366] on link "24 BP - [PERSON_NAME], eff [DATE].pdf" at bounding box center [465, 382] width 81 height 42
click at [479, 366] on link "24 BP - [PERSON_NAME], eff [DATE].pdf" at bounding box center [465, 382] width 81 height 42
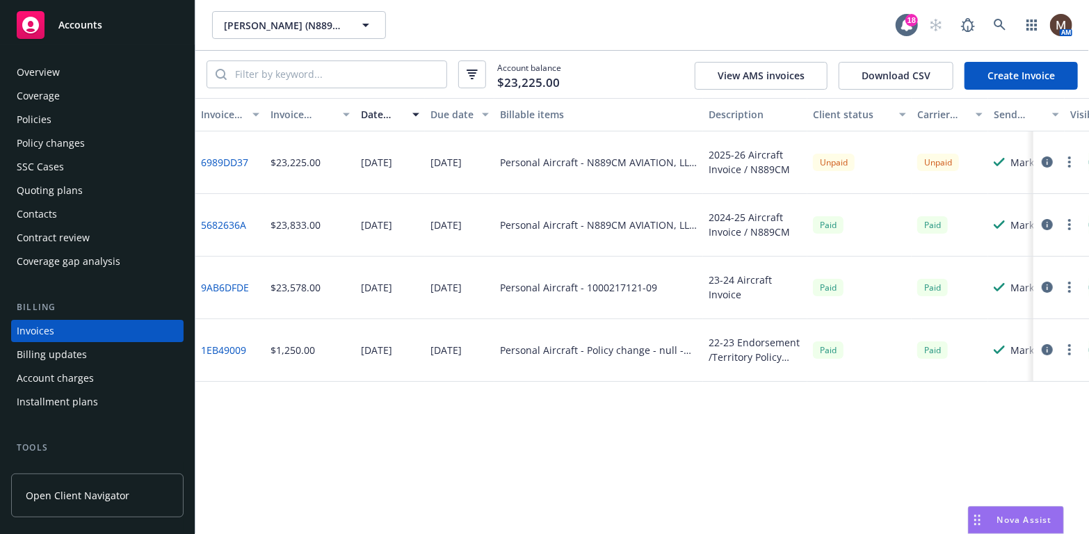
scroll to position [111, 0]
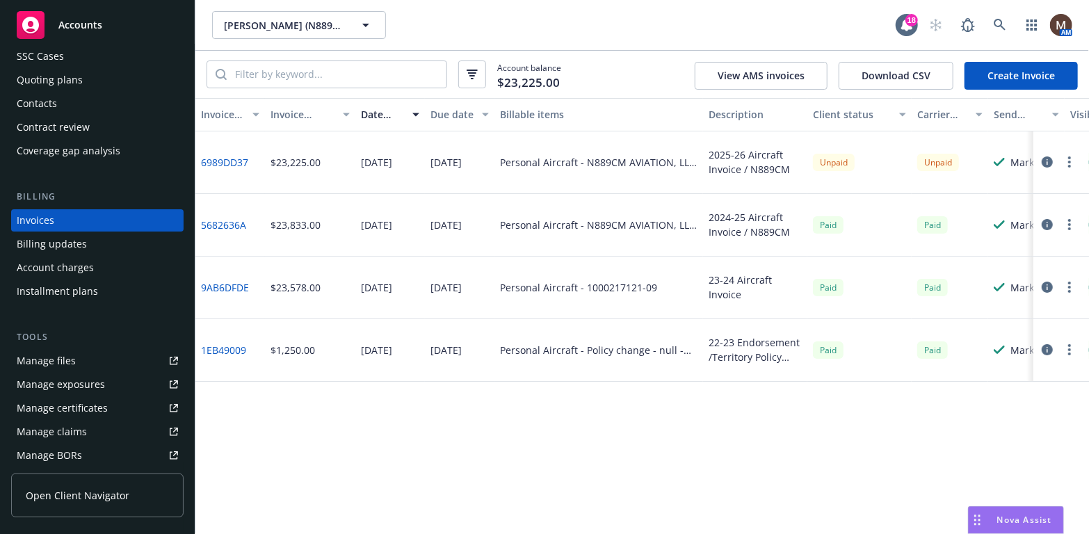
drag, startPoint x: 79, startPoint y: 356, endPoint x: 90, endPoint y: 355, distance: 10.5
click at [81, 356] on link "Manage files" at bounding box center [97, 361] width 172 height 22
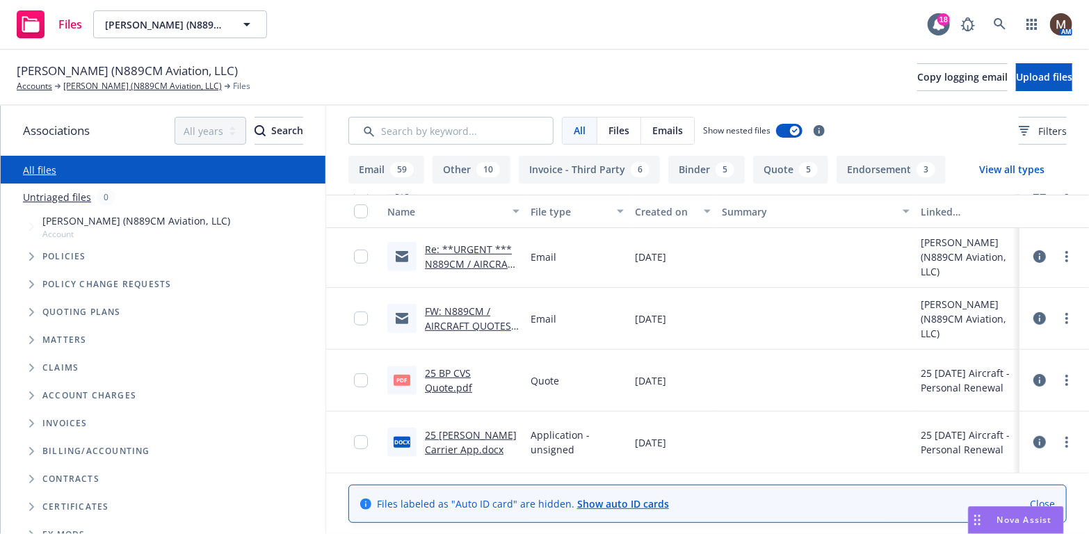
scroll to position [278, 0]
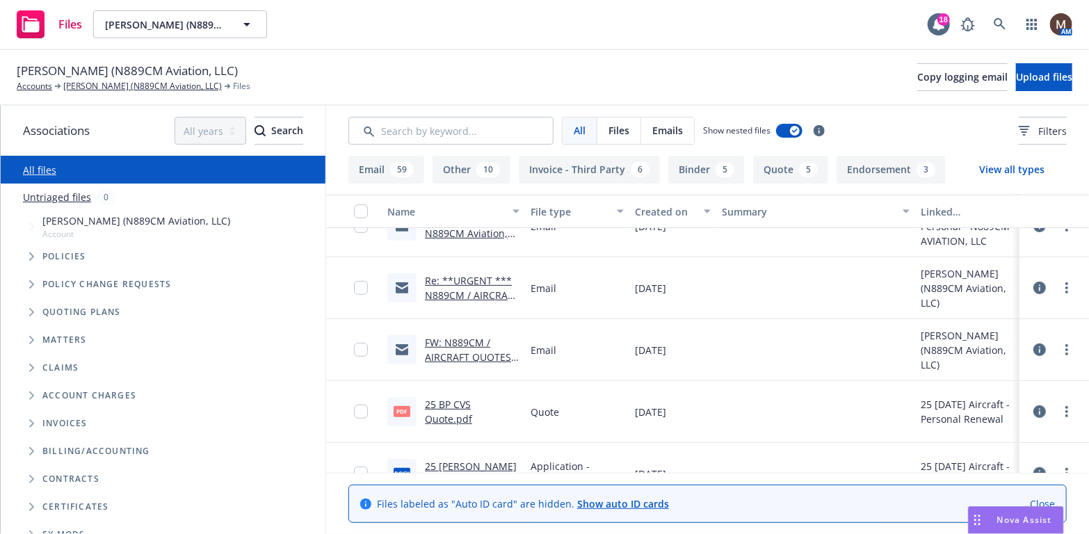
click at [482, 353] on link "FW: N889CM / AIRCRAFT QUOTES / [PERSON_NAME] (N889CM Aviation, LLC)" at bounding box center [471, 372] width 92 height 72
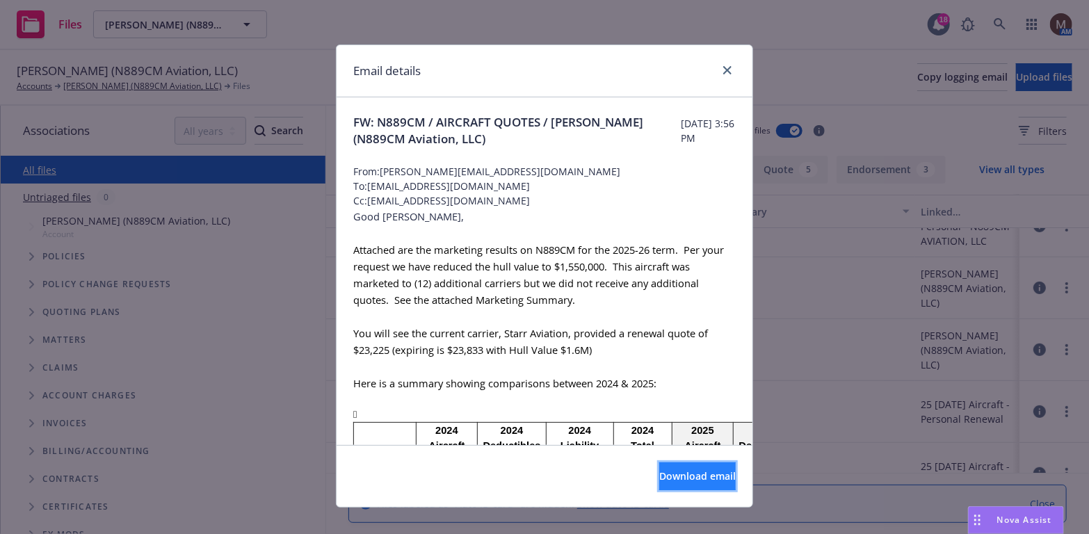
click at [690, 473] on span "Download email" at bounding box center [697, 475] width 76 height 13
click at [723, 68] on icon "close" at bounding box center [727, 70] width 8 height 8
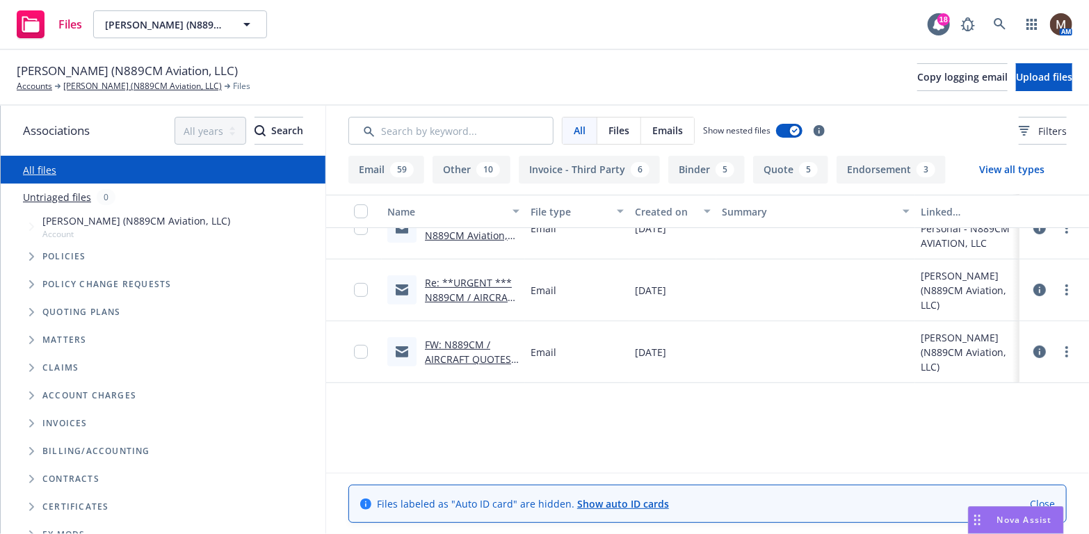
scroll to position [70, 0]
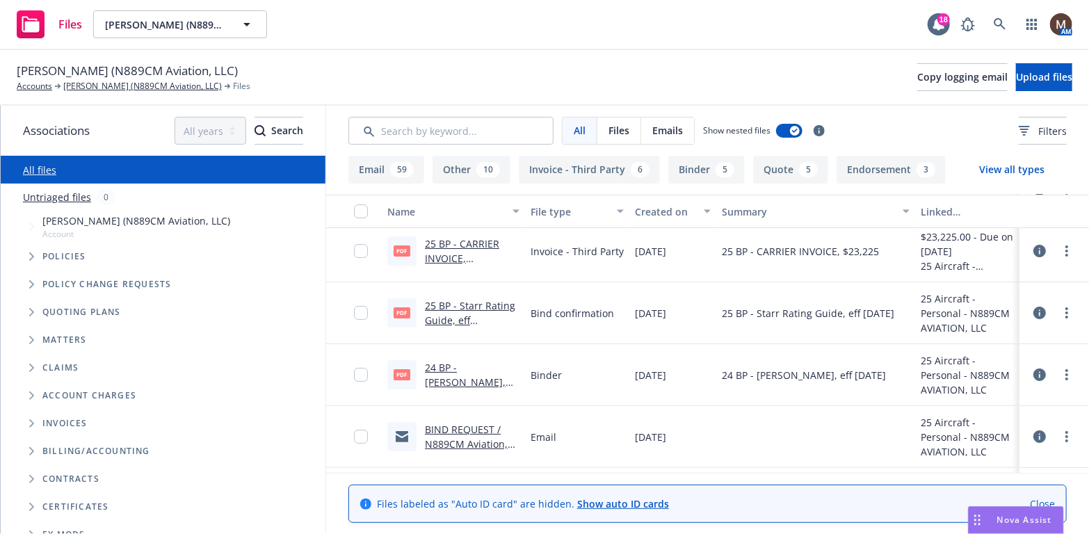
click at [480, 303] on link "25 BP - Starr Rating Guide, eff [DATE].pdf" at bounding box center [470, 320] width 90 height 42
drag, startPoint x: 140, startPoint y: 83, endPoint x: 161, endPoint y: 120, distance: 42.7
click at [140, 83] on link "[PERSON_NAME] (N889CM Aviation, LLC)" at bounding box center [142, 86] width 159 height 13
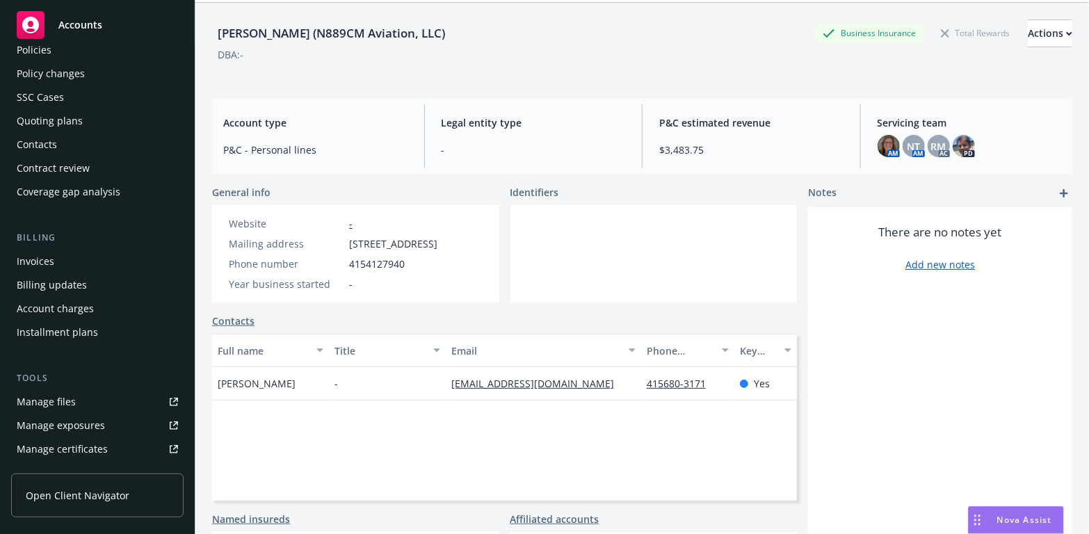
scroll to position [70, 0]
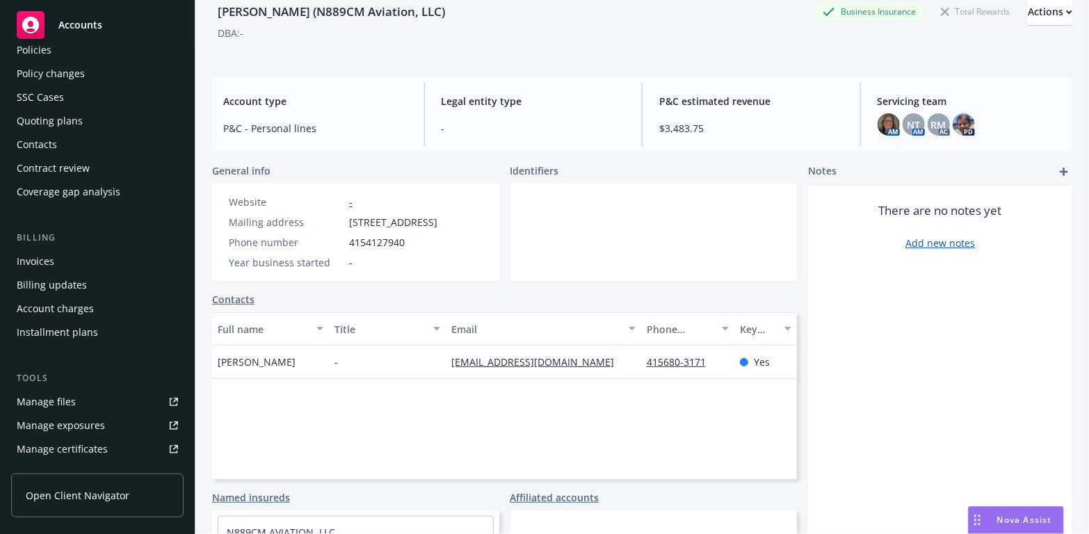
click at [55, 398] on div "Manage files" at bounding box center [46, 402] width 59 height 22
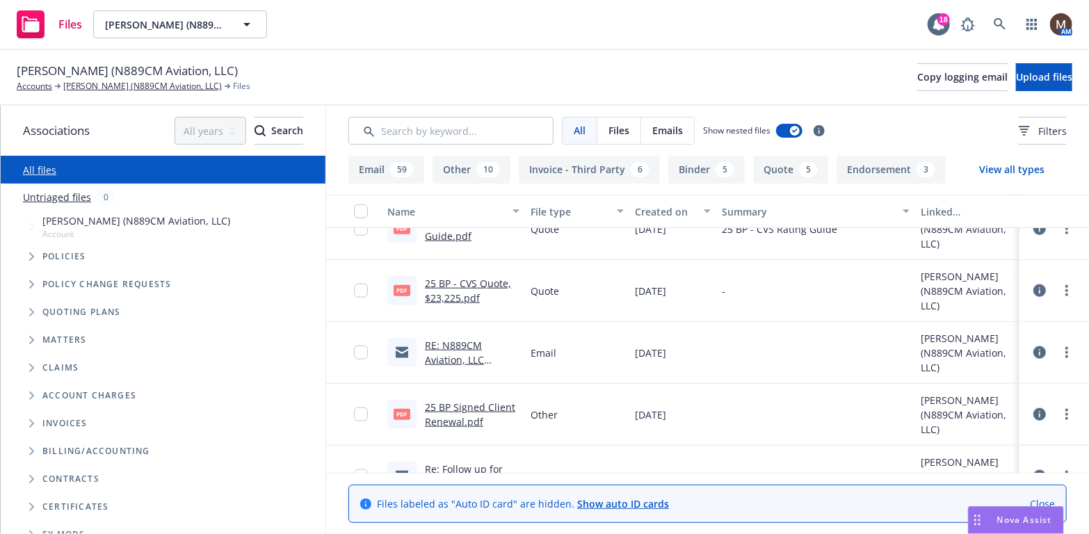
scroll to position [834, 0]
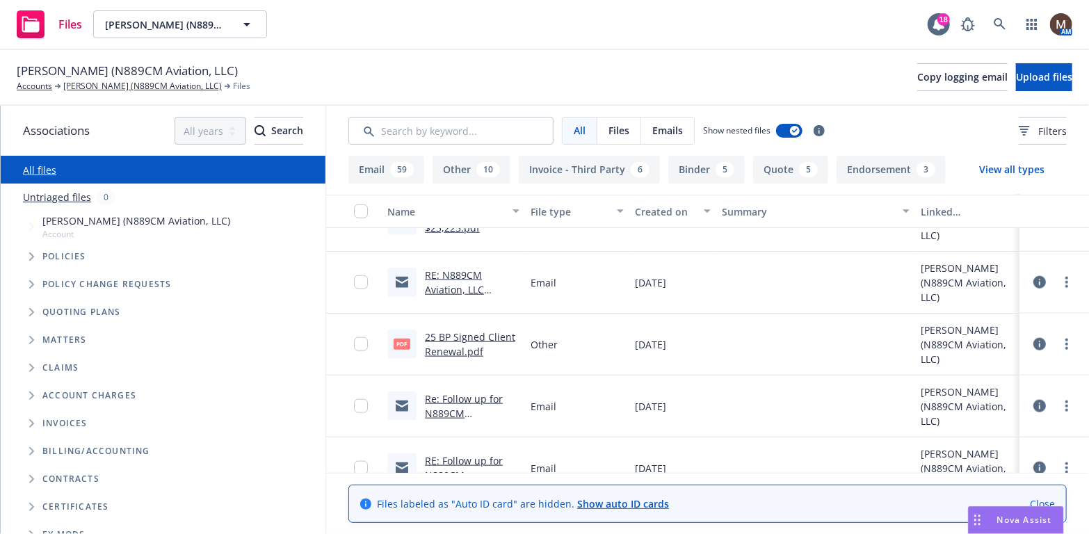
click at [476, 334] on link "25 BP Signed Client Renewal.pdf" at bounding box center [470, 344] width 90 height 28
drag, startPoint x: 849, startPoint y: 165, endPoint x: 812, endPoint y: 179, distance: 39.4
click at [849, 165] on button "Endorsement 3" at bounding box center [891, 170] width 109 height 28
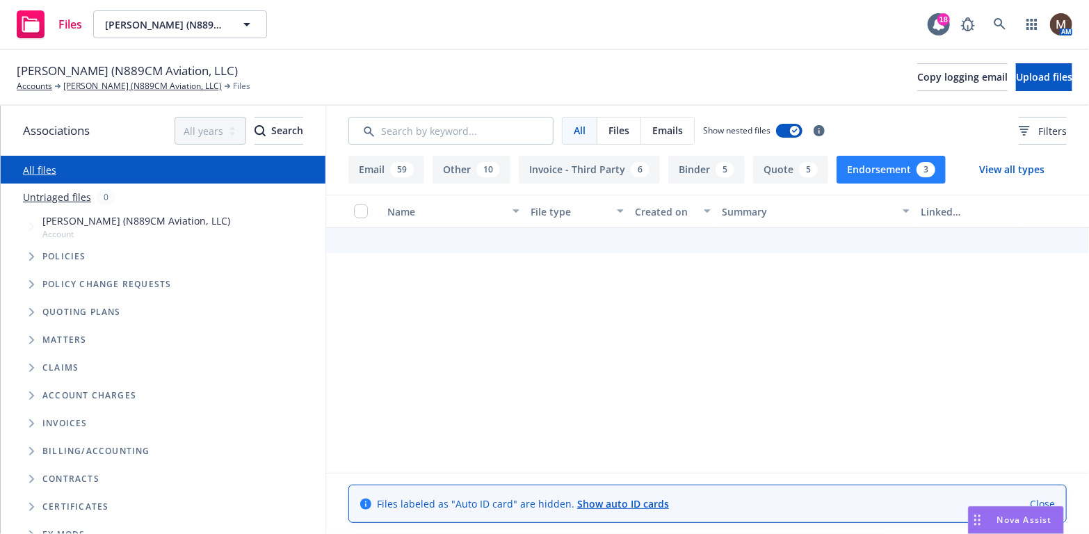
scroll to position [0, 0]
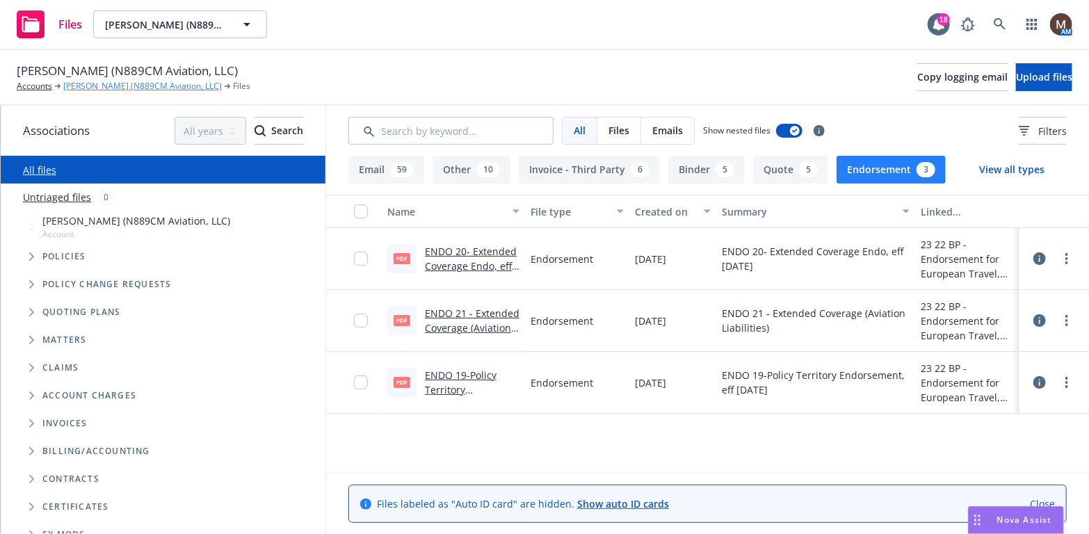
click at [156, 84] on link "[PERSON_NAME] (N889CM Aviation, LLC)" at bounding box center [142, 86] width 159 height 13
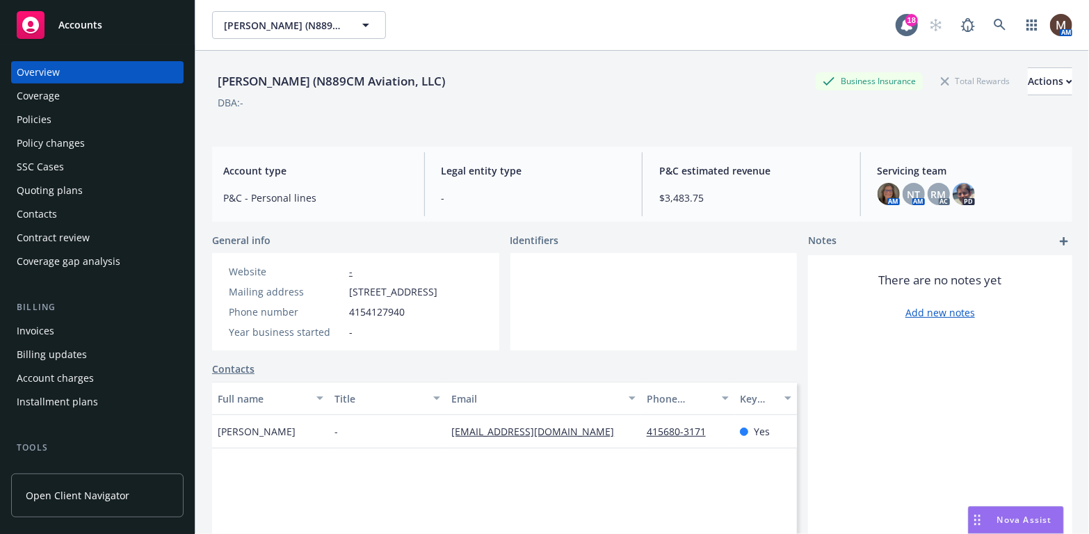
drag, startPoint x: 53, startPoint y: 119, endPoint x: 43, endPoint y: 142, distance: 24.9
click at [53, 119] on div "Policies" at bounding box center [97, 119] width 161 height 22
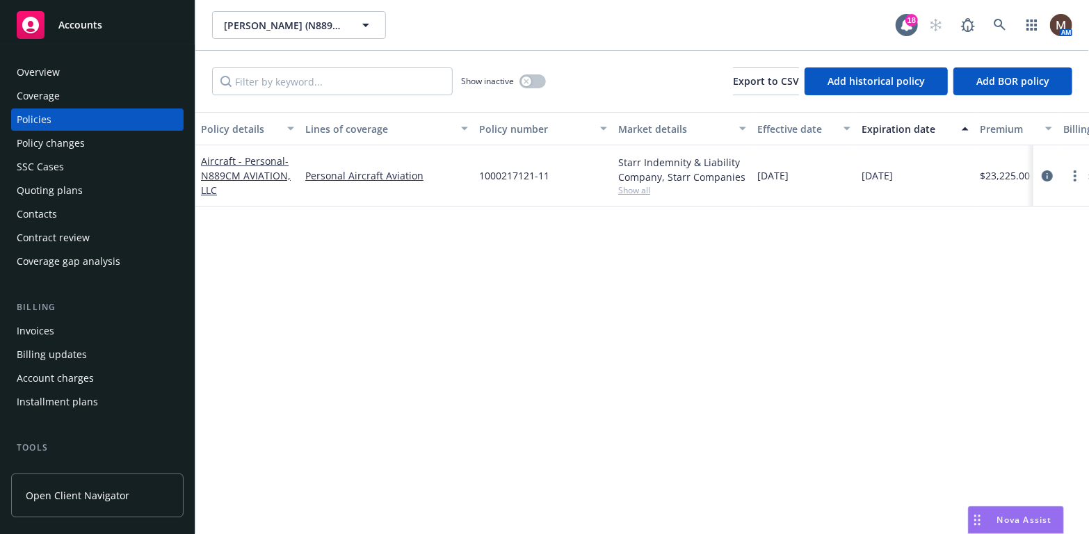
drag, startPoint x: 49, startPoint y: 328, endPoint x: 59, endPoint y: 328, distance: 9.7
click at [49, 328] on div "Invoices" at bounding box center [36, 331] width 38 height 22
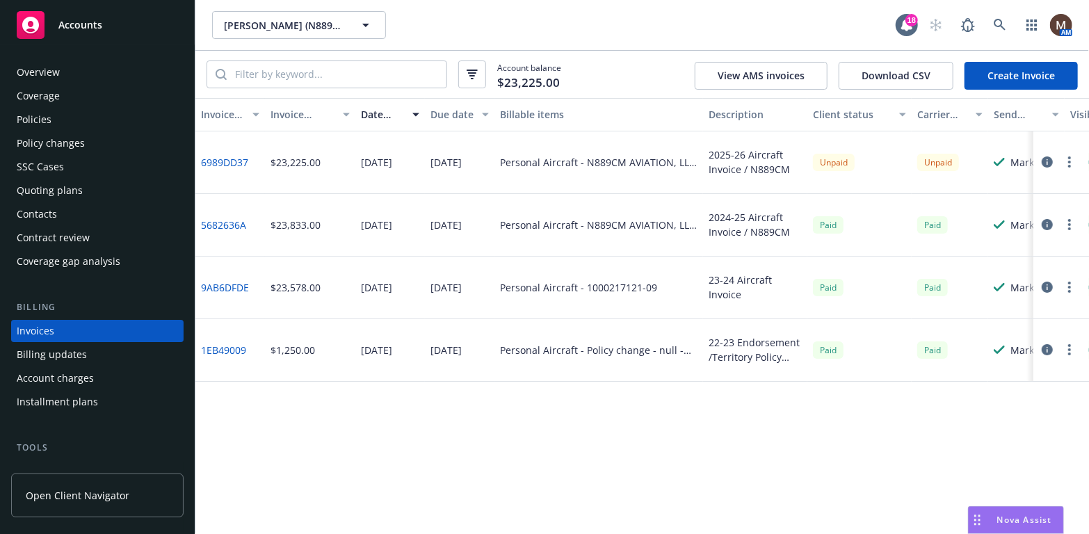
scroll to position [41, 0]
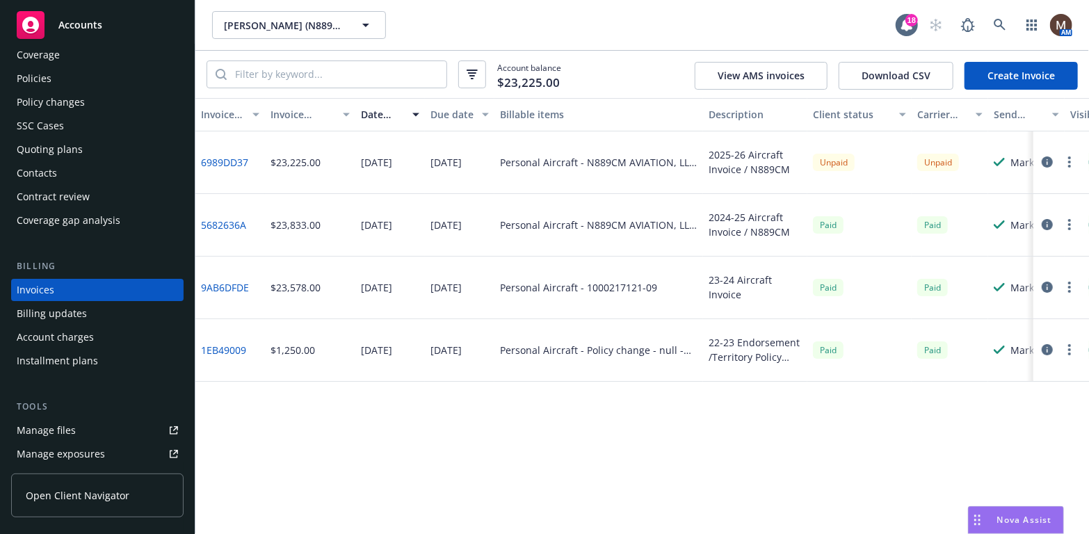
click at [1068, 158] on icon "button" at bounding box center [1069, 161] width 3 height 11
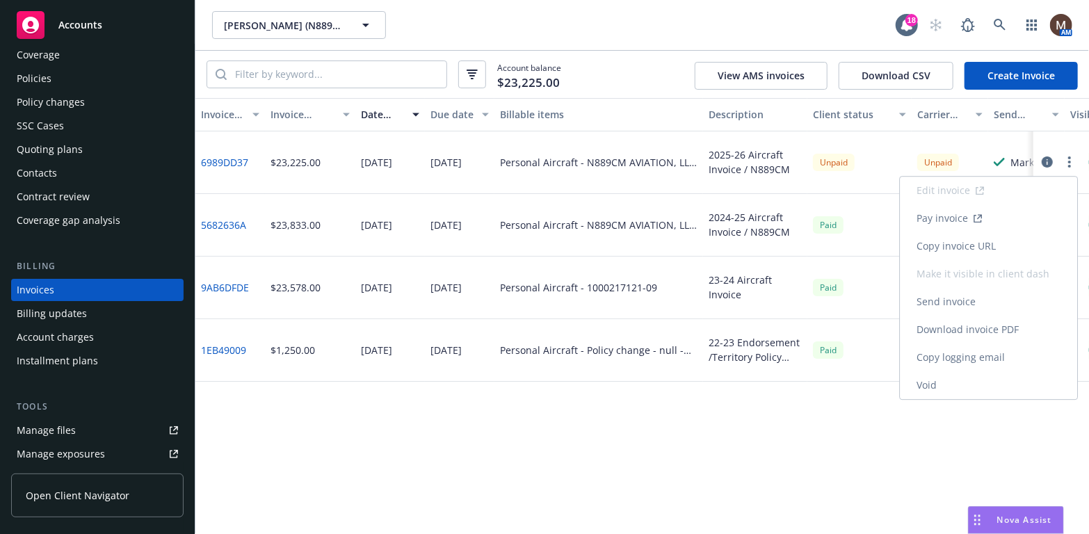
click at [989, 245] on link "Copy invoice URL" at bounding box center [988, 246] width 177 height 28
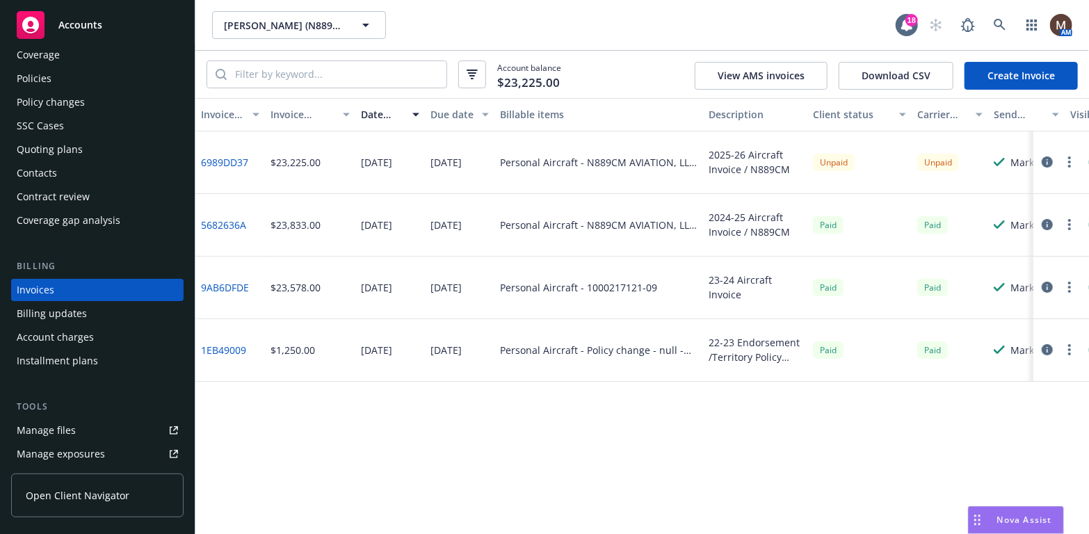
click at [1068, 154] on button "button" at bounding box center [1069, 162] width 17 height 17
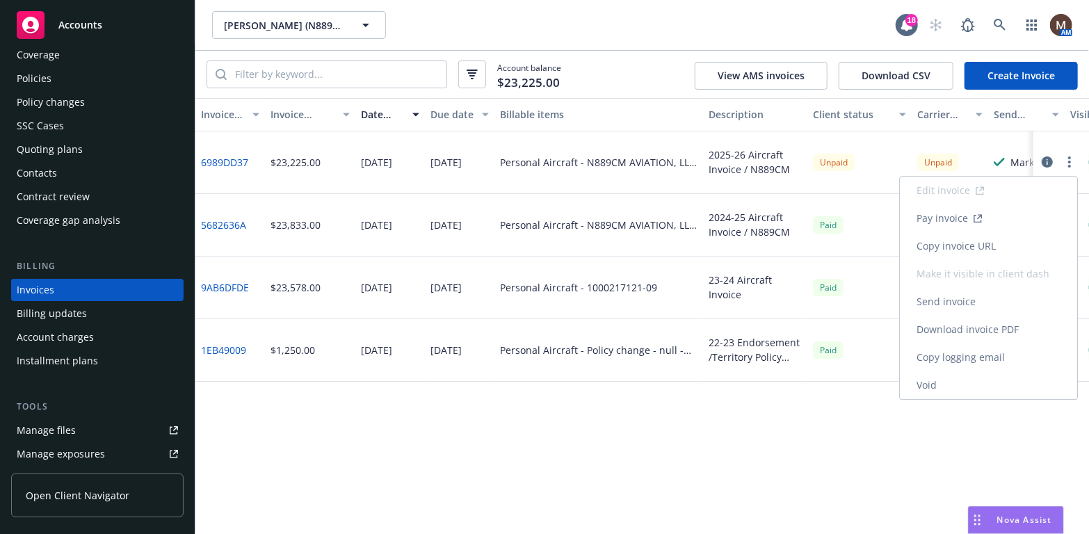
click at [976, 245] on link "Copy invoice URL" at bounding box center [988, 246] width 177 height 28
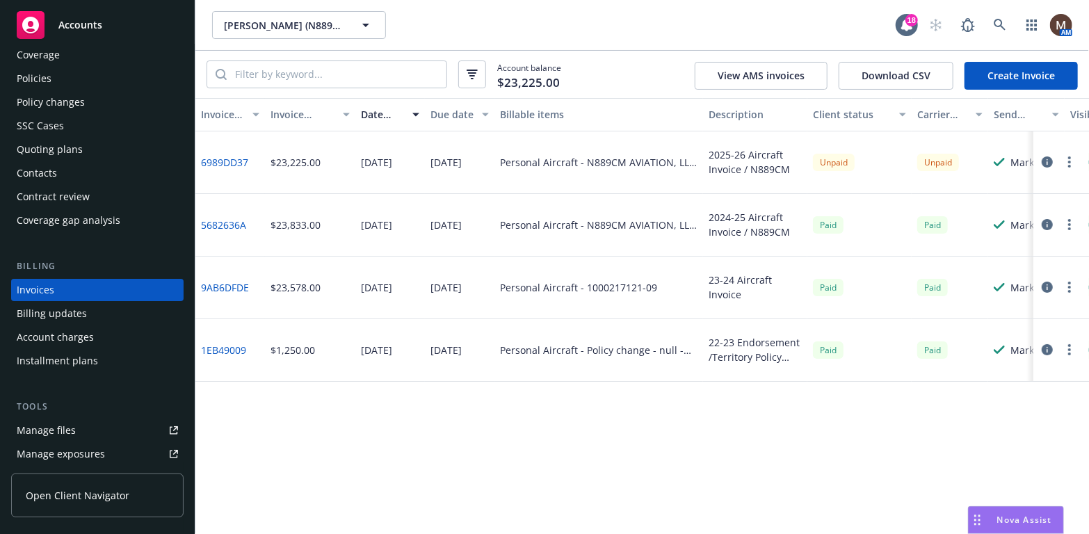
click at [73, 423] on div "Manage files" at bounding box center [46, 430] width 59 height 22
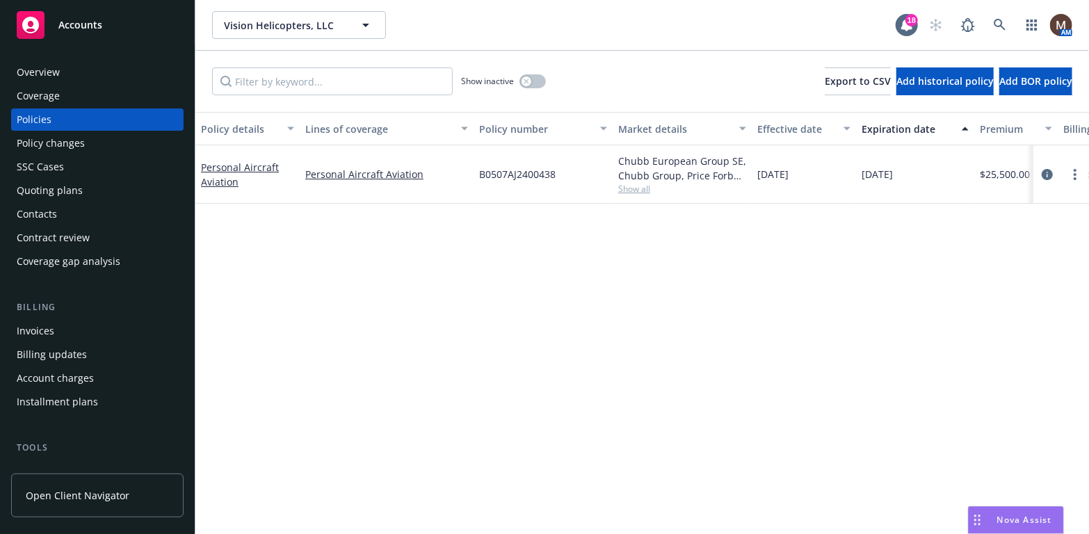
scroll to position [204, 0]
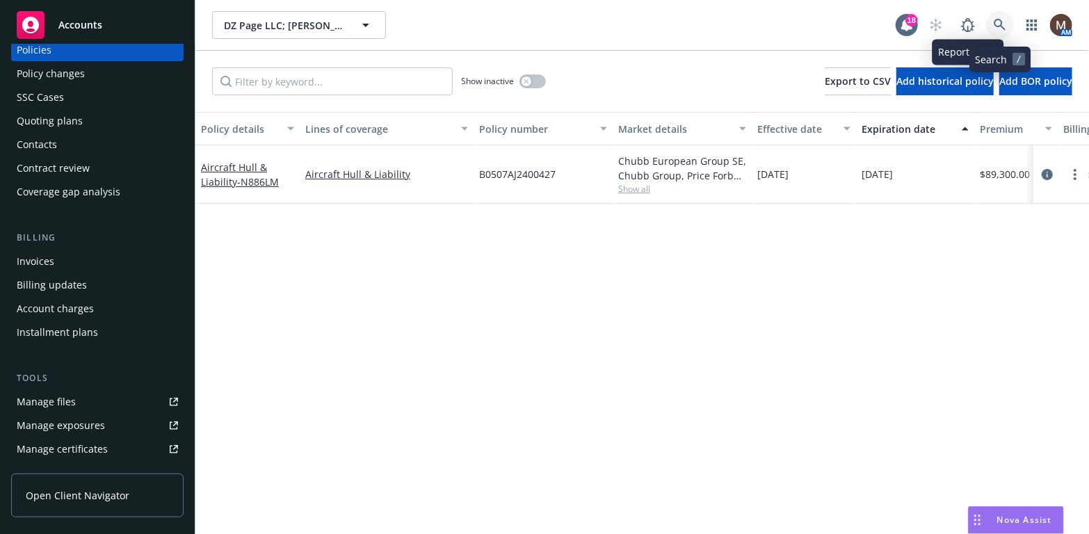
click at [999, 20] on icon at bounding box center [1000, 25] width 13 height 13
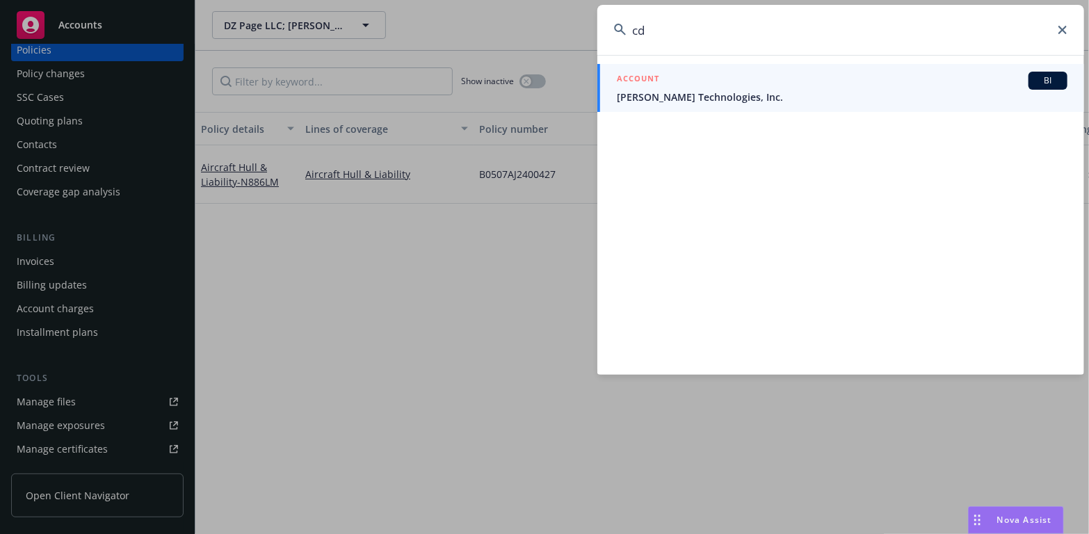
type input "c"
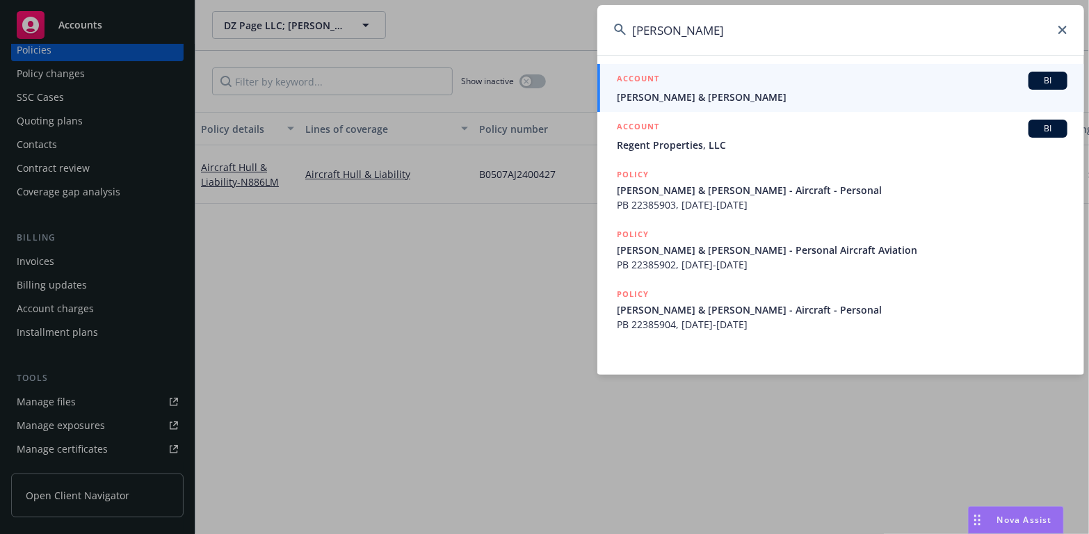
type input "[PERSON_NAME]"
click at [684, 95] on span "Douglas Moore & Jacob Scott" at bounding box center [842, 97] width 451 height 15
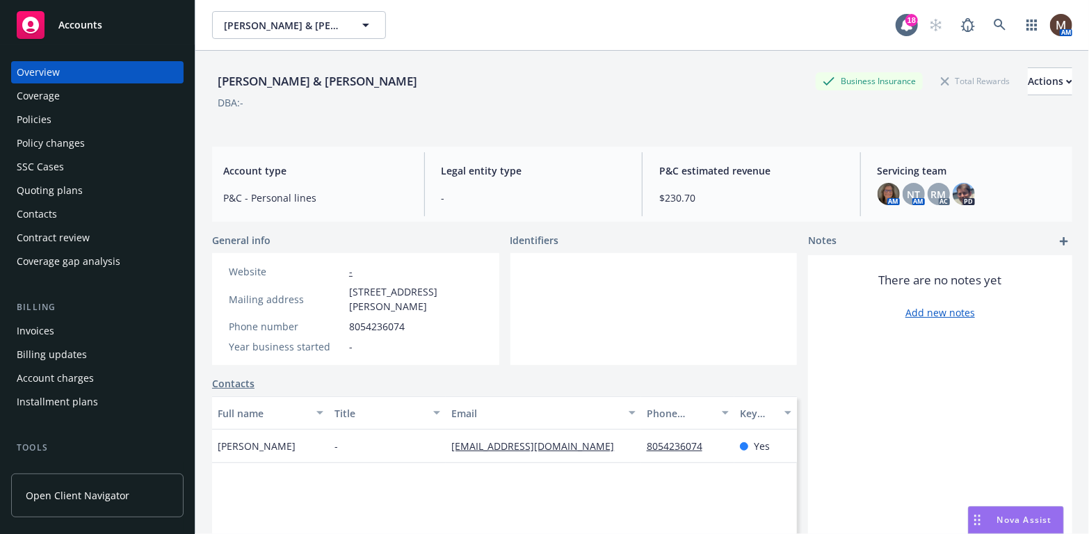
click at [55, 119] on div "Policies" at bounding box center [97, 119] width 161 height 22
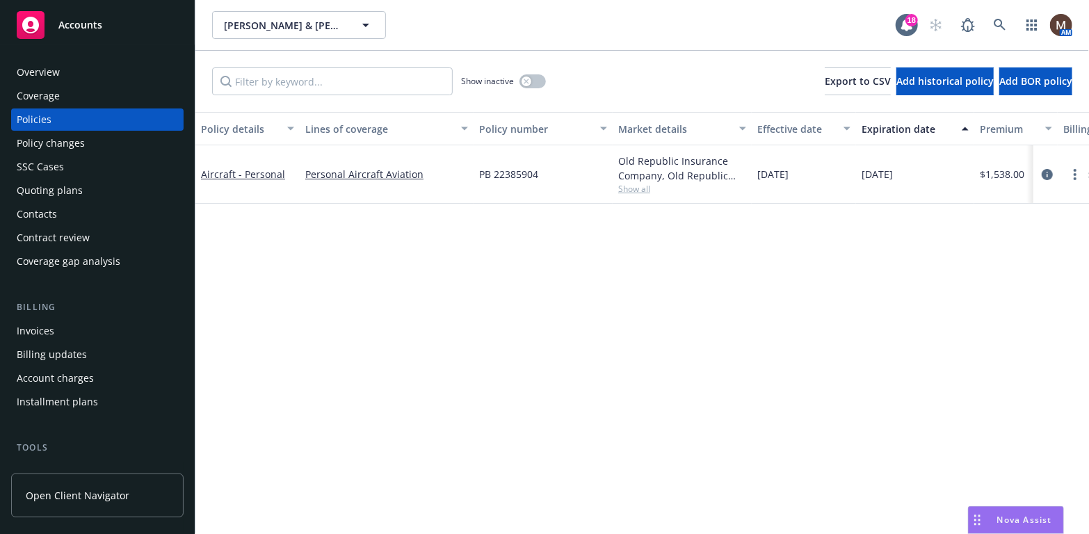
scroll to position [70, 0]
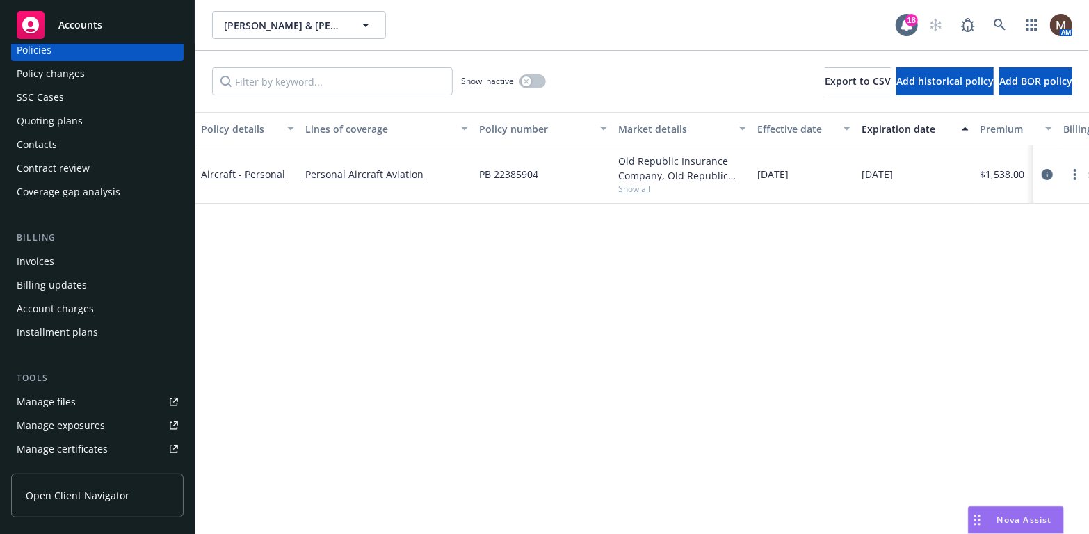
click at [89, 401] on link "Manage files" at bounding box center [97, 402] width 172 height 22
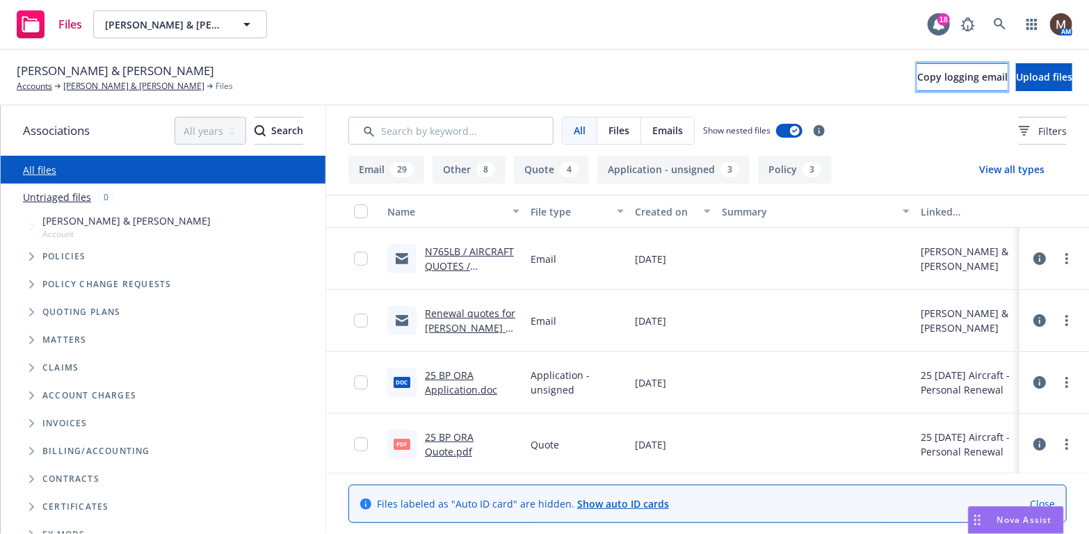
click at [917, 70] on span "Copy logging email" at bounding box center [962, 76] width 90 height 13
click at [151, 85] on link "Douglas Moore & Jacob Scott" at bounding box center [133, 86] width 141 height 13
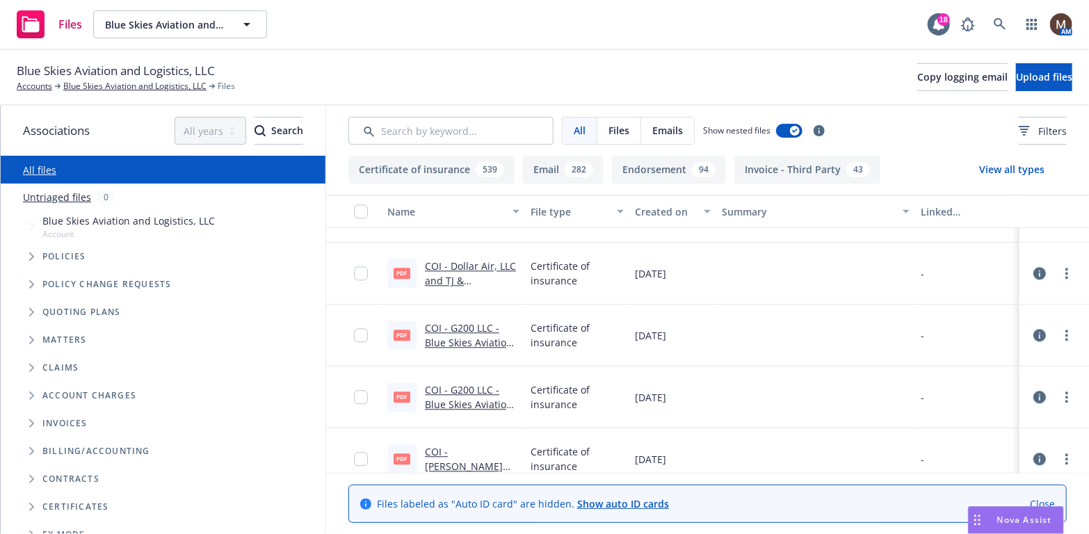
scroll to position [10152, 0]
